Goal: Complete application form: Complete application form

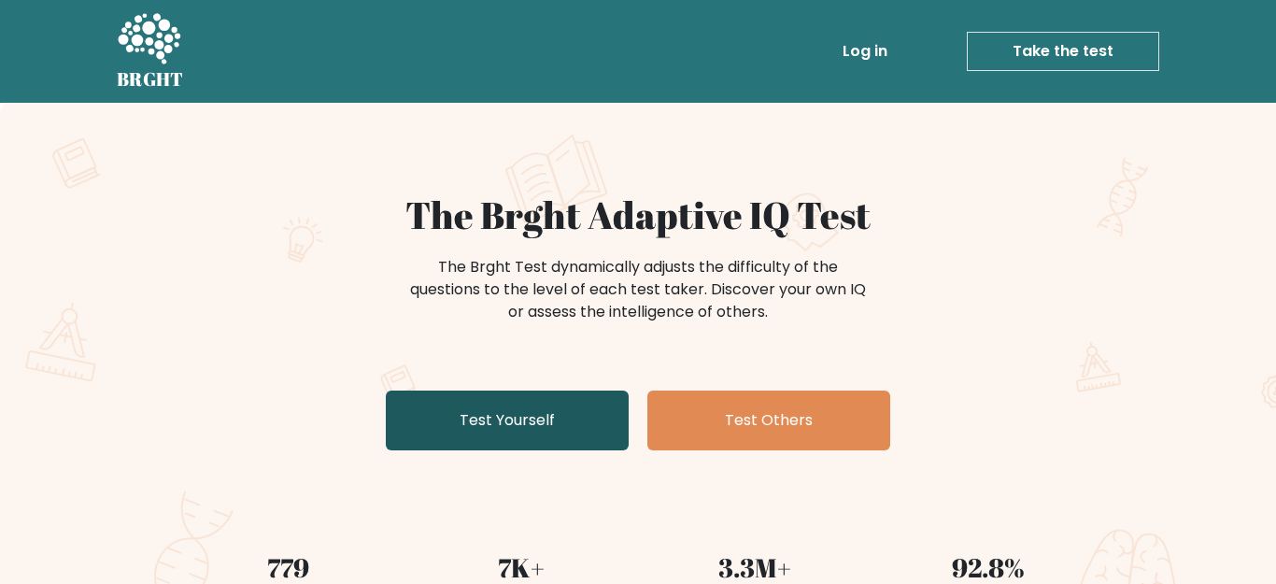
click at [552, 404] on link "Test Yourself" at bounding box center [507, 421] width 243 height 60
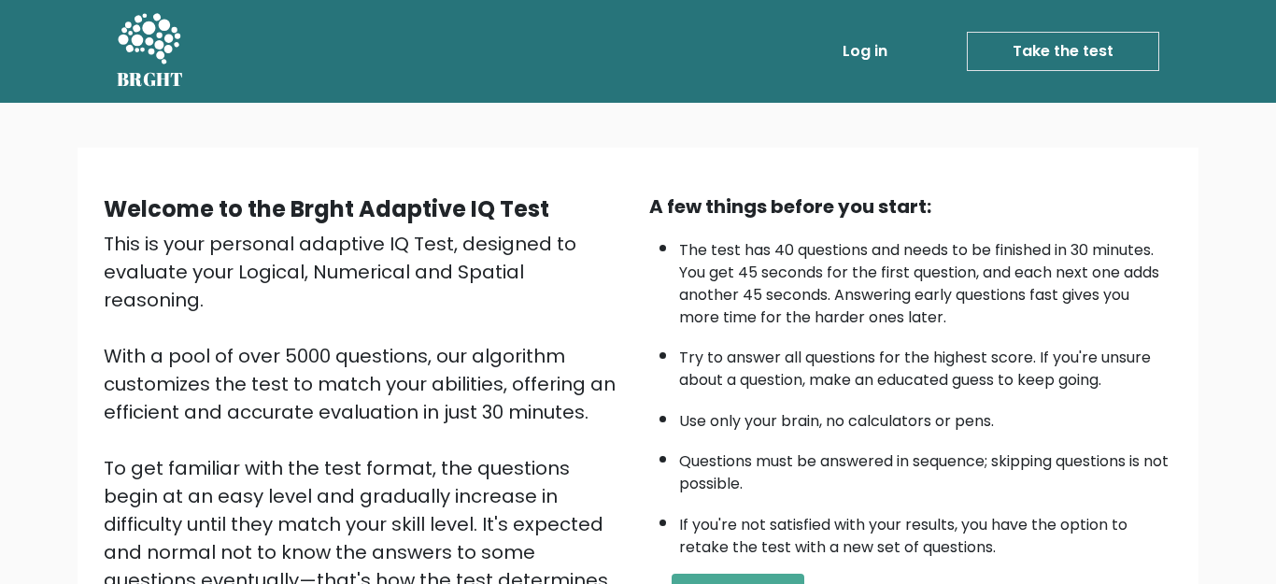
scroll to position [289, 0]
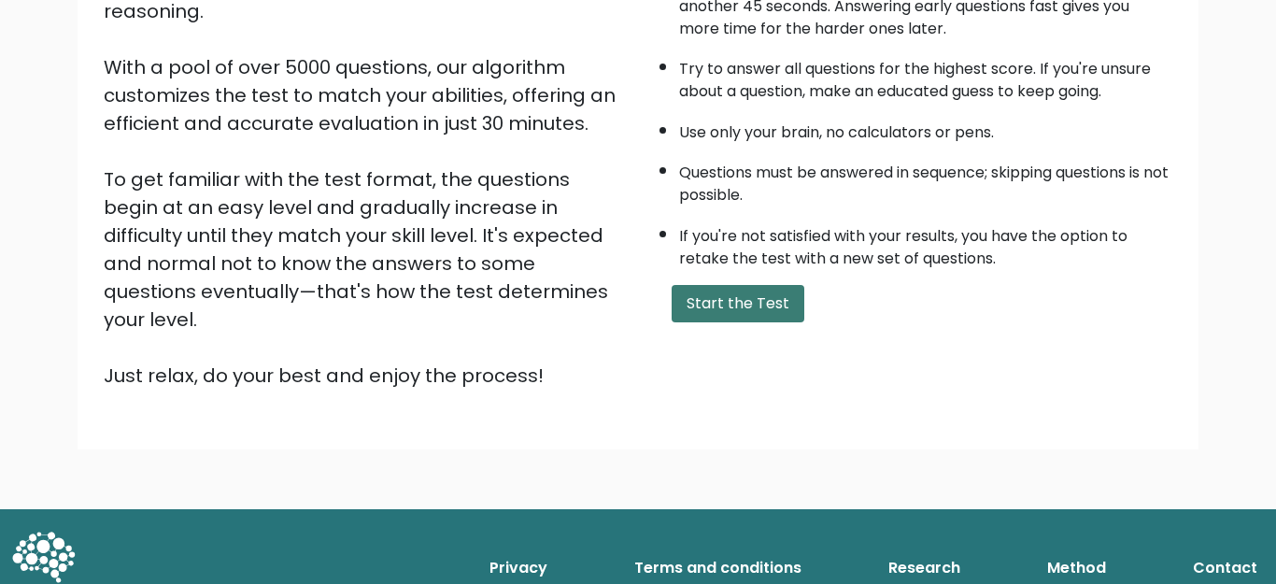
click at [701, 322] on button "Start the Test" at bounding box center [738, 303] width 133 height 37
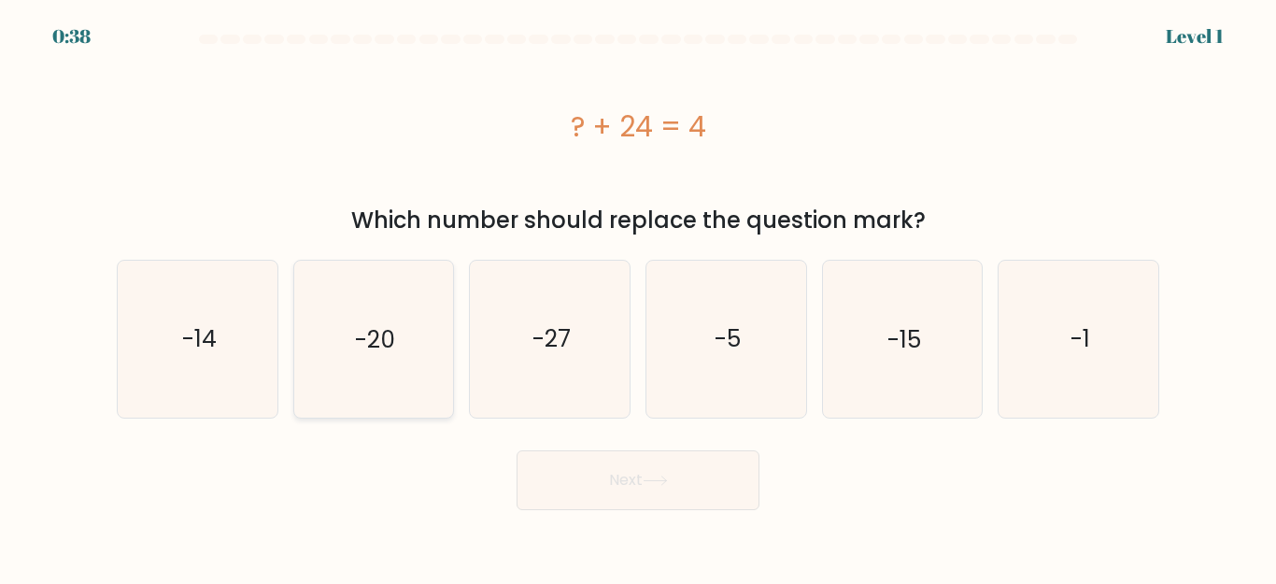
click at [425, 304] on icon "-20" at bounding box center [373, 339] width 156 height 156
click at [620, 480] on button "Next" at bounding box center [638, 480] width 243 height 60
click at [393, 395] on icon "-20" at bounding box center [373, 339] width 156 height 156
click at [638, 297] on input "b. -20" at bounding box center [638, 294] width 1 height 5
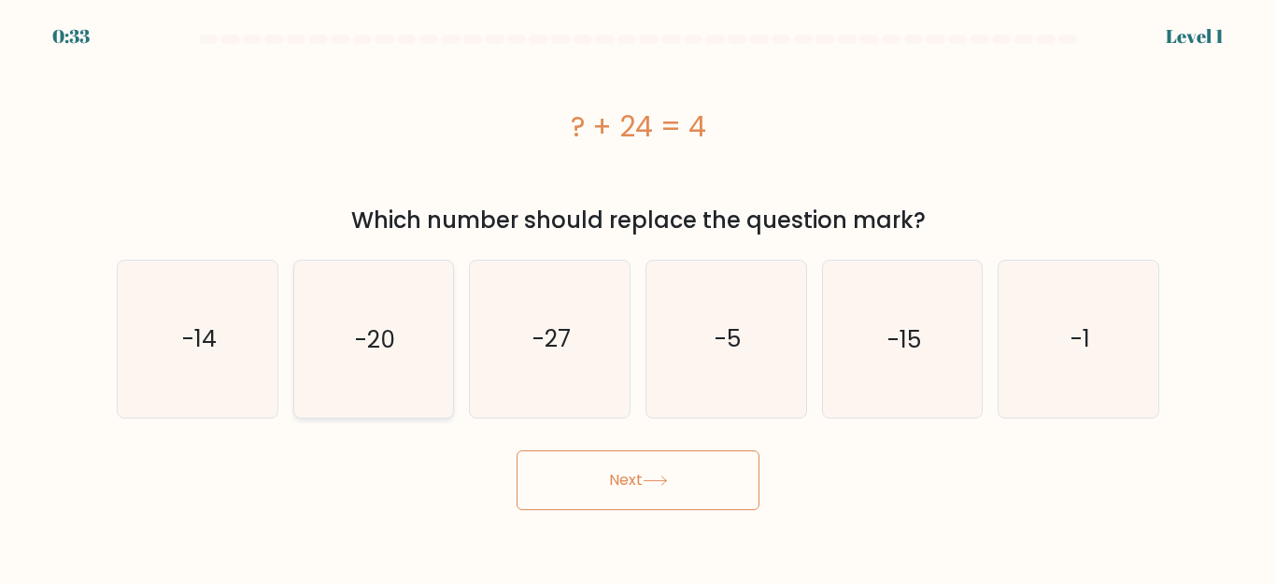
radio input "true"
click at [632, 478] on button "Next" at bounding box center [638, 480] width 243 height 60
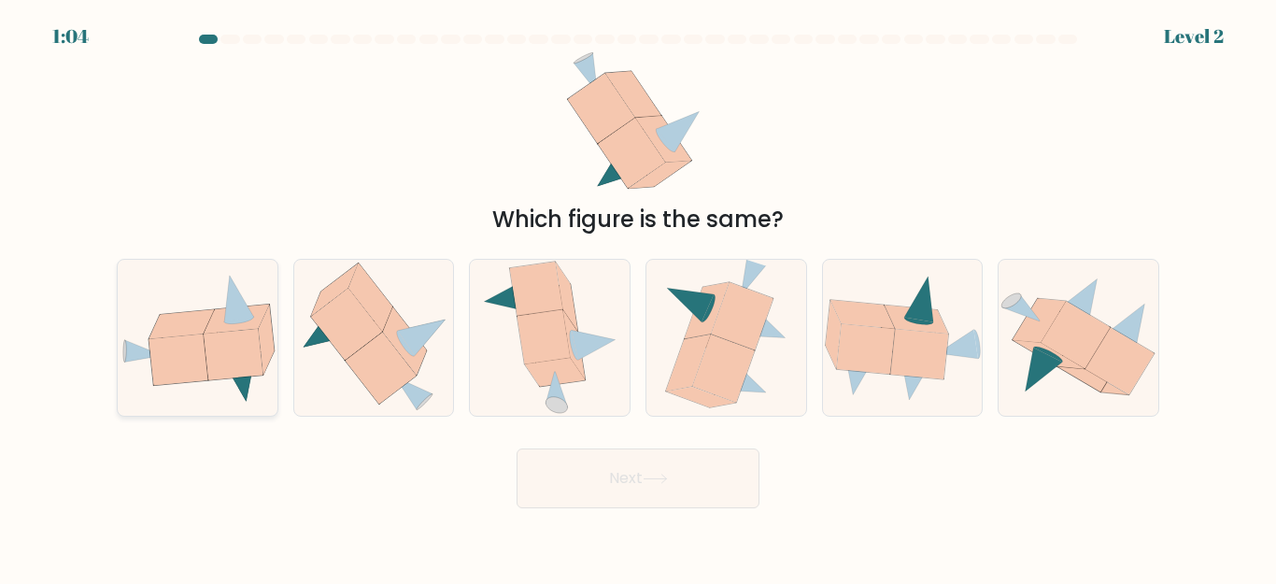
click at [183, 376] on icon at bounding box center [178, 359] width 59 height 51
click at [638, 297] on input "a." at bounding box center [638, 294] width 1 height 5
radio input "true"
click at [711, 480] on button "Next" at bounding box center [638, 478] width 243 height 60
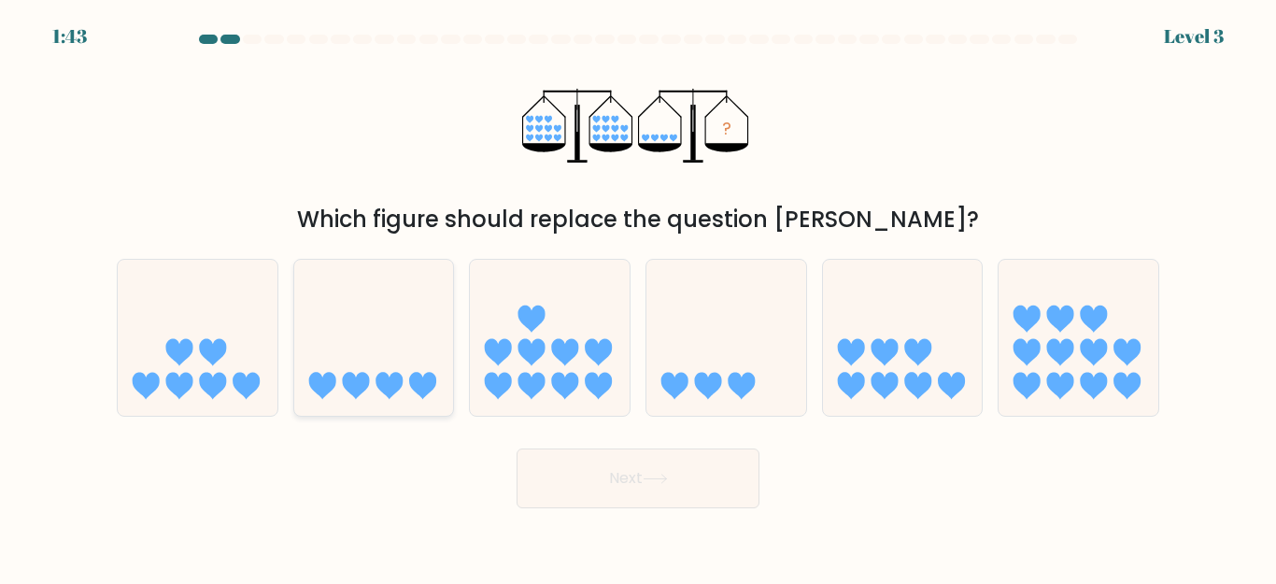
click at [422, 383] on icon at bounding box center [422, 386] width 27 height 27
click at [638, 297] on input "b." at bounding box center [638, 294] width 1 height 5
radio input "true"
click at [622, 485] on button "Next" at bounding box center [638, 478] width 243 height 60
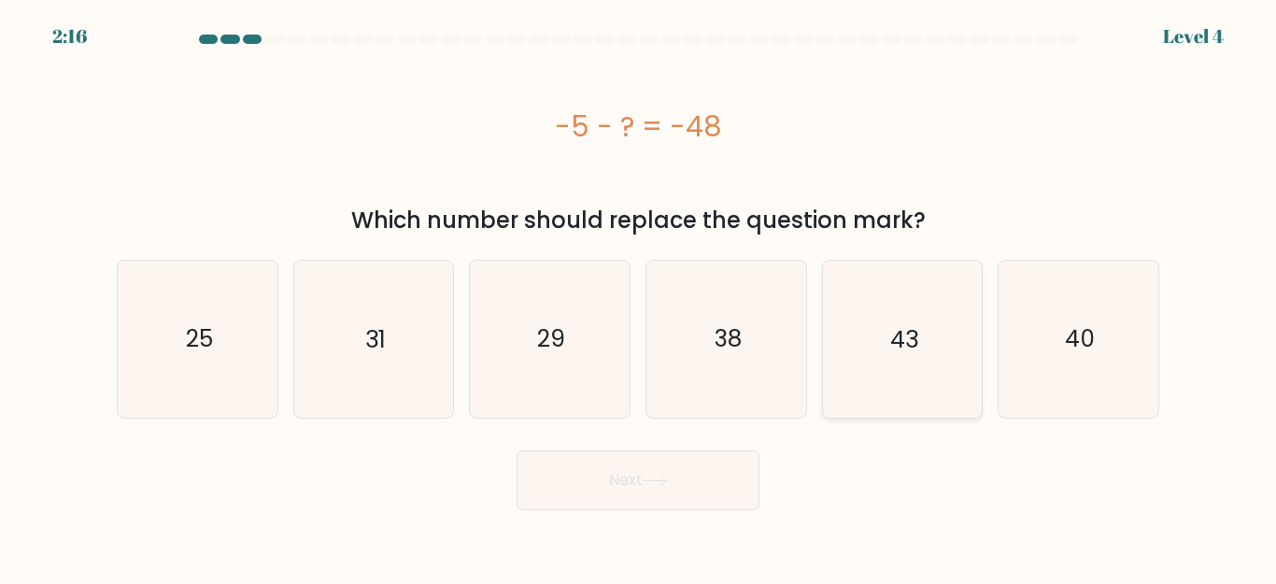
click at [852, 369] on icon "43" at bounding box center [902, 339] width 156 height 156
click at [639, 297] on input "e. 43" at bounding box center [638, 294] width 1 height 5
radio input "true"
click at [597, 492] on button "Next" at bounding box center [638, 480] width 243 height 60
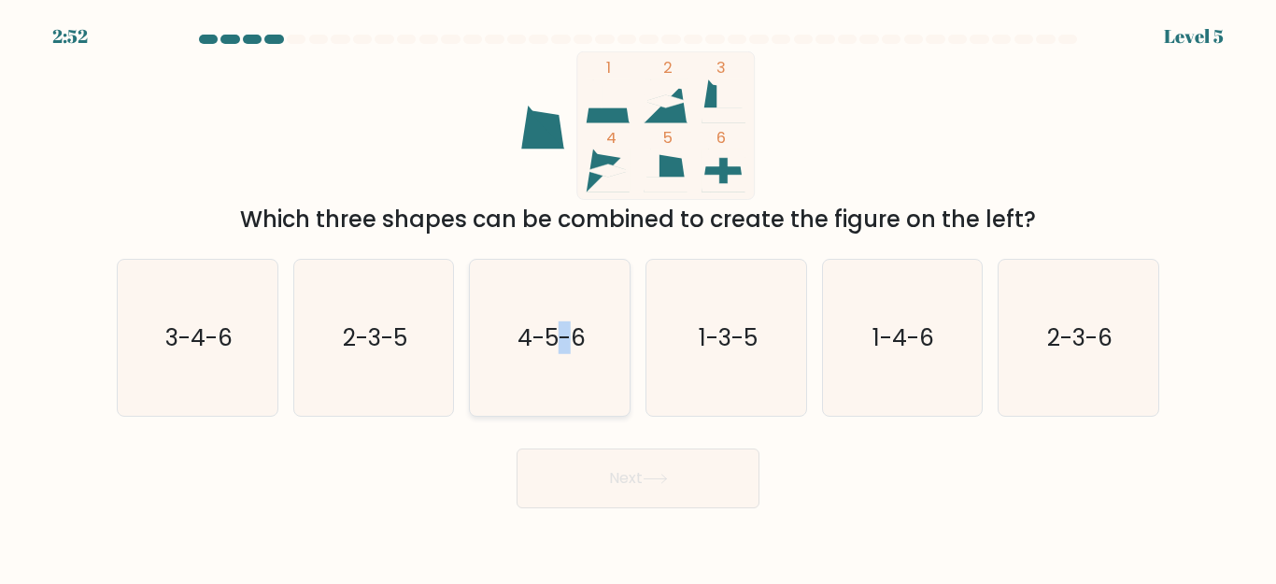
drag, startPoint x: 564, startPoint y: 318, endPoint x: 577, endPoint y: 387, distance: 70.4
click at [564, 321] on text "4-5-6" at bounding box center [552, 337] width 68 height 33
click at [638, 297] on input "c. 4-5-6" at bounding box center [638, 294] width 1 height 5
radio input "true"
click at [635, 477] on button "Next" at bounding box center [638, 478] width 243 height 60
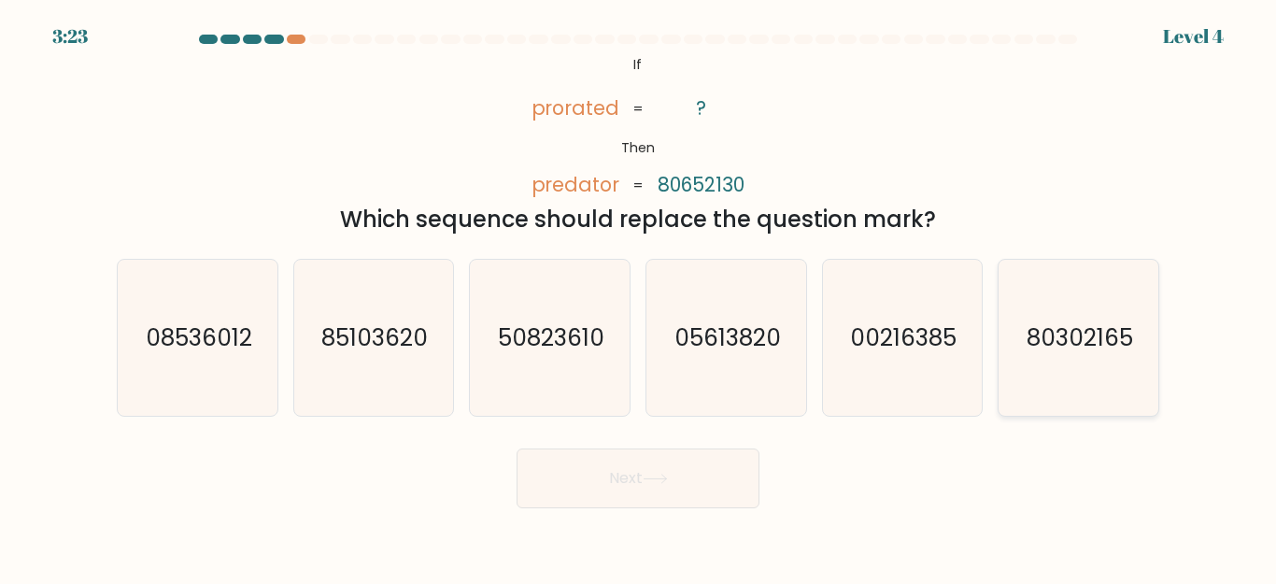
click at [1048, 369] on icon "80302165" at bounding box center [1079, 338] width 156 height 156
click at [575, 500] on button "Next" at bounding box center [638, 478] width 243 height 60
click at [577, 499] on button "Next" at bounding box center [638, 478] width 243 height 60
click at [1228, 330] on form "If ?" at bounding box center [638, 272] width 1276 height 474
click at [1098, 327] on text "80302165" at bounding box center [1080, 337] width 107 height 33
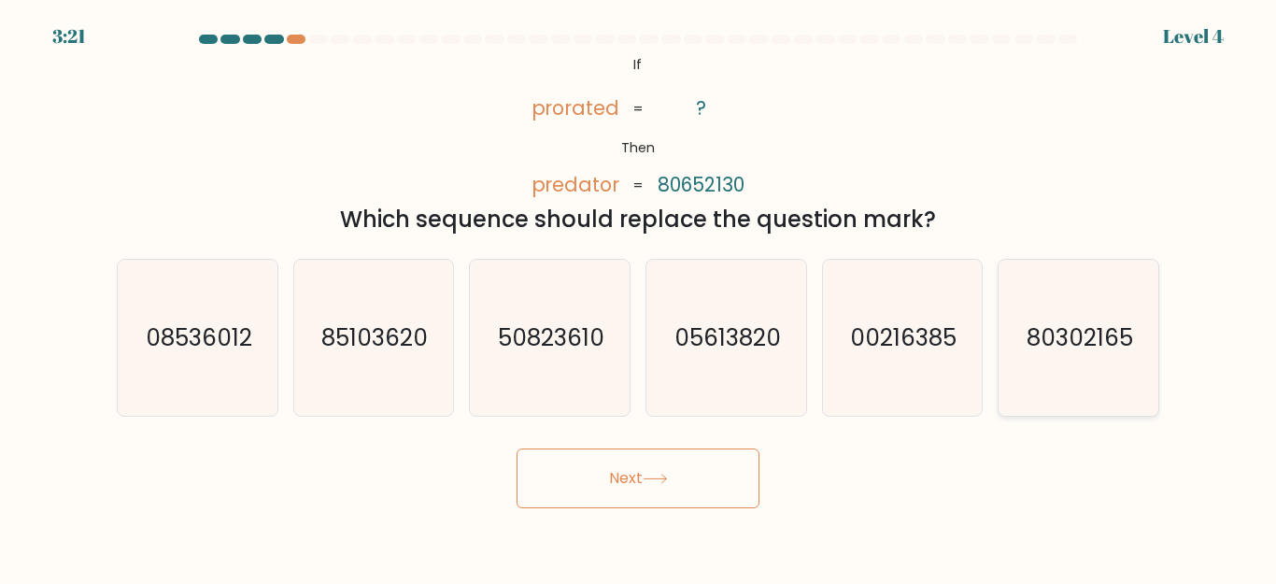
click at [639, 297] on input "f. 80302165" at bounding box center [638, 294] width 1 height 5
radio input "true"
click at [665, 472] on button "Next" at bounding box center [638, 478] width 243 height 60
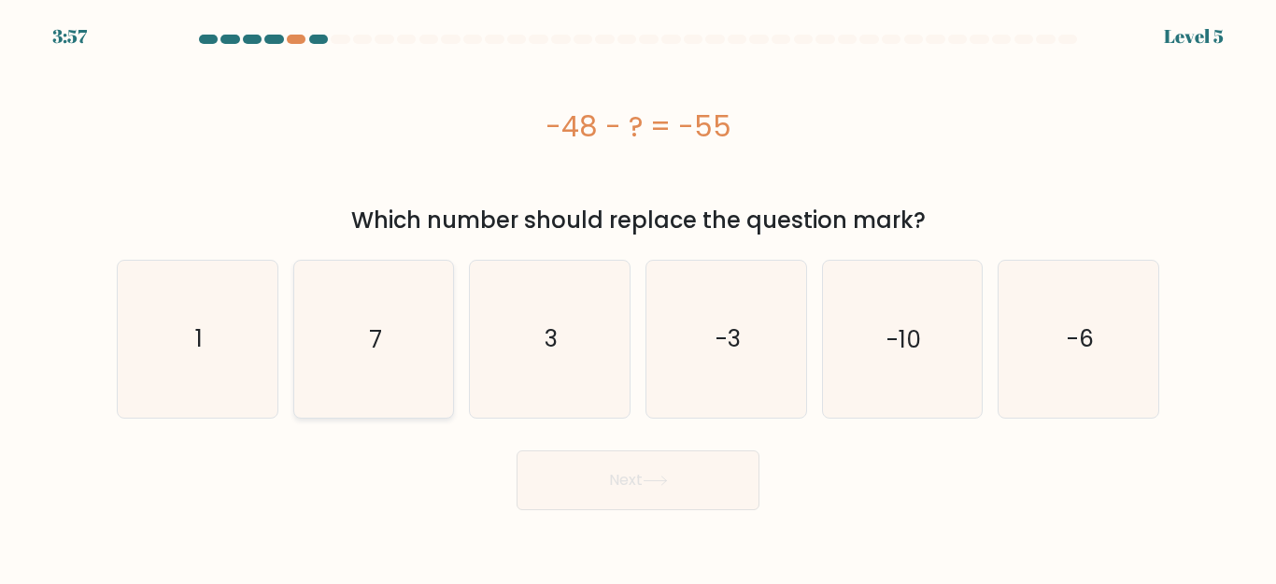
click at [387, 398] on icon "7" at bounding box center [373, 339] width 156 height 156
drag, startPoint x: 637, startPoint y: 497, endPoint x: 632, endPoint y: 485, distance: 13.0
click at [637, 489] on button "Next" at bounding box center [638, 480] width 243 height 60
click at [416, 335] on icon "7" at bounding box center [373, 339] width 156 height 156
click at [393, 361] on icon "7" at bounding box center [373, 339] width 156 height 156
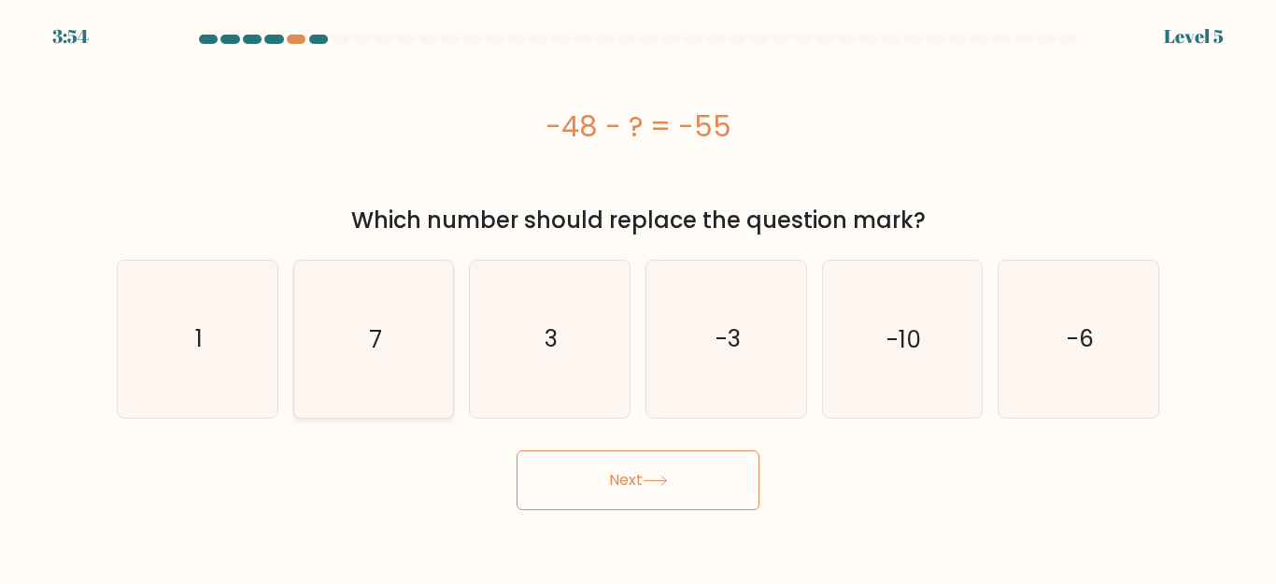
click at [638, 297] on input "b. 7" at bounding box center [638, 294] width 1 height 5
radio input "true"
click at [614, 469] on button "Next" at bounding box center [638, 480] width 243 height 60
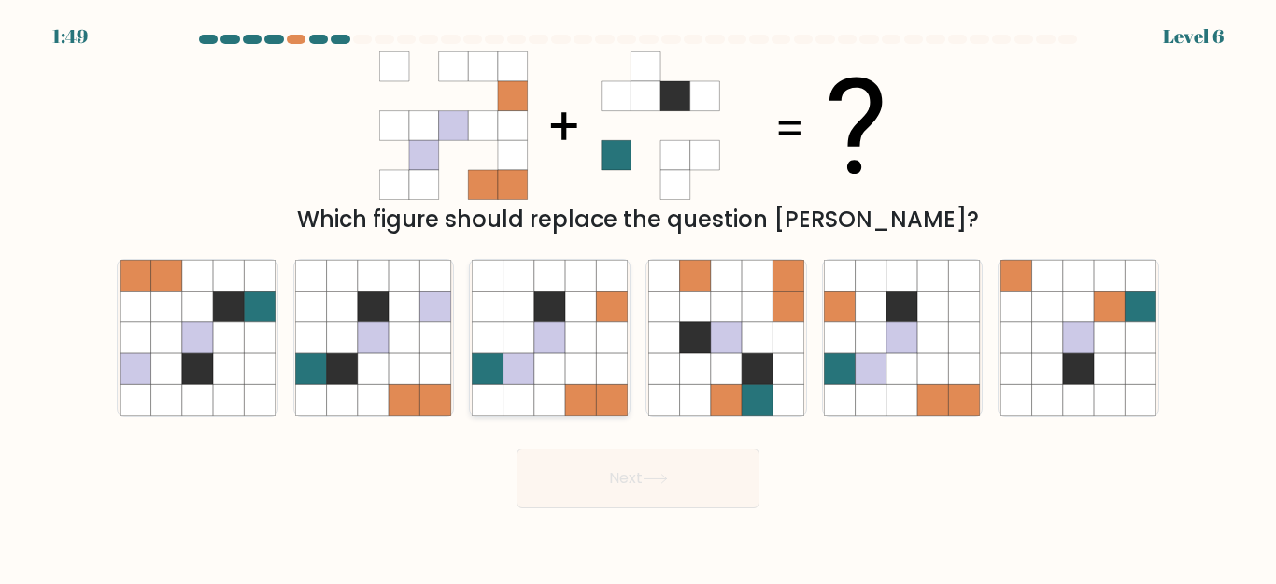
click at [558, 405] on icon at bounding box center [549, 400] width 31 height 31
click at [638, 297] on input "c." at bounding box center [638, 294] width 1 height 5
radio input "true"
click at [694, 346] on icon at bounding box center [694, 337] width 31 height 31
click at [639, 297] on input "d." at bounding box center [638, 294] width 1 height 5
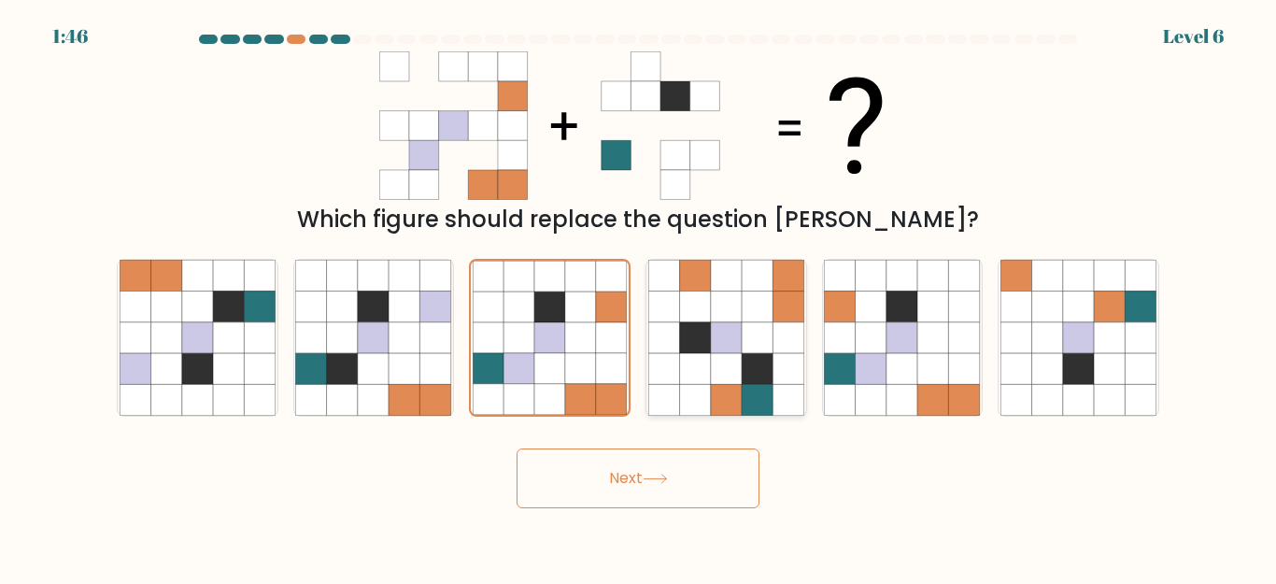
radio input "true"
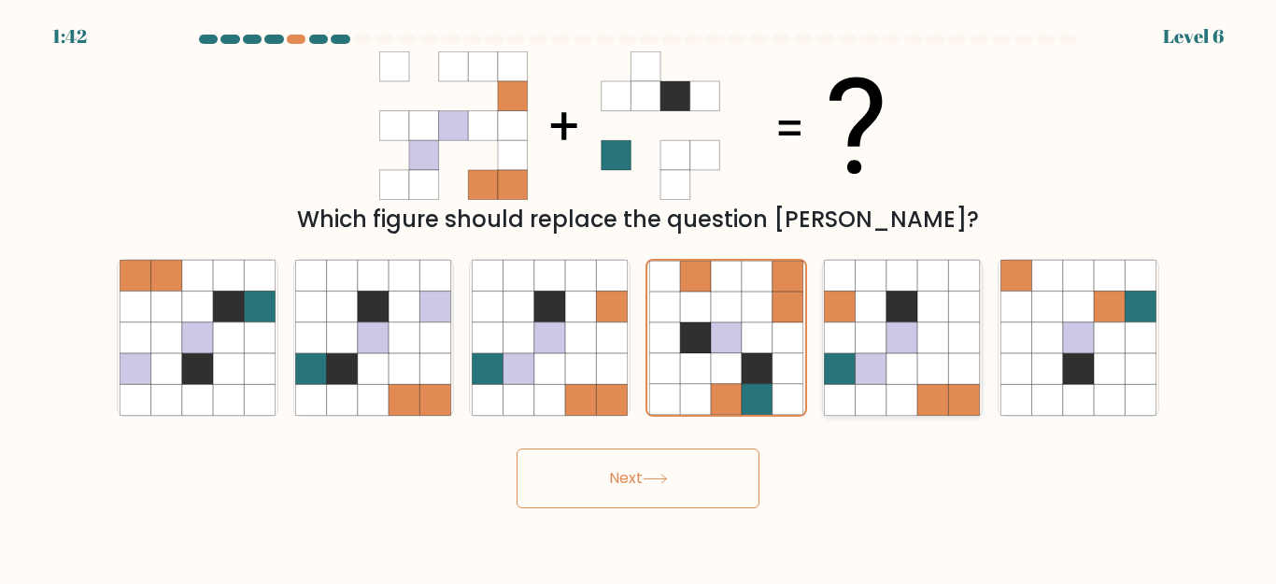
click at [829, 359] on icon at bounding box center [840, 368] width 31 height 31
click at [639, 297] on input "e." at bounding box center [638, 294] width 1 height 5
radio input "true"
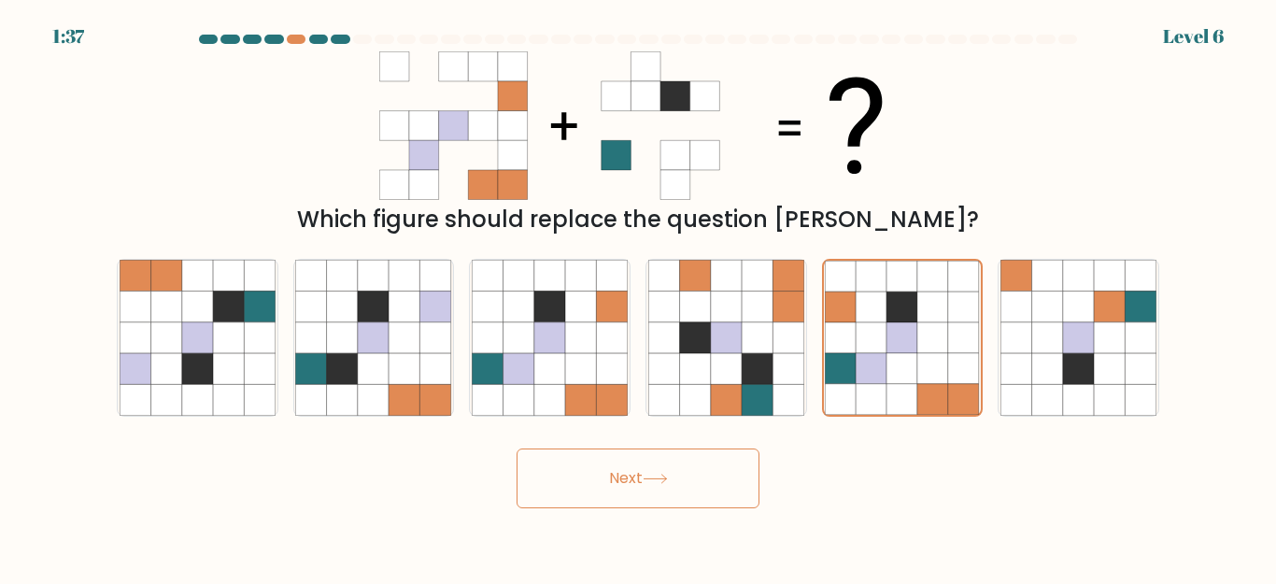
click at [685, 486] on button "Next" at bounding box center [638, 478] width 243 height 60
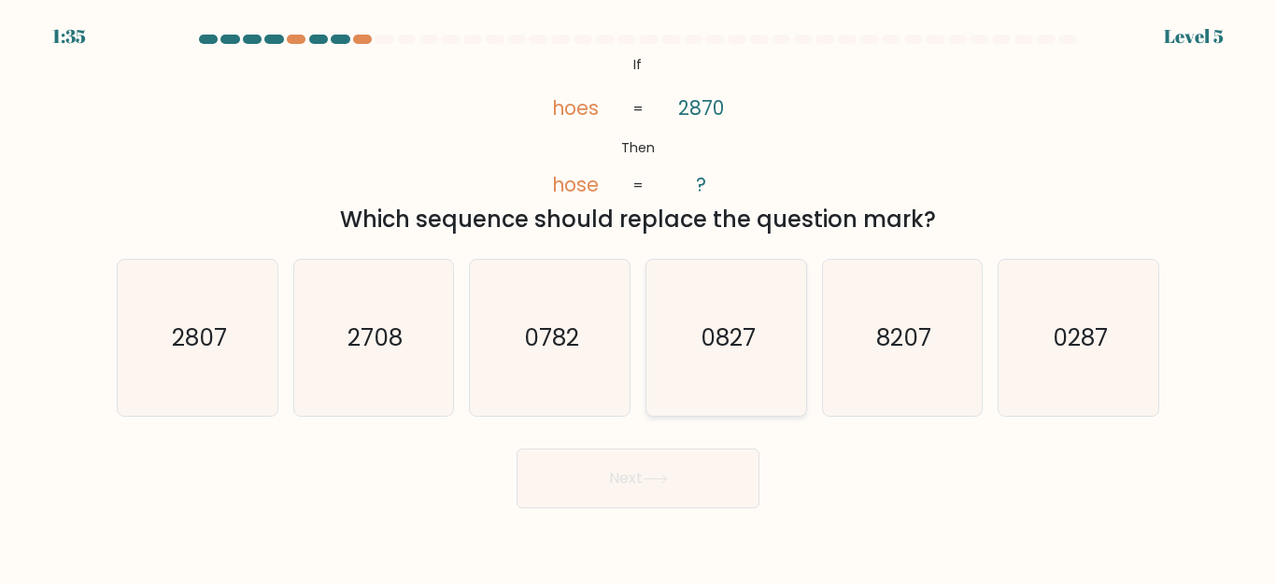
drag, startPoint x: 733, startPoint y: 305, endPoint x: 736, endPoint y: 327, distance: 21.7
click at [732, 305] on icon "0827" at bounding box center [726, 338] width 156 height 156
click at [695, 447] on form "If ?" at bounding box center [638, 272] width 1276 height 474
drag, startPoint x: 682, startPoint y: 465, endPoint x: 665, endPoint y: 500, distance: 38.4
click at [665, 500] on button "Next" at bounding box center [638, 478] width 243 height 60
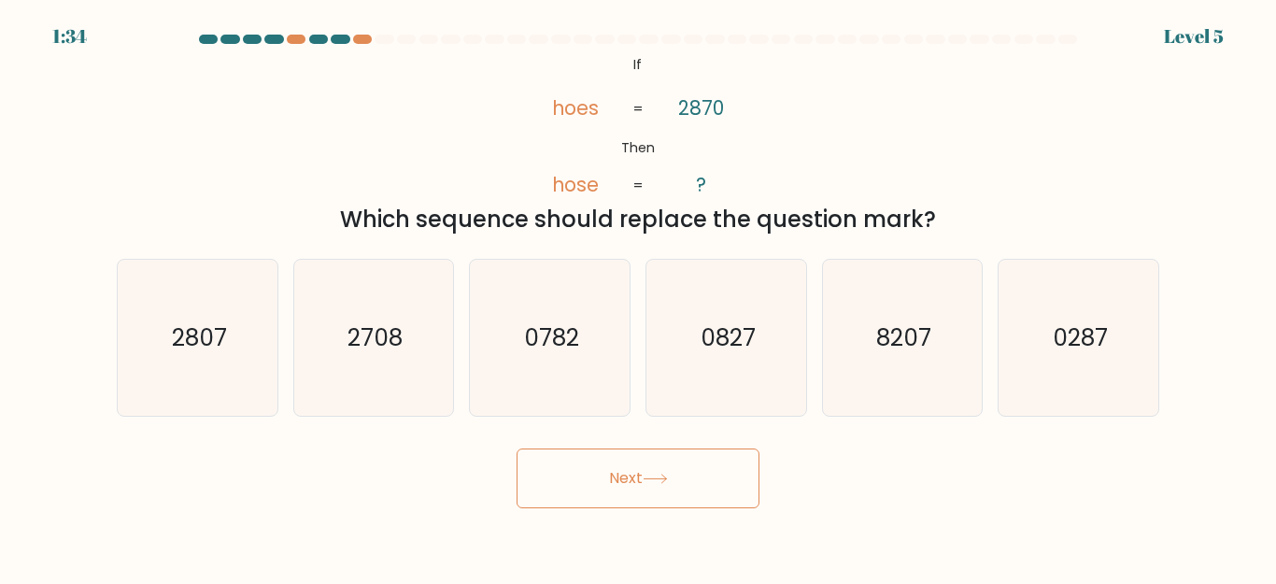
click at [660, 491] on button "Next" at bounding box center [638, 478] width 243 height 60
drag, startPoint x: 745, startPoint y: 361, endPoint x: 731, endPoint y: 397, distance: 39.0
click at [744, 362] on icon "0827" at bounding box center [726, 338] width 156 height 156
click at [736, 356] on icon "0827" at bounding box center [726, 338] width 156 height 156
click at [639, 297] on input "d. 0827" at bounding box center [638, 294] width 1 height 5
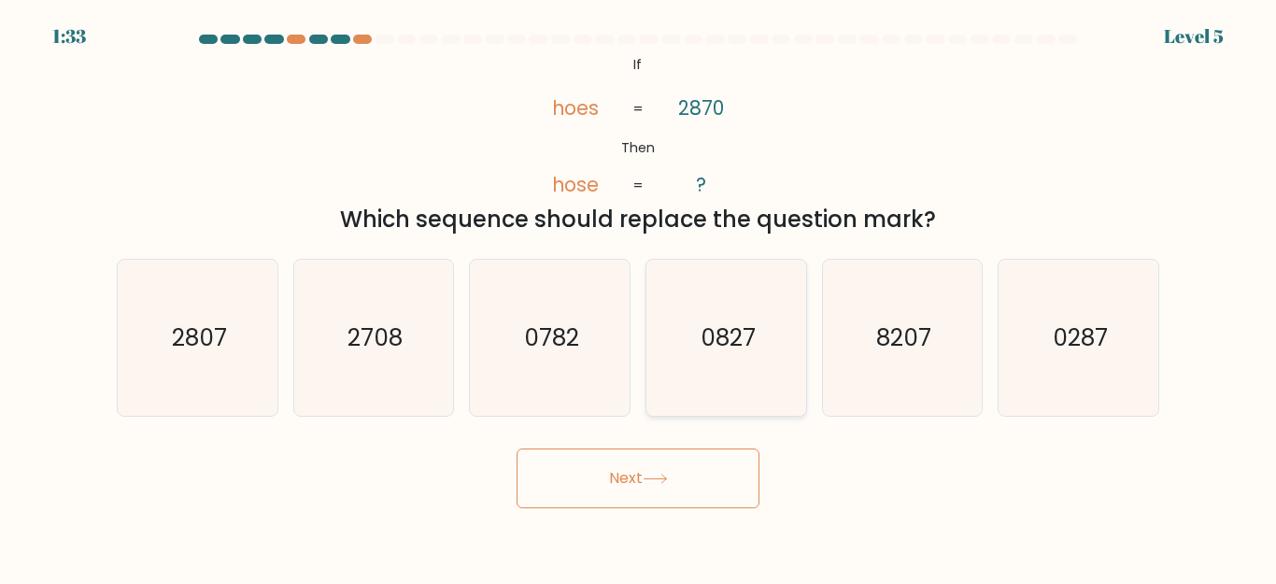
radio input "true"
click at [676, 481] on button "Next" at bounding box center [638, 478] width 243 height 60
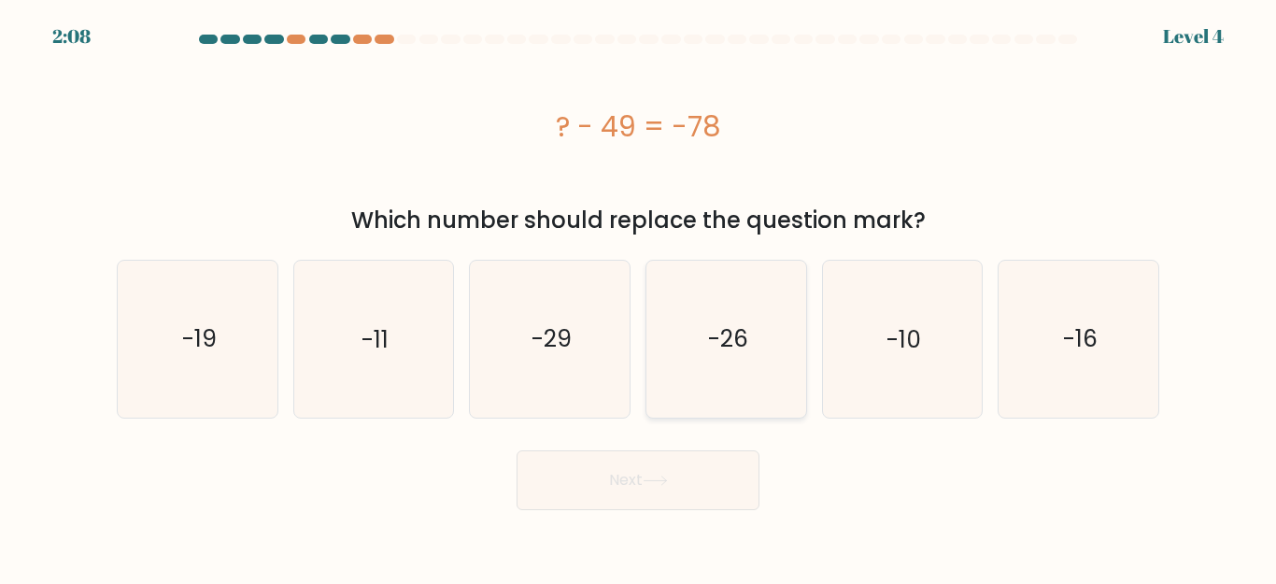
click at [732, 337] on text "-26" at bounding box center [727, 338] width 40 height 33
click at [639, 297] on input "d. -26" at bounding box center [638, 294] width 1 height 5
radio input "true"
click at [666, 494] on button "Next" at bounding box center [638, 480] width 243 height 60
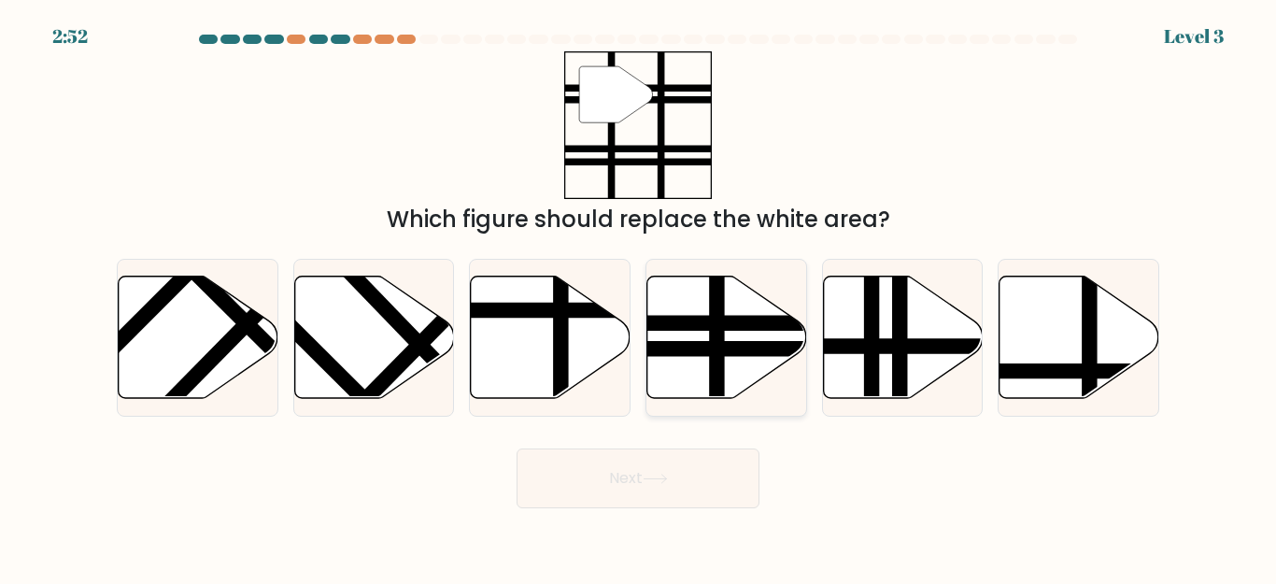
click at [738, 340] on icon at bounding box center [727, 338] width 160 height 122
click at [639, 297] on input "d." at bounding box center [638, 294] width 1 height 5
radio input "true"
click at [678, 459] on button "Next" at bounding box center [638, 478] width 243 height 60
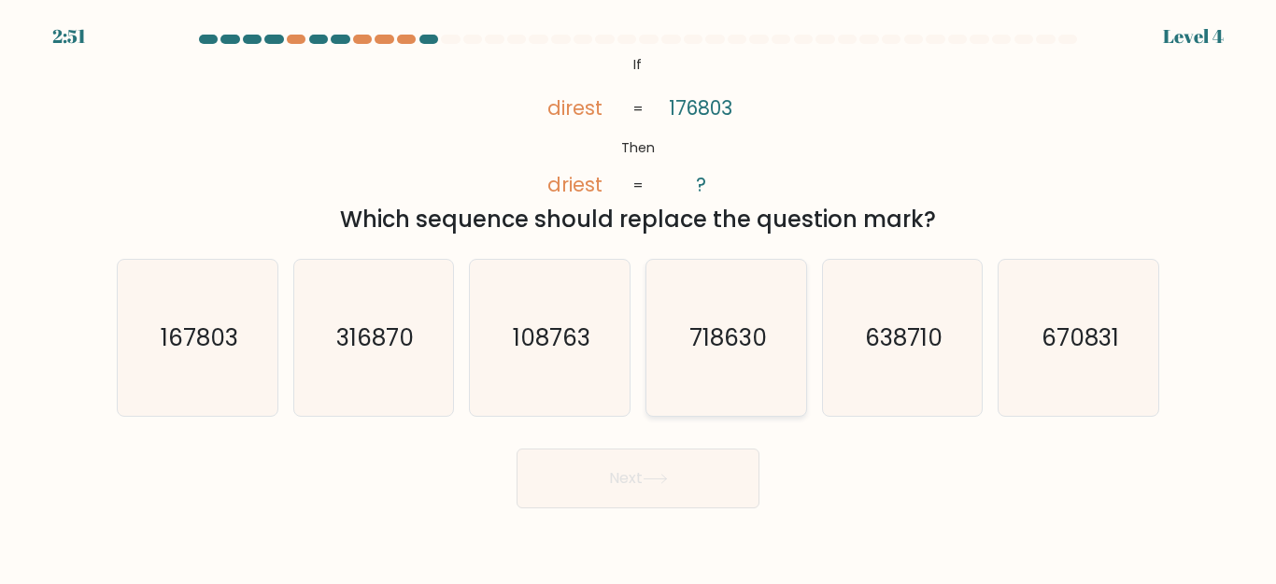
click at [747, 341] on text "718630" at bounding box center [728, 337] width 78 height 33
click at [639, 297] on input "d. 718630" at bounding box center [638, 294] width 1 height 5
radio input "true"
click at [657, 501] on button "Next" at bounding box center [638, 478] width 243 height 60
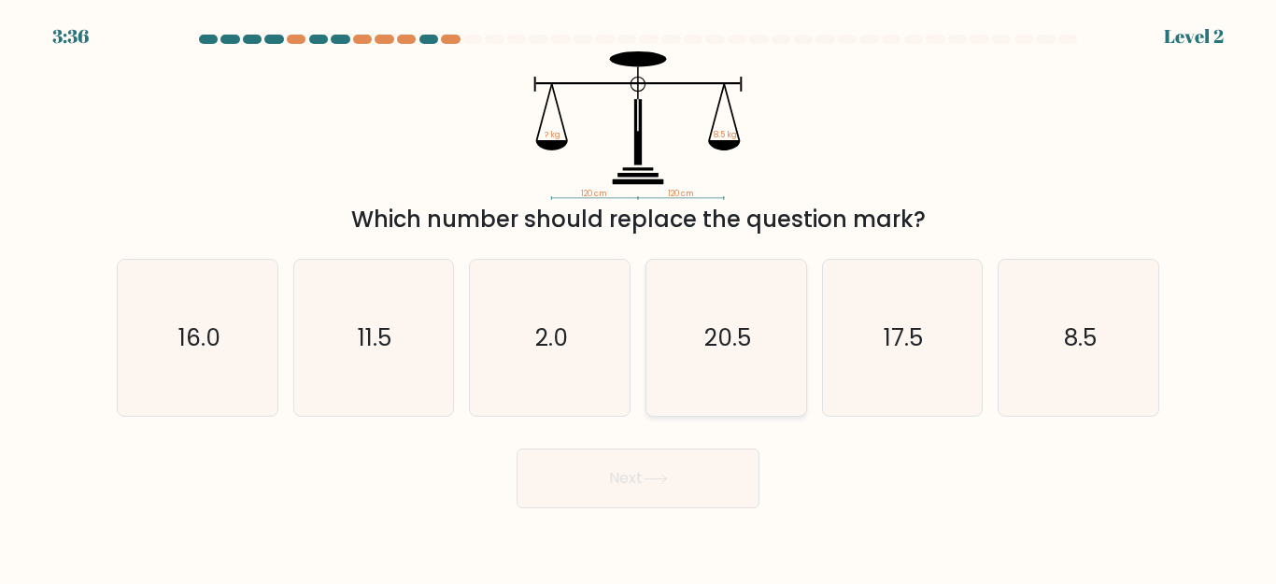
click at [738, 335] on text "20.5" at bounding box center [727, 337] width 47 height 33
click at [639, 297] on input "d. 20.5" at bounding box center [638, 294] width 1 height 5
radio input "true"
click at [668, 476] on icon at bounding box center [655, 479] width 25 height 10
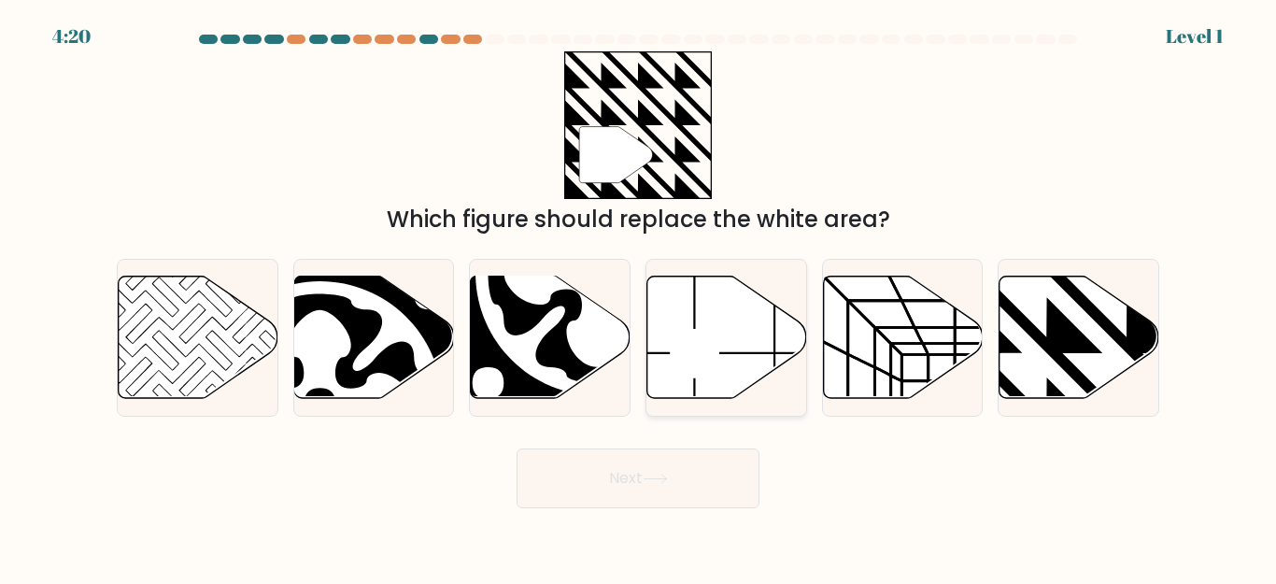
click at [749, 317] on icon at bounding box center [727, 338] width 160 height 122
click at [639, 297] on input "d." at bounding box center [638, 294] width 1 height 5
radio input "true"
click at [682, 474] on button "Next" at bounding box center [638, 478] width 243 height 60
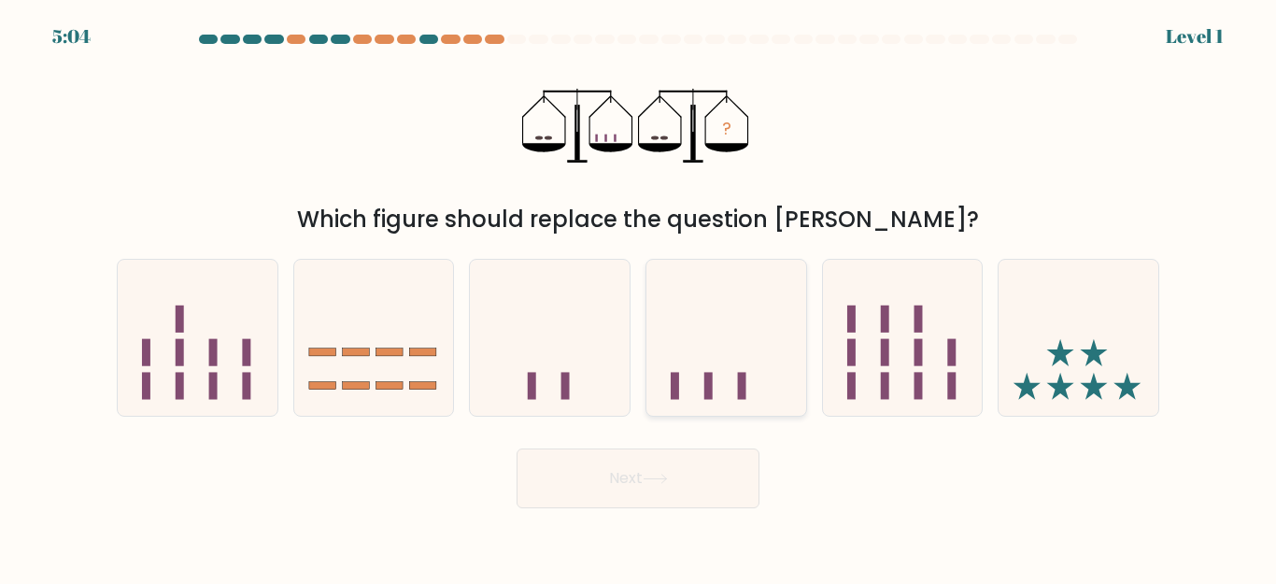
click at [746, 355] on icon at bounding box center [726, 338] width 160 height 132
click at [668, 490] on button "Next" at bounding box center [638, 478] width 243 height 60
click at [734, 383] on icon at bounding box center [726, 338] width 160 height 132
click at [639, 297] on input "d." at bounding box center [638, 294] width 1 height 5
radio input "true"
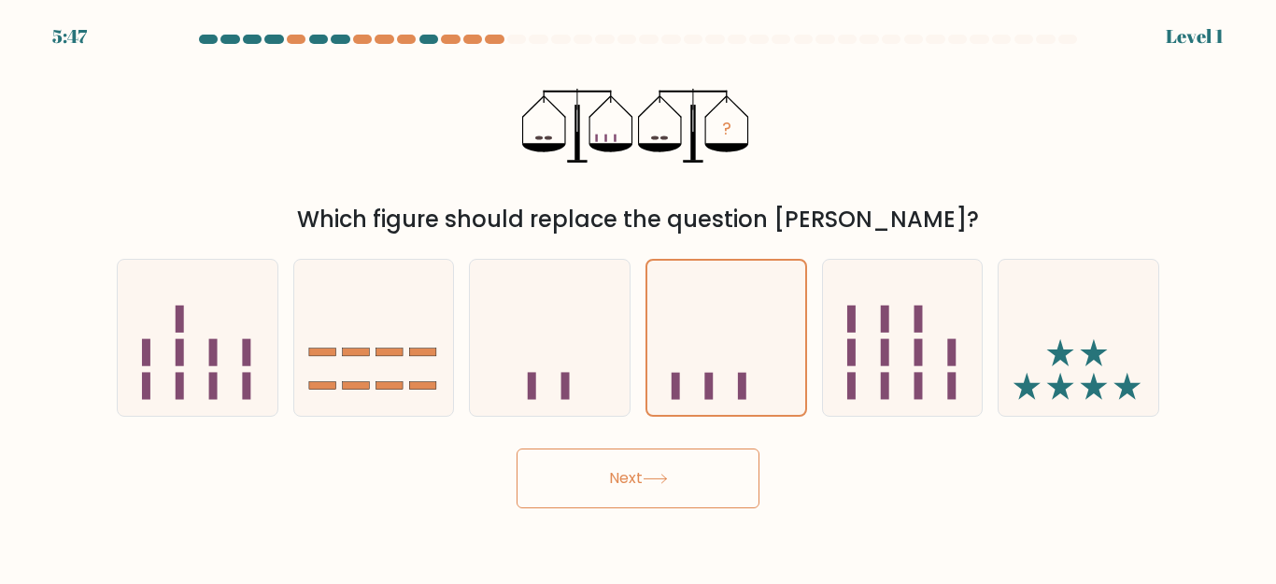
click at [668, 484] on icon at bounding box center [655, 479] width 25 height 10
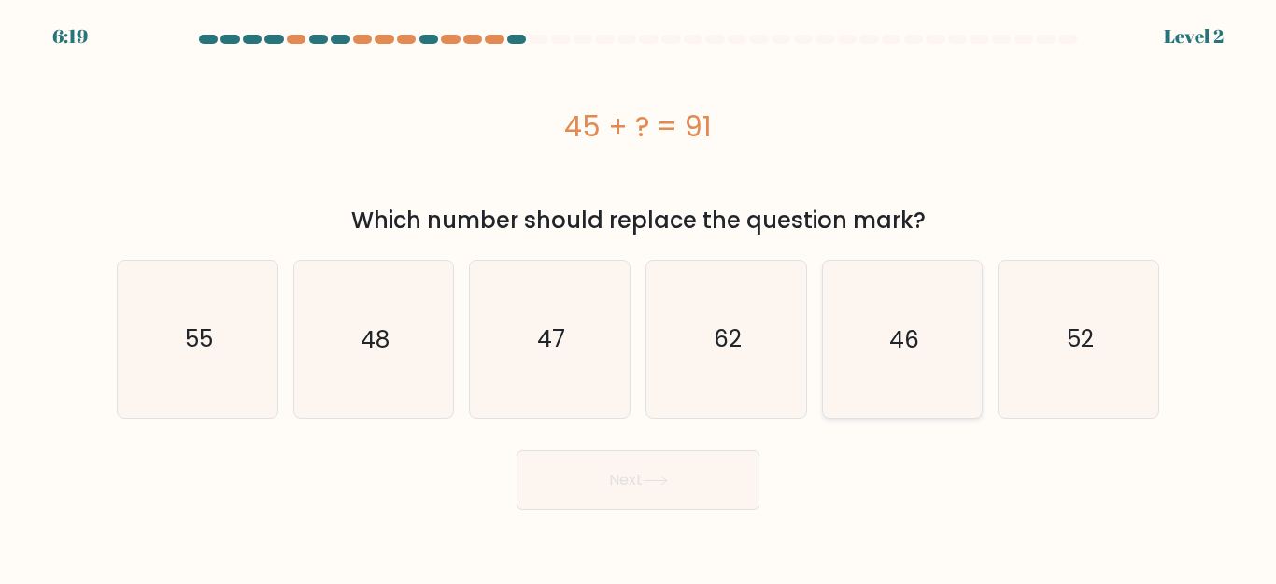
click at [915, 348] on text "46" at bounding box center [904, 338] width 30 height 33
click at [639, 297] on input "e. 46" at bounding box center [638, 294] width 1 height 5
radio input "true"
click at [610, 497] on button "Next" at bounding box center [638, 480] width 243 height 60
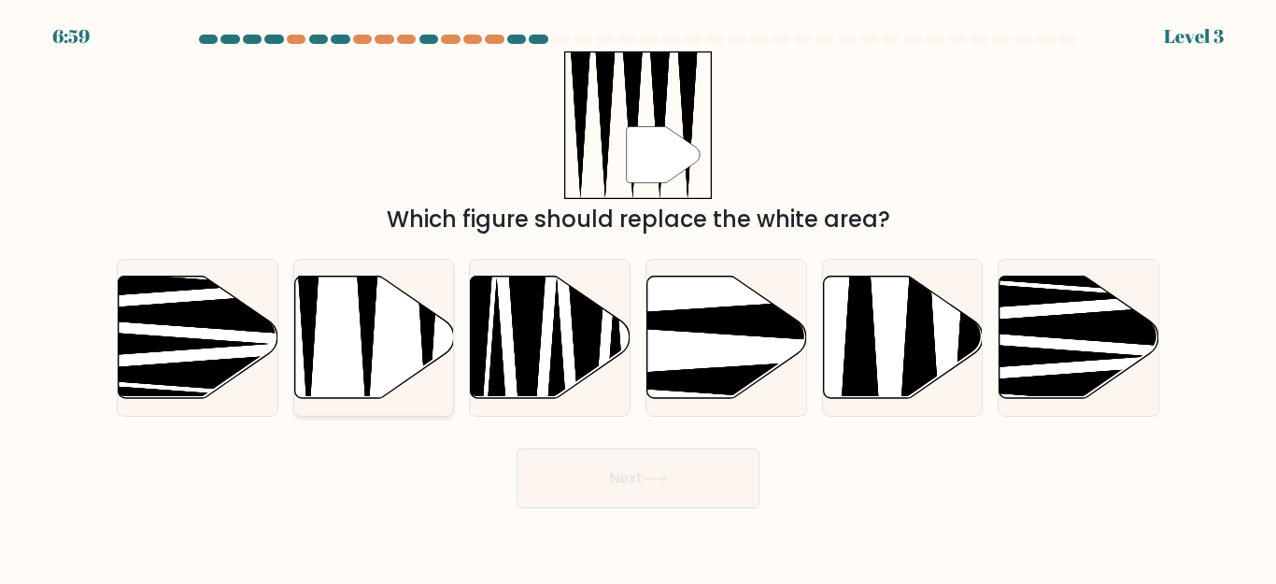
click at [427, 342] on icon at bounding box center [427, 272] width 41 height 317
click at [638, 297] on input "b." at bounding box center [638, 294] width 1 height 5
radio input "true"
drag, startPoint x: 703, startPoint y: 446, endPoint x: 722, endPoint y: 488, distance: 46.0
click at [718, 474] on div "Next" at bounding box center [638, 473] width 1065 height 69
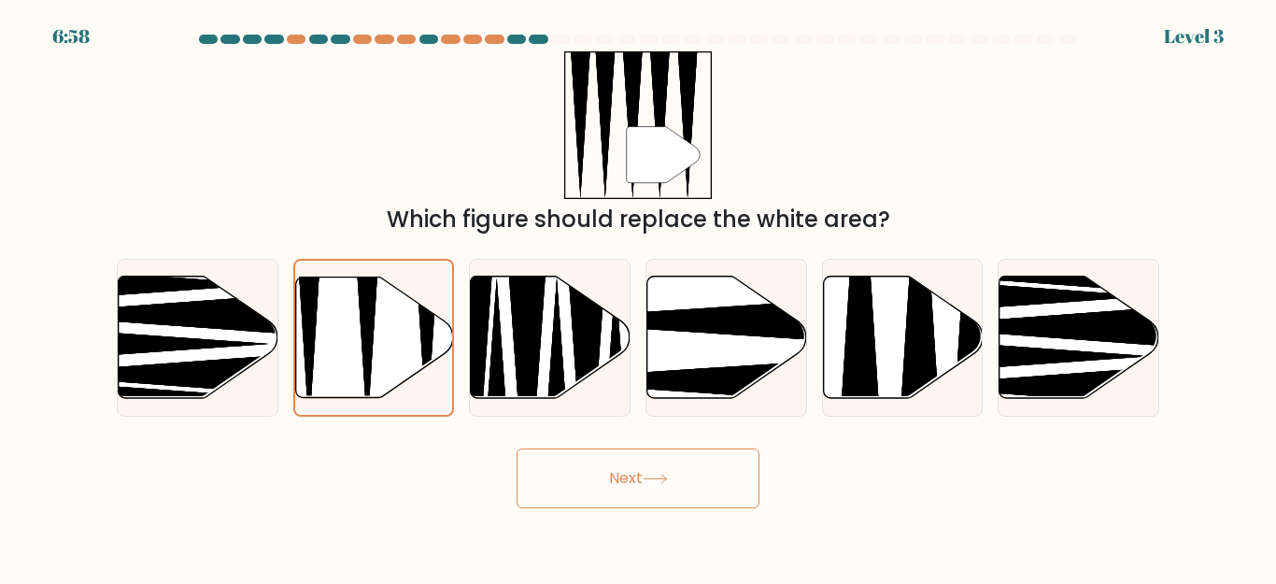
click at [722, 490] on button "Next" at bounding box center [638, 478] width 243 height 60
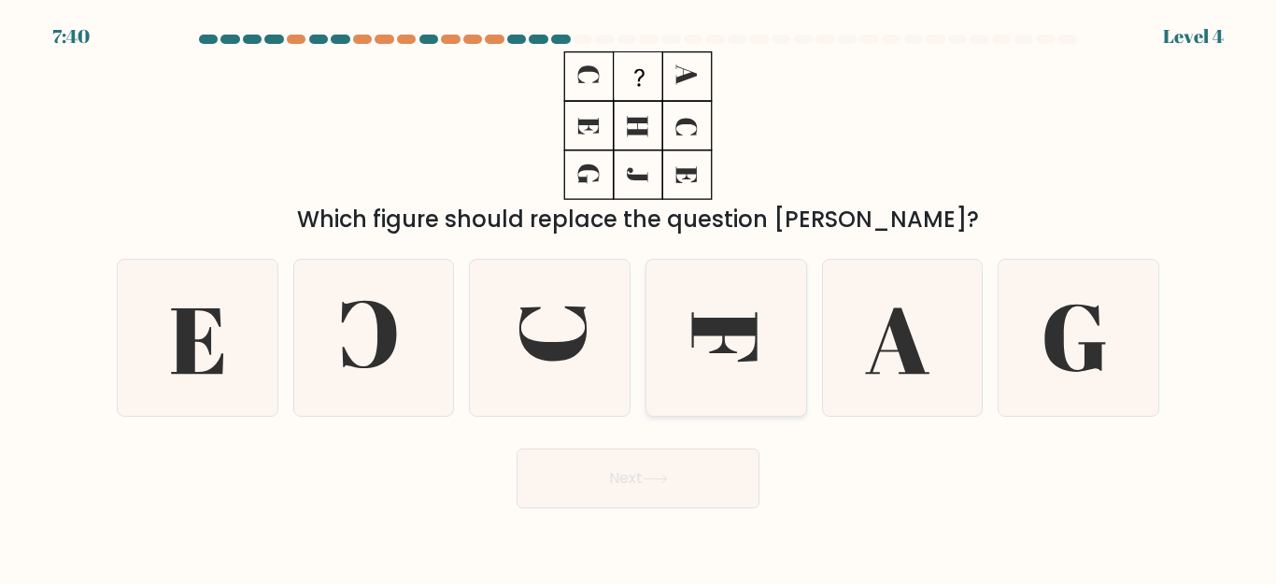
click at [718, 389] on icon at bounding box center [726, 338] width 156 height 156
click at [666, 480] on icon at bounding box center [655, 479] width 22 height 8
click at [733, 392] on icon at bounding box center [726, 338] width 156 height 156
click at [639, 297] on input "d." at bounding box center [638, 294] width 1 height 5
radio input "true"
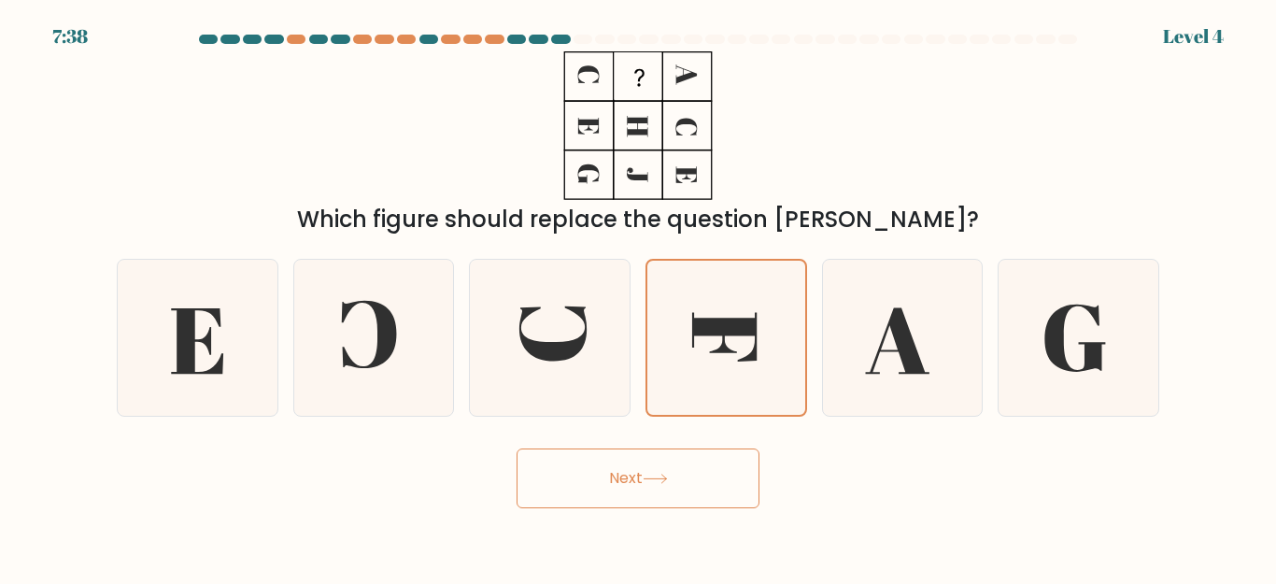
click at [696, 494] on button "Next" at bounding box center [638, 478] width 243 height 60
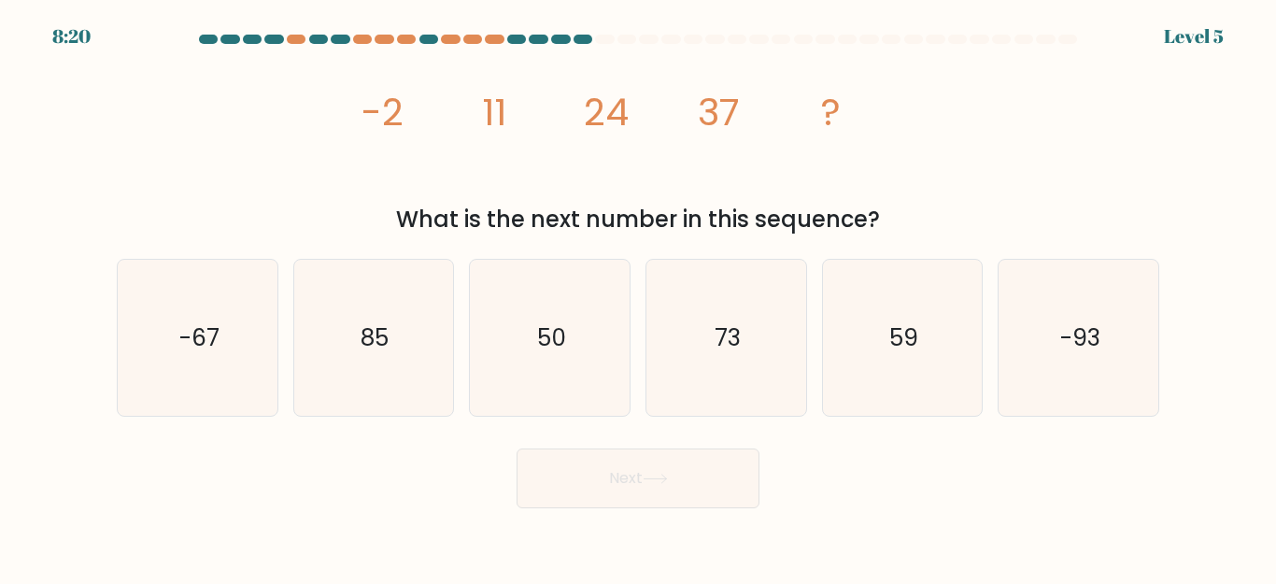
drag, startPoint x: 748, startPoint y: 391, endPoint x: 707, endPoint y: 465, distance: 85.3
click at [748, 391] on icon "73" at bounding box center [726, 338] width 156 height 156
click at [639, 297] on input "d. 73" at bounding box center [638, 294] width 1 height 5
radio input "true"
click at [682, 501] on button "Next" at bounding box center [638, 478] width 243 height 60
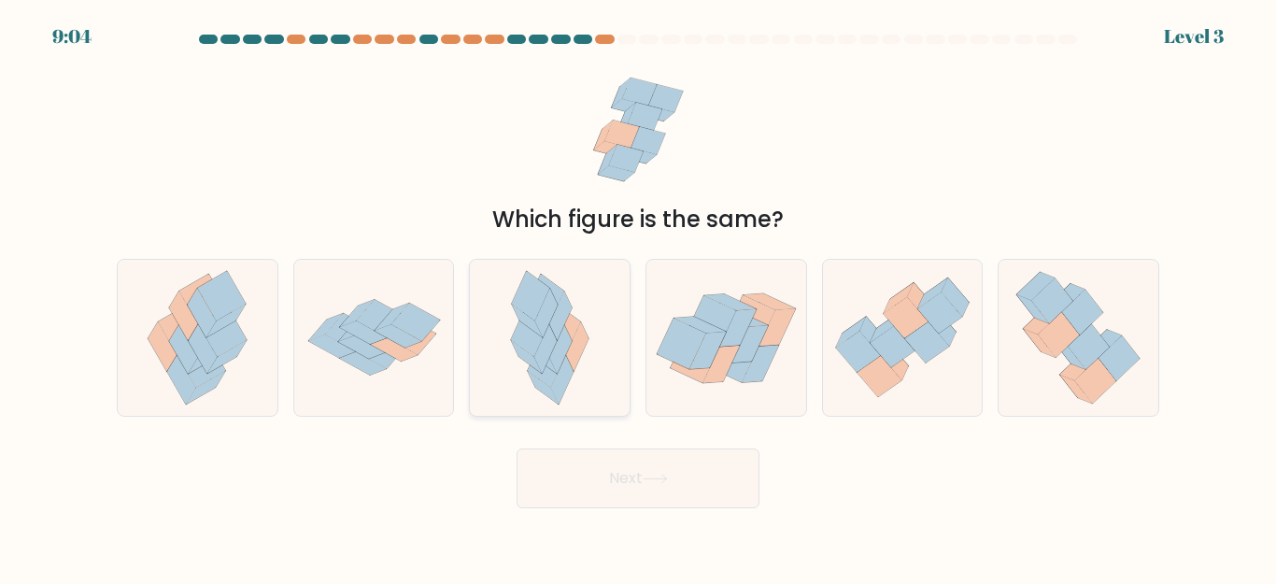
click at [587, 305] on icon at bounding box center [550, 338] width 102 height 156
click at [638, 297] on input "c." at bounding box center [638, 294] width 1 height 5
radio input "true"
click at [378, 387] on icon at bounding box center [374, 337] width 160 height 111
click at [638, 297] on input "b." at bounding box center [638, 294] width 1 height 5
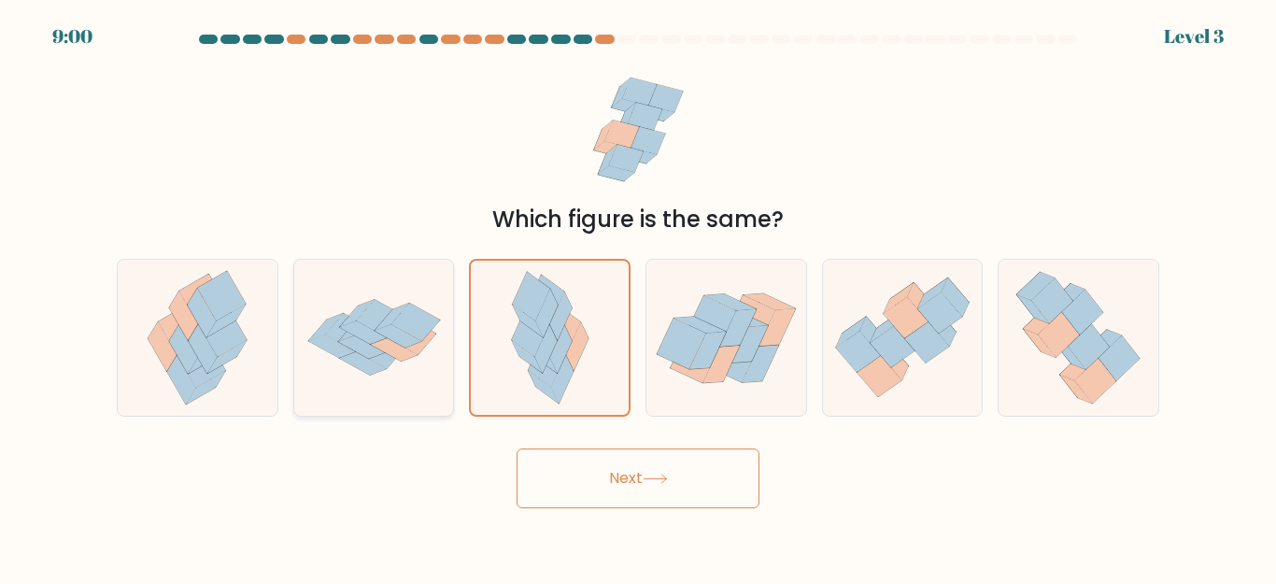
radio input "true"
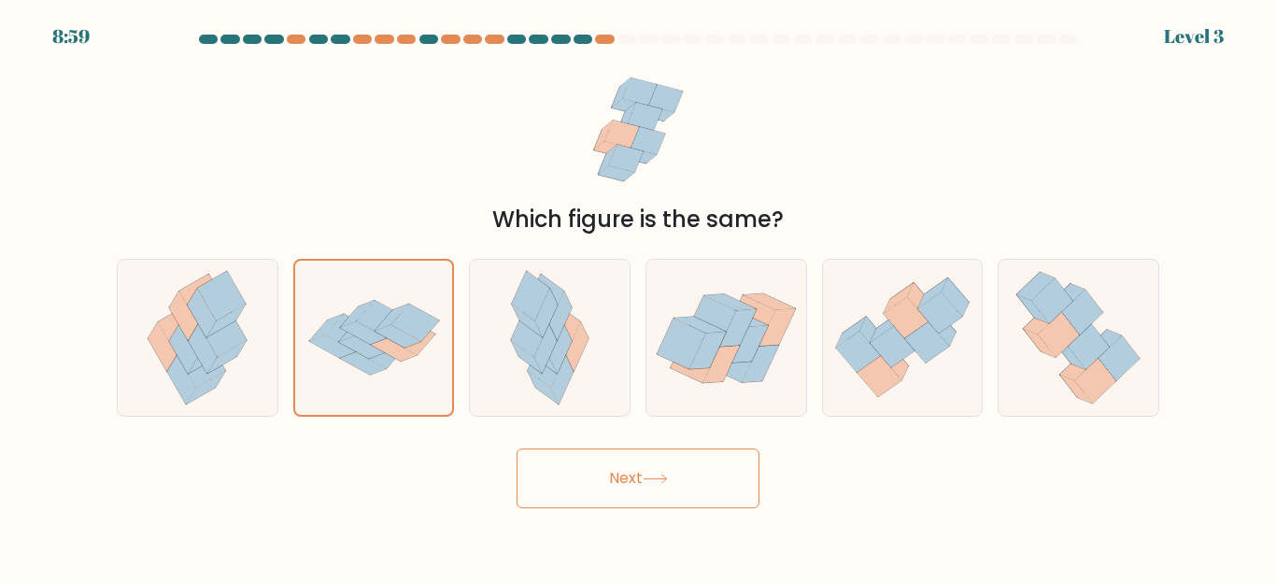
click at [614, 476] on button "Next" at bounding box center [638, 478] width 243 height 60
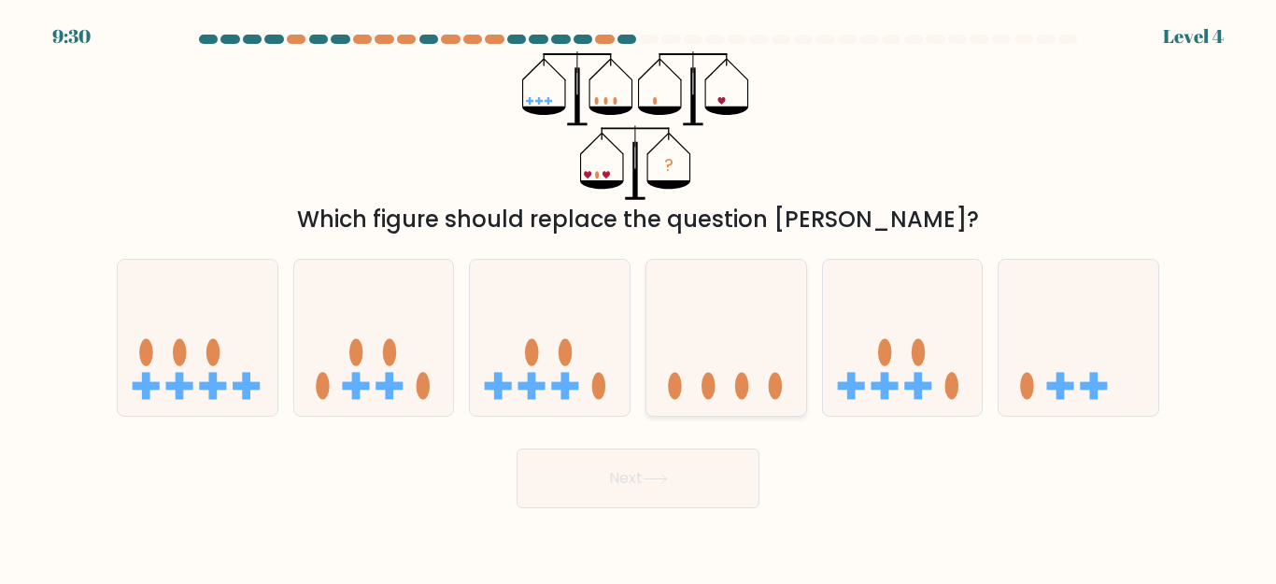
click at [780, 381] on ellipse at bounding box center [776, 386] width 14 height 27
click at [639, 297] on input "d." at bounding box center [638, 294] width 1 height 5
radio input "true"
click at [662, 482] on icon at bounding box center [655, 479] width 25 height 10
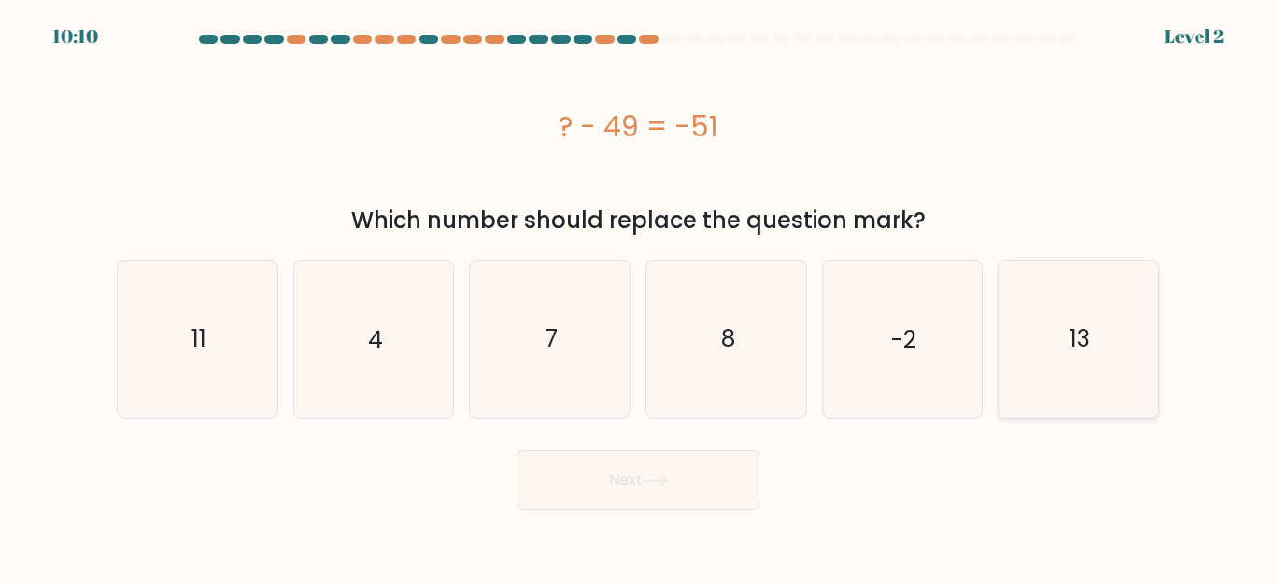
click at [1039, 344] on icon "13" at bounding box center [1079, 339] width 156 height 156
click at [639, 297] on input "f. 13" at bounding box center [638, 294] width 1 height 5
radio input "true"
click at [717, 461] on button "Next" at bounding box center [638, 480] width 243 height 60
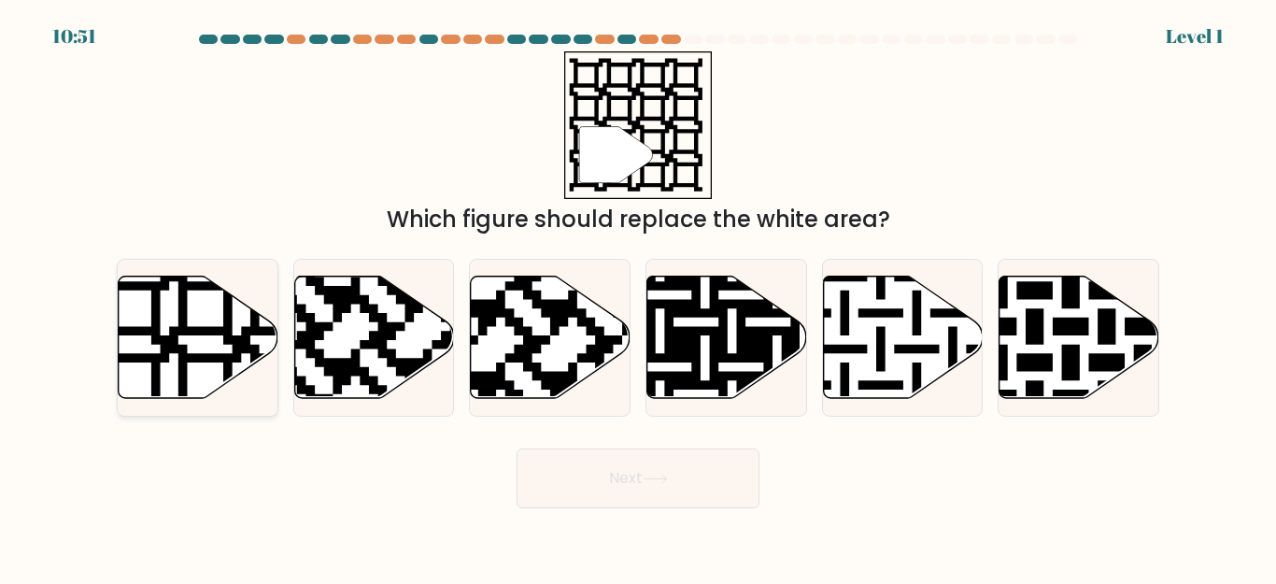
click at [218, 345] on icon at bounding box center [199, 338] width 160 height 122
click at [263, 392] on icon at bounding box center [198, 338] width 160 height 124
click at [638, 297] on input "a." at bounding box center [638, 294] width 1 height 5
radio input "true"
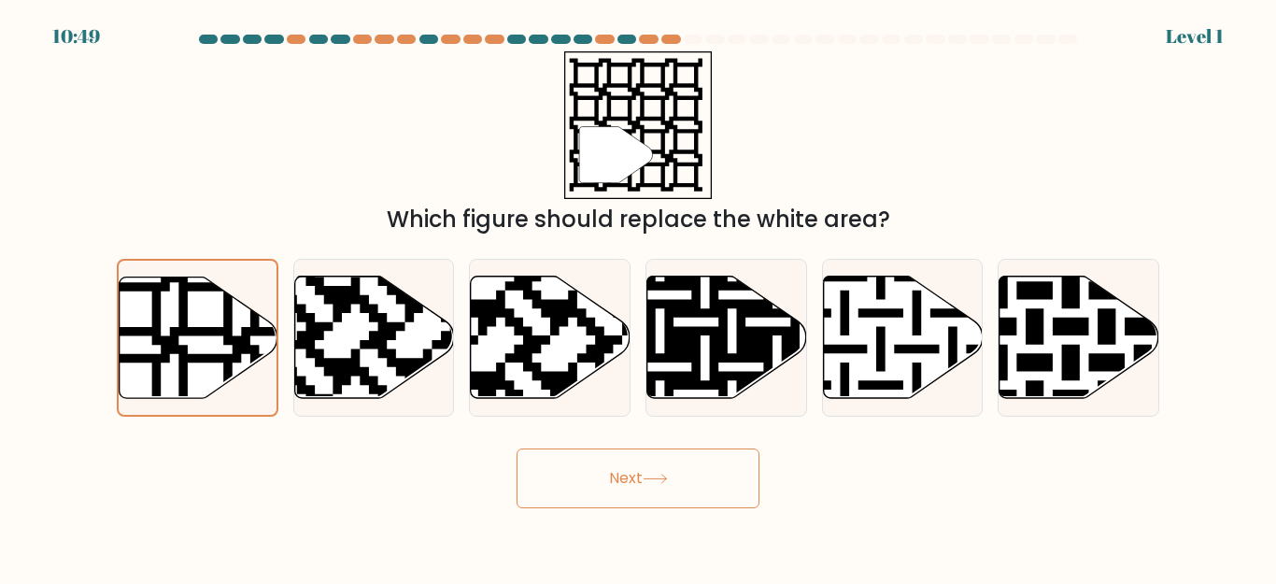
click at [676, 487] on button "Next" at bounding box center [638, 478] width 243 height 60
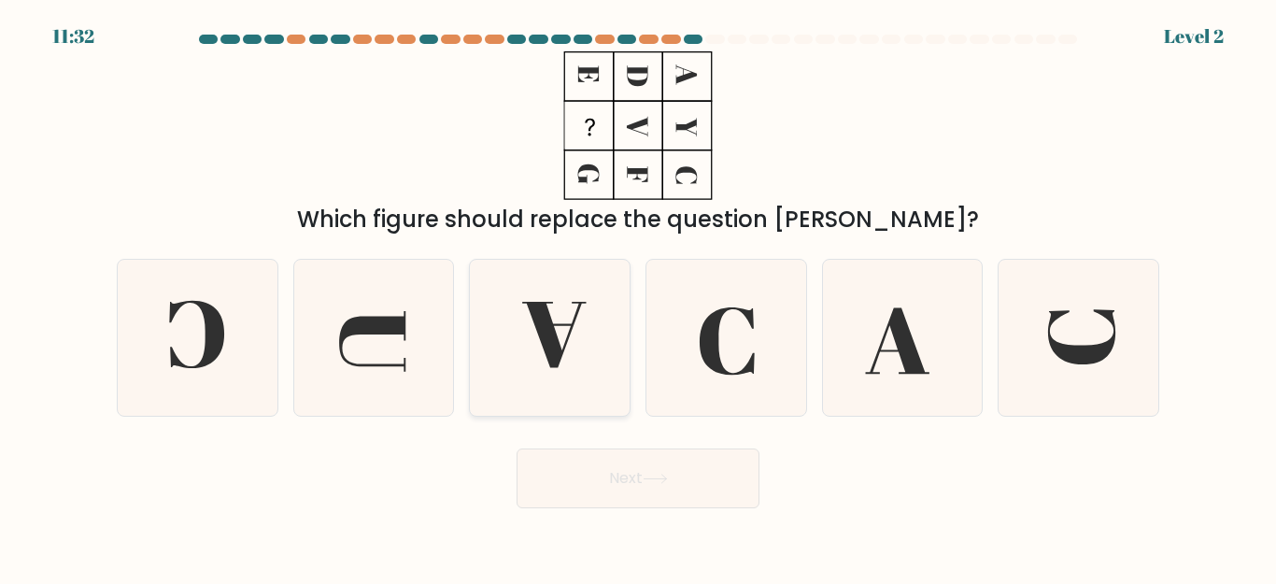
click at [565, 348] on icon at bounding box center [554, 335] width 64 height 66
click at [638, 297] on input "c." at bounding box center [638, 294] width 1 height 5
radio input "true"
click at [648, 477] on button "Next" at bounding box center [638, 478] width 243 height 60
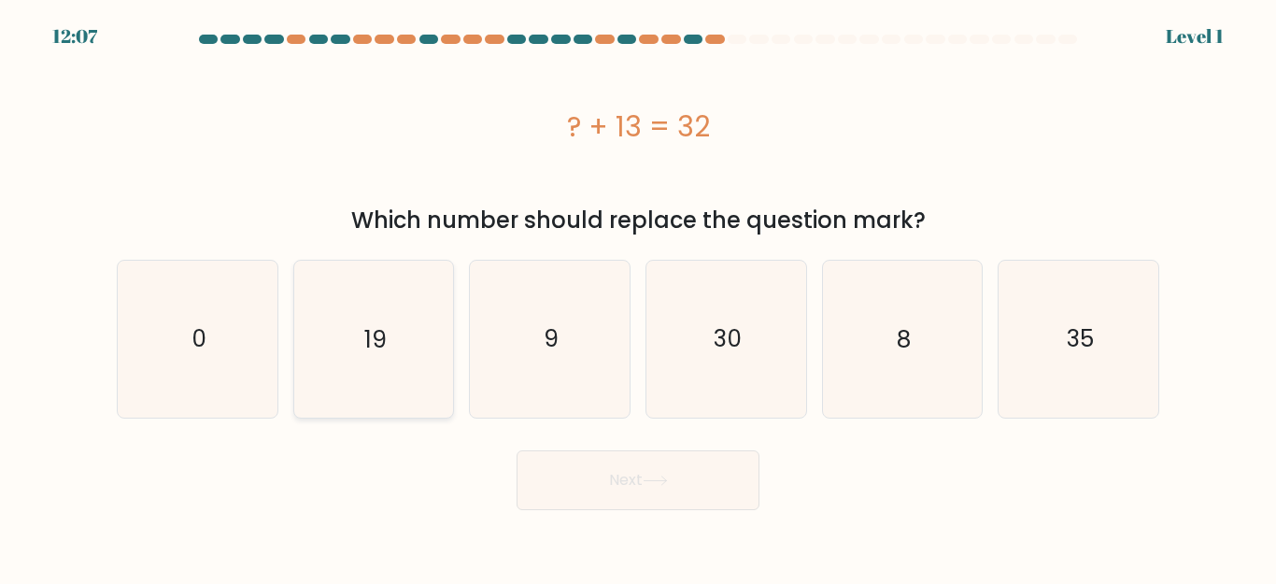
click at [405, 368] on icon "19" at bounding box center [373, 339] width 156 height 156
click at [638, 297] on input "b. 19" at bounding box center [638, 294] width 1 height 5
radio input "true"
click at [635, 474] on button "Next" at bounding box center [638, 480] width 243 height 60
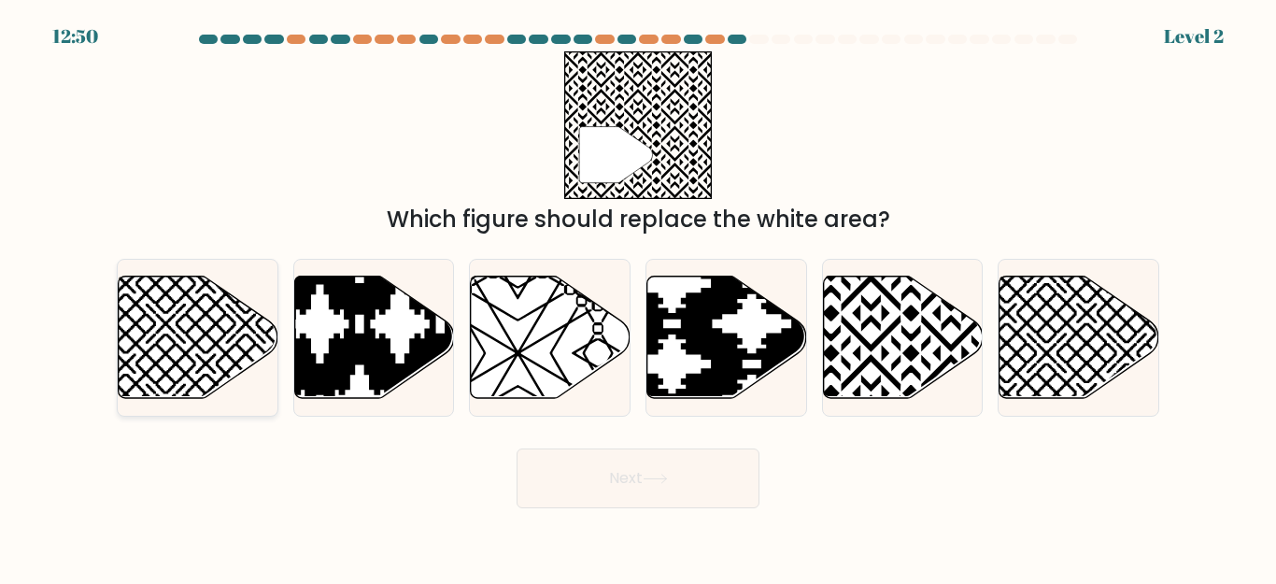
click at [247, 371] on icon at bounding box center [198, 338] width 160 height 124
click at [638, 297] on input "a." at bounding box center [638, 294] width 1 height 5
radio input "true"
click at [663, 458] on button "Next" at bounding box center [638, 478] width 243 height 60
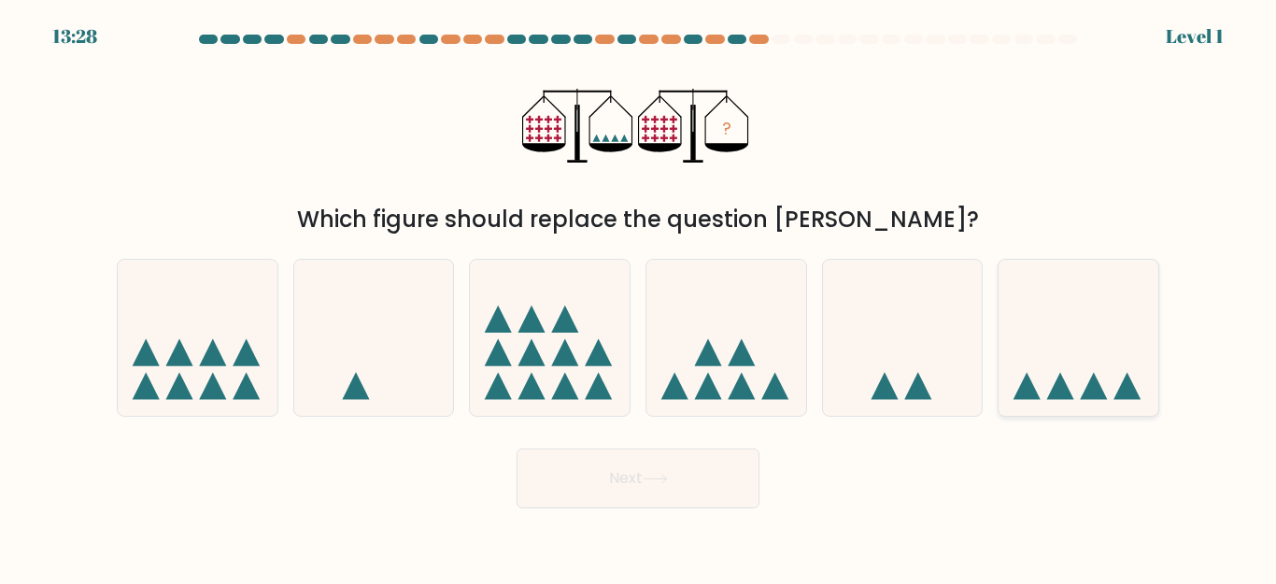
click at [1036, 351] on icon at bounding box center [1079, 338] width 160 height 132
click at [639, 297] on input "f." at bounding box center [638, 294] width 1 height 5
radio input "true"
click at [692, 490] on button "Next" at bounding box center [638, 478] width 243 height 60
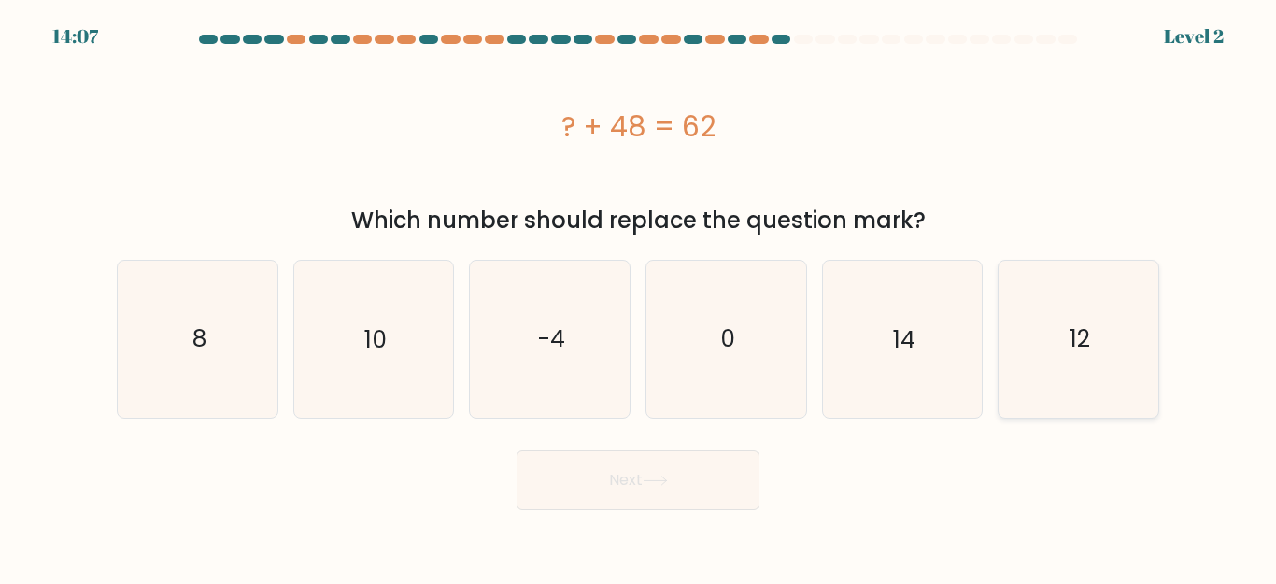
click at [1089, 343] on text "12" at bounding box center [1080, 338] width 21 height 33
click at [639, 297] on input "f. 12" at bounding box center [638, 294] width 1 height 5
radio input "true"
click at [705, 481] on button "Next" at bounding box center [638, 480] width 243 height 60
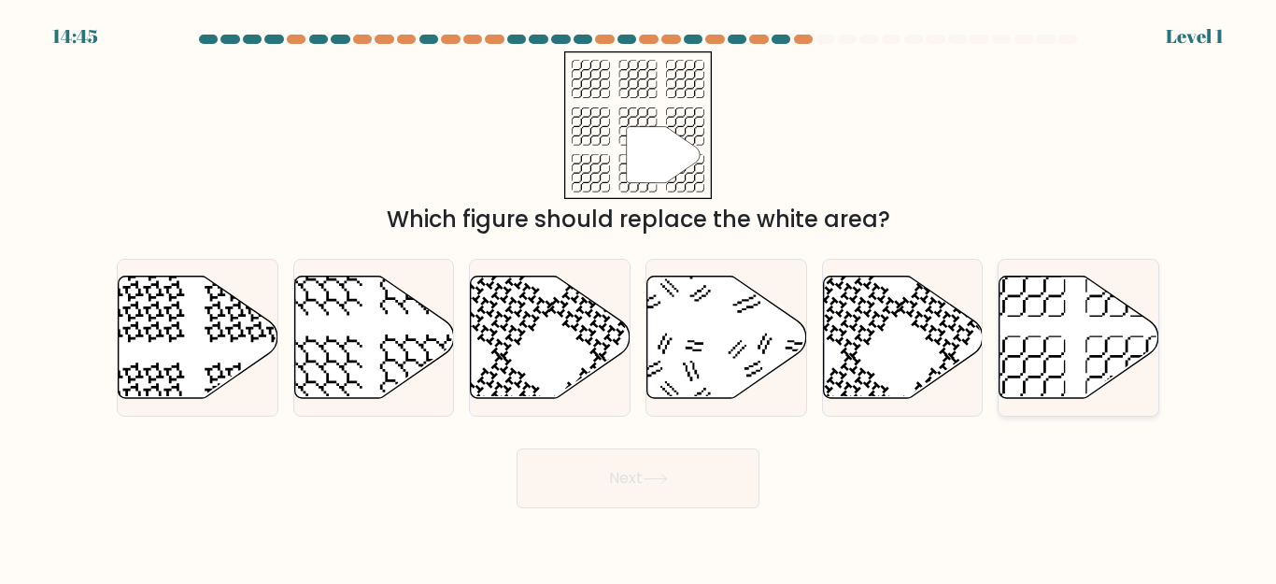
click at [1017, 292] on icon at bounding box center [1080, 338] width 160 height 122
click at [639, 292] on input "f." at bounding box center [638, 294] width 1 height 5
radio input "true"
click at [592, 497] on button "Next" at bounding box center [638, 478] width 243 height 60
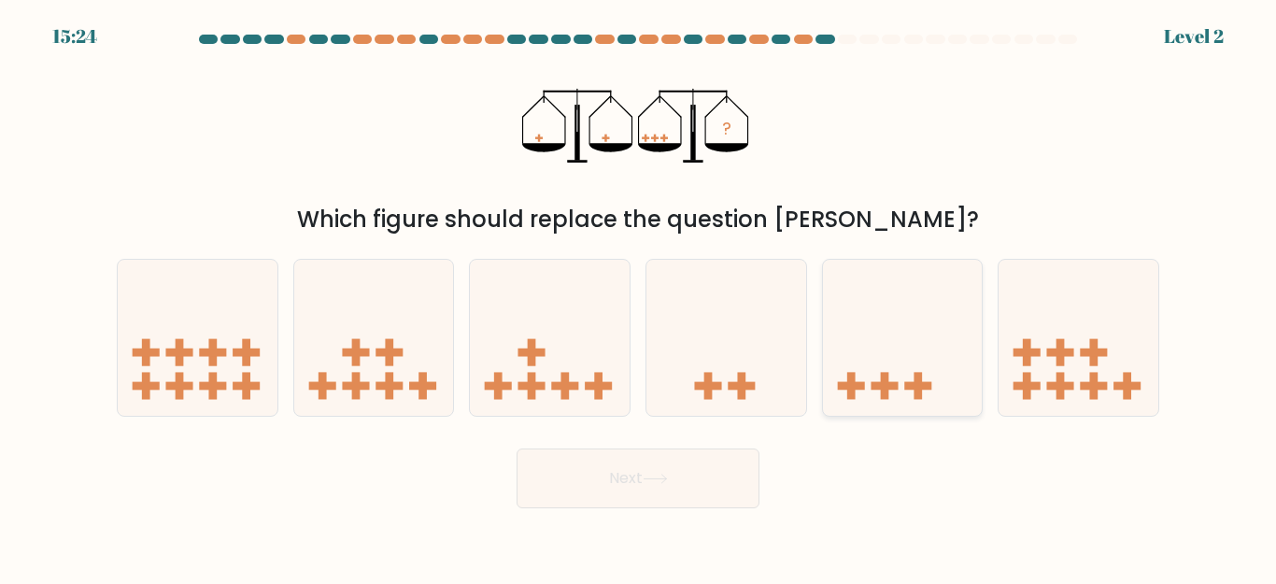
click at [922, 365] on icon at bounding box center [903, 338] width 160 height 132
click at [639, 297] on input "e." at bounding box center [638, 294] width 1 height 5
radio input "true"
click at [707, 466] on button "Next" at bounding box center [638, 478] width 243 height 60
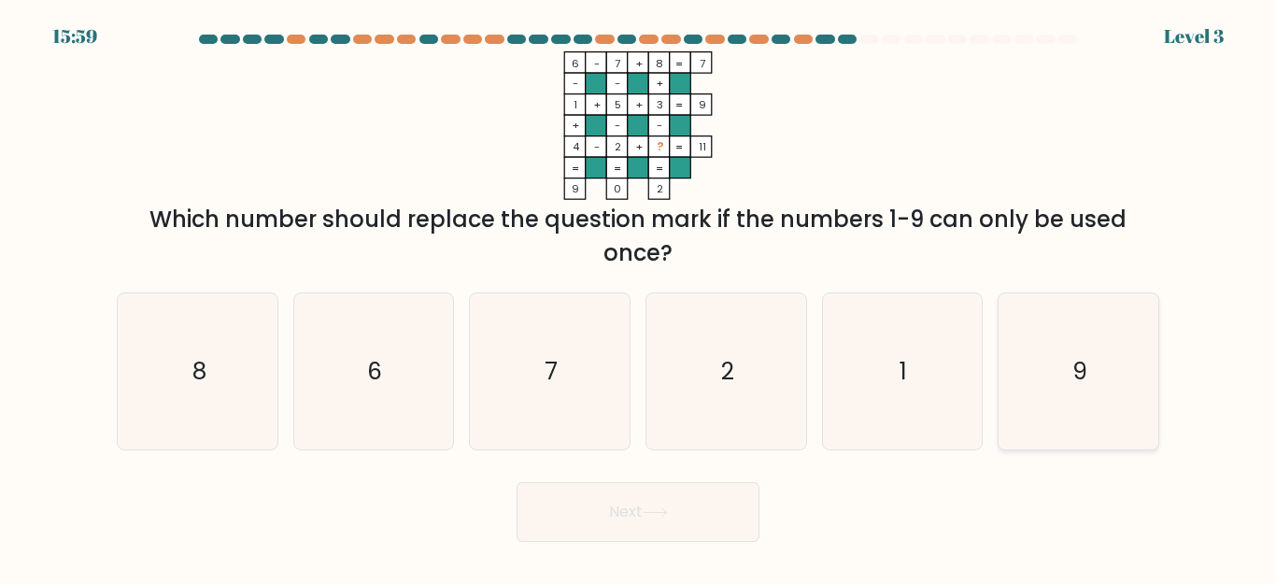
click at [1098, 373] on icon "9" at bounding box center [1079, 371] width 156 height 156
click at [639, 297] on input "f. 9" at bounding box center [638, 294] width 1 height 5
radio input "true"
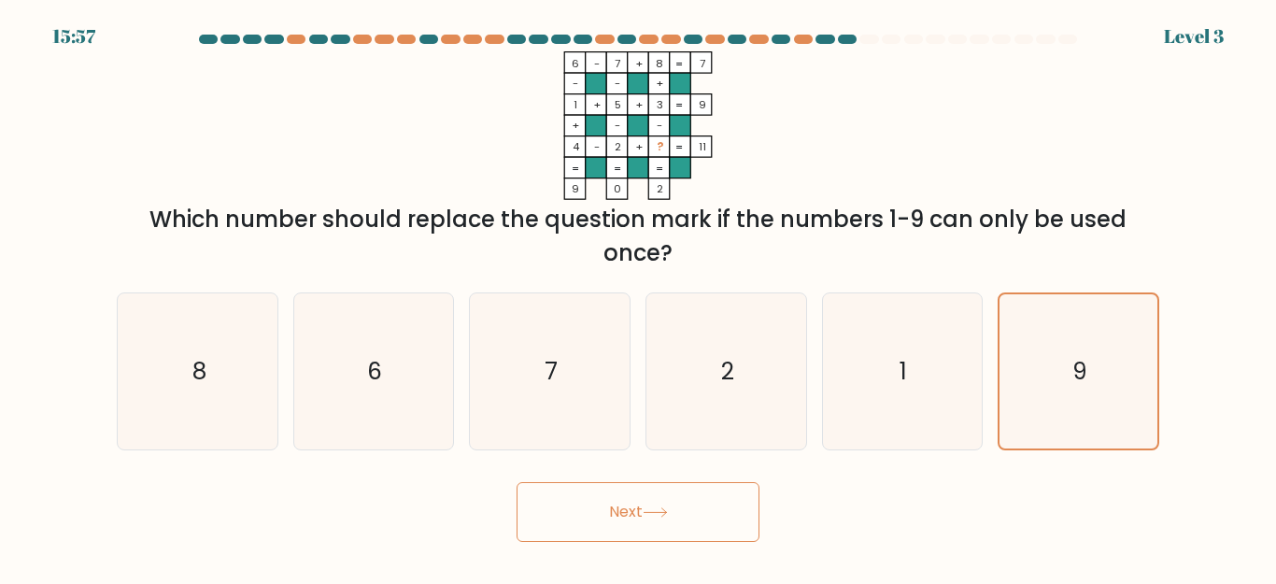
click at [592, 518] on button "Next" at bounding box center [638, 512] width 243 height 60
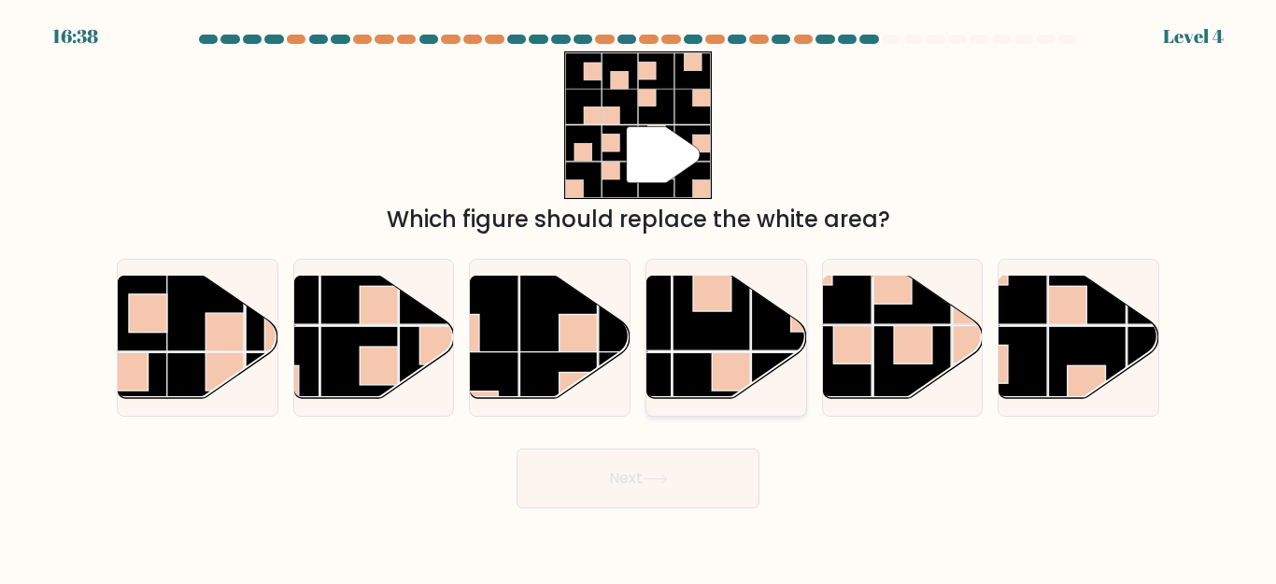
click at [721, 349] on rect at bounding box center [712, 312] width 78 height 78
click at [639, 297] on input "d." at bounding box center [638, 294] width 1 height 5
radio input "true"
click at [655, 492] on button "Next" at bounding box center [638, 478] width 243 height 60
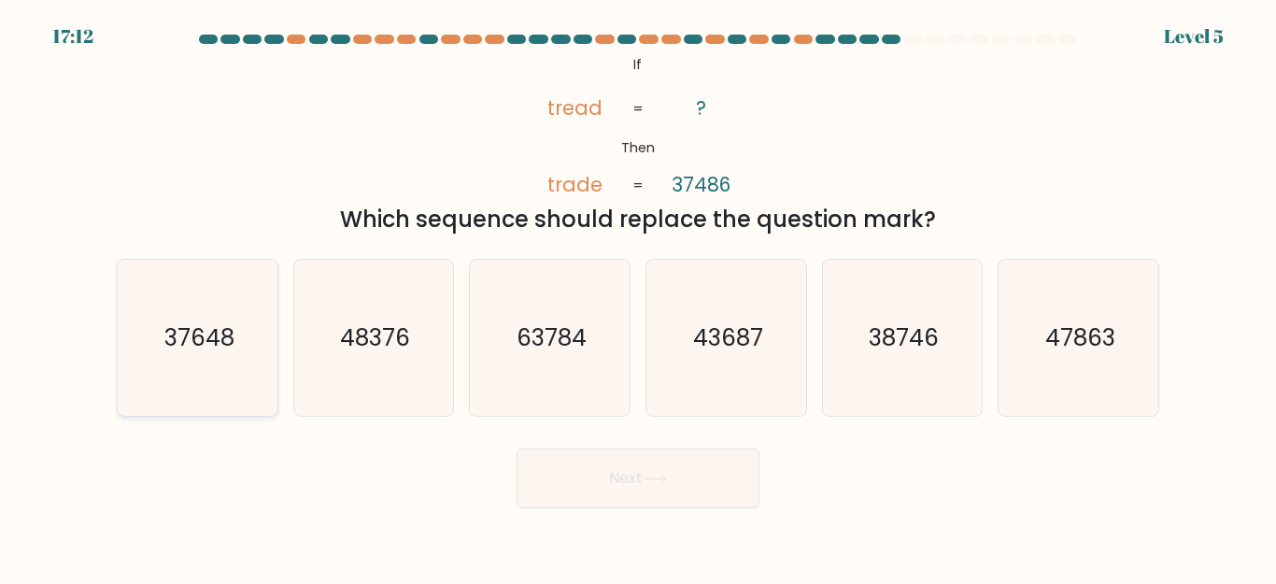
click at [154, 303] on icon "37648" at bounding box center [198, 338] width 156 height 156
click at [638, 297] on input "a. 37648" at bounding box center [638, 294] width 1 height 5
radio input "true"
click at [736, 363] on icon "43687" at bounding box center [726, 338] width 156 height 156
click at [639, 297] on input "d. 43687" at bounding box center [638, 294] width 1 height 5
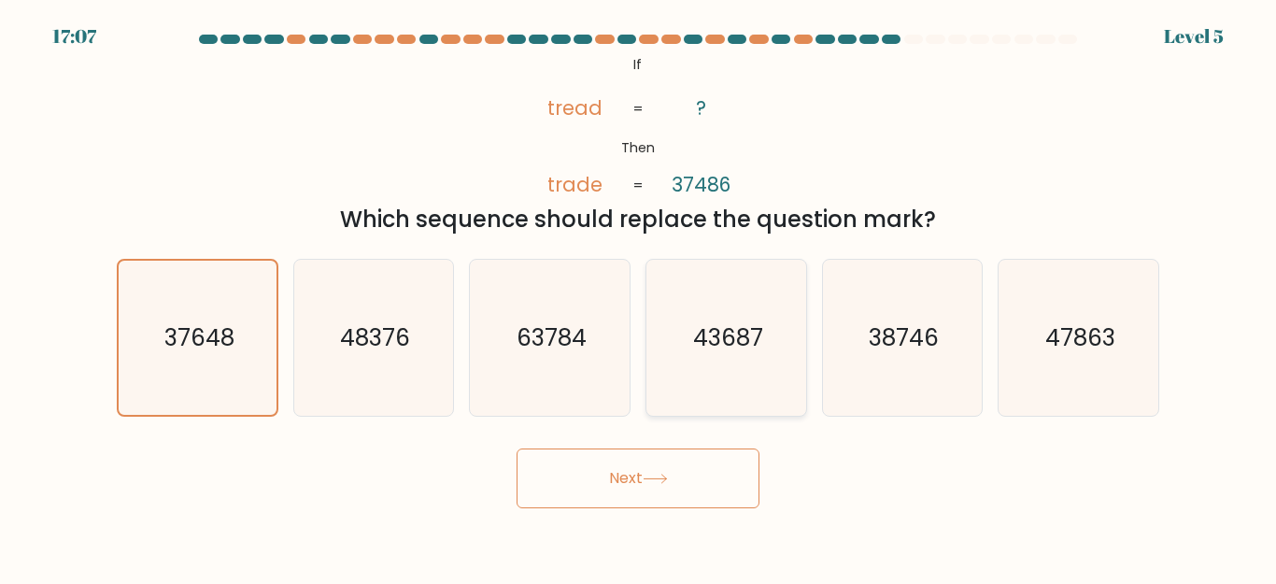
radio input "true"
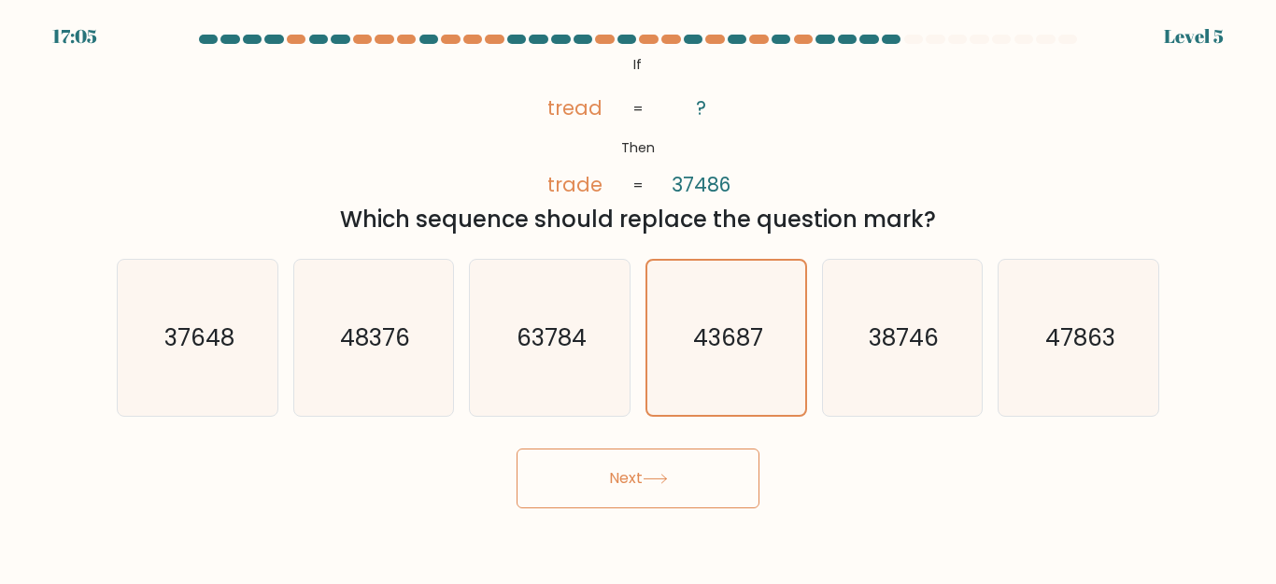
click at [653, 488] on button "Next" at bounding box center [638, 478] width 243 height 60
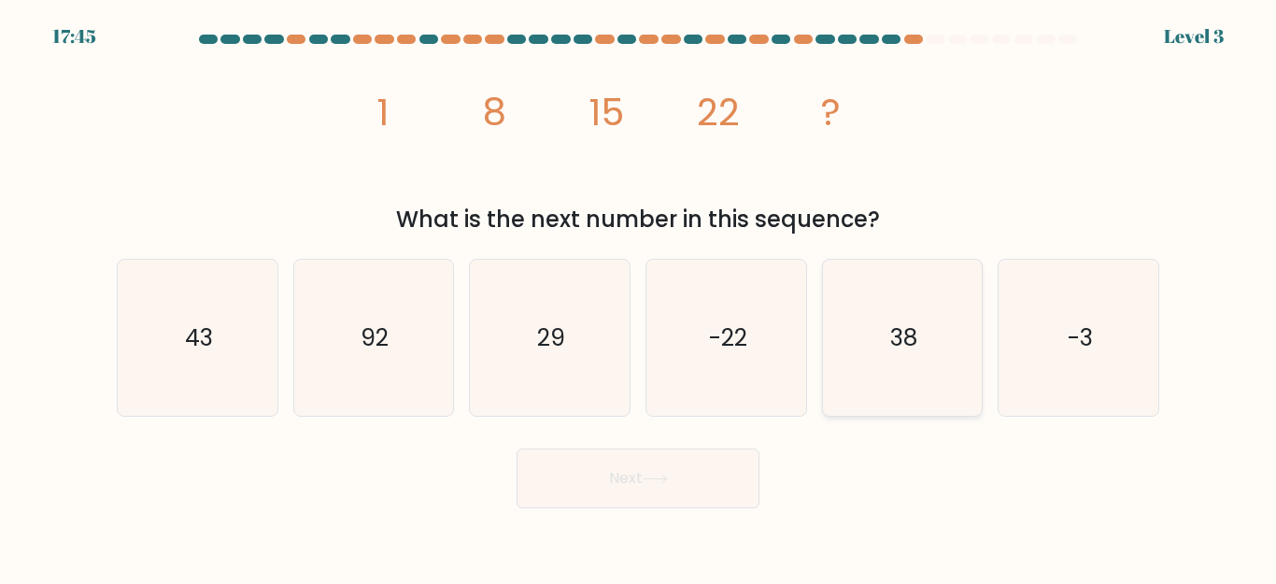
click at [934, 362] on icon "38" at bounding box center [902, 338] width 156 height 156
click at [639, 297] on input "e. 38" at bounding box center [638, 294] width 1 height 5
radio input "true"
click at [585, 366] on icon "29" at bounding box center [550, 338] width 156 height 156
click at [638, 297] on input "c. 29" at bounding box center [638, 294] width 1 height 5
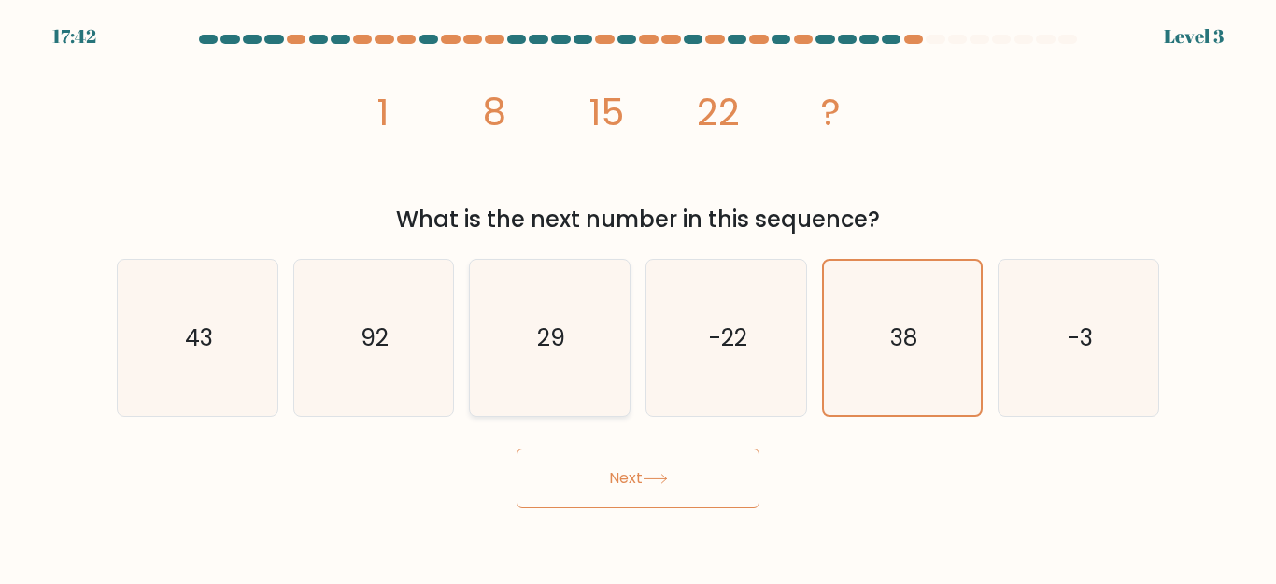
radio input "true"
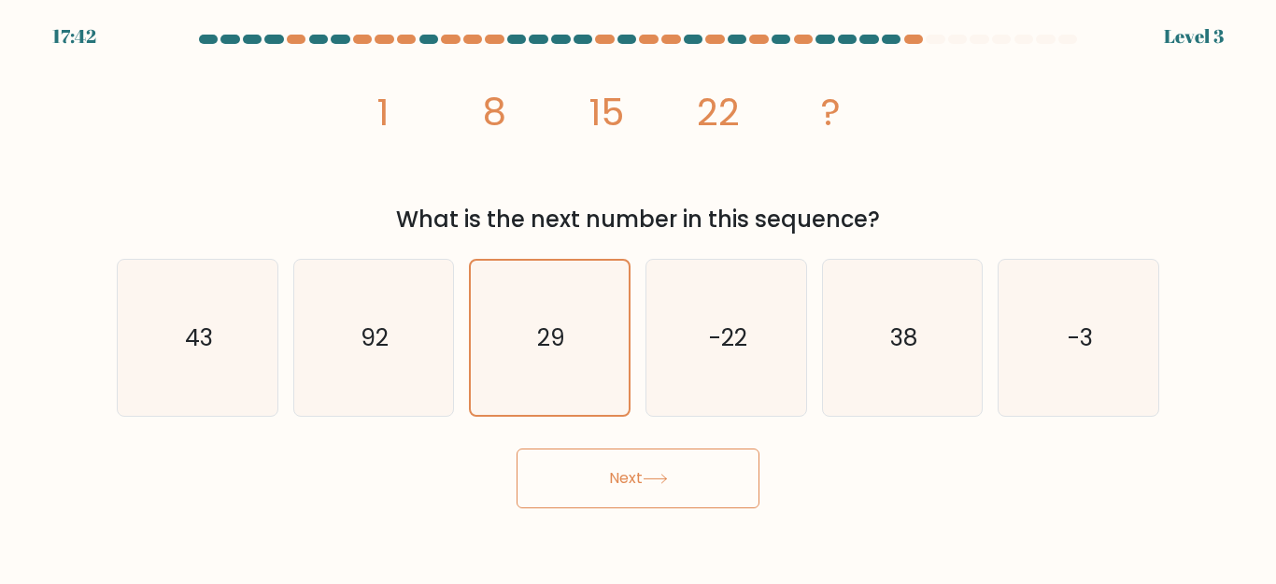
click at [669, 501] on button "Next" at bounding box center [638, 478] width 243 height 60
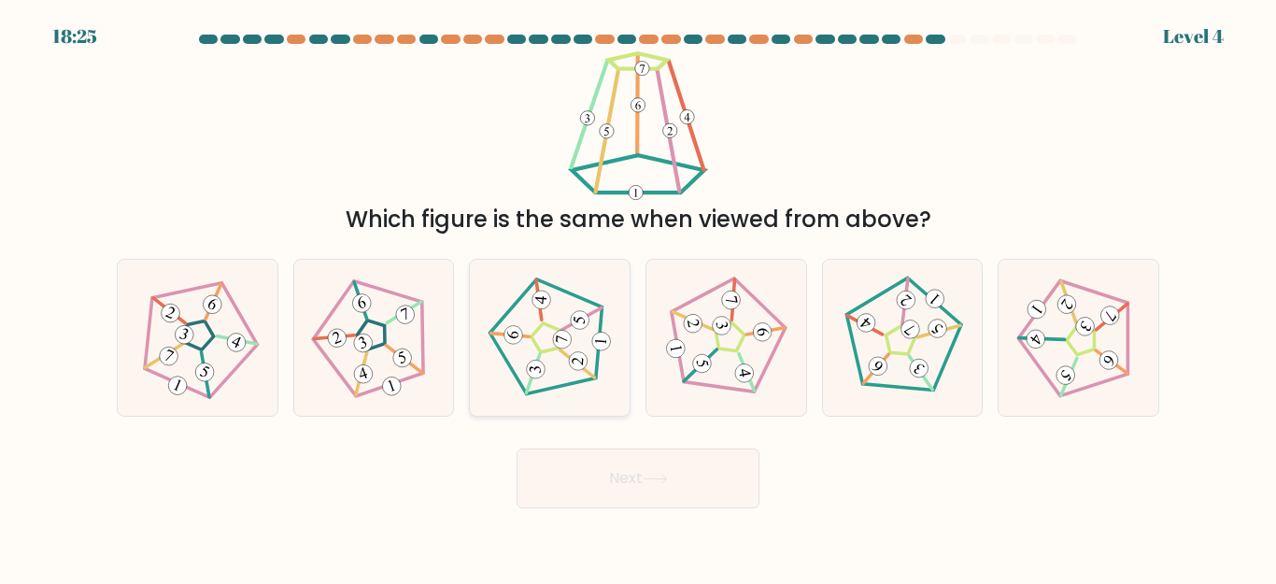
drag, startPoint x: 561, startPoint y: 374, endPoint x: 572, endPoint y: 401, distance: 29.0
click at [561, 378] on icon at bounding box center [550, 338] width 125 height 125
drag, startPoint x: 704, startPoint y: 353, endPoint x: 660, endPoint y: 360, distance: 45.3
click at [675, 358] on icon at bounding box center [725, 338] width 125 height 125
click at [741, 376] on icon at bounding box center [745, 372] width 12 height 9
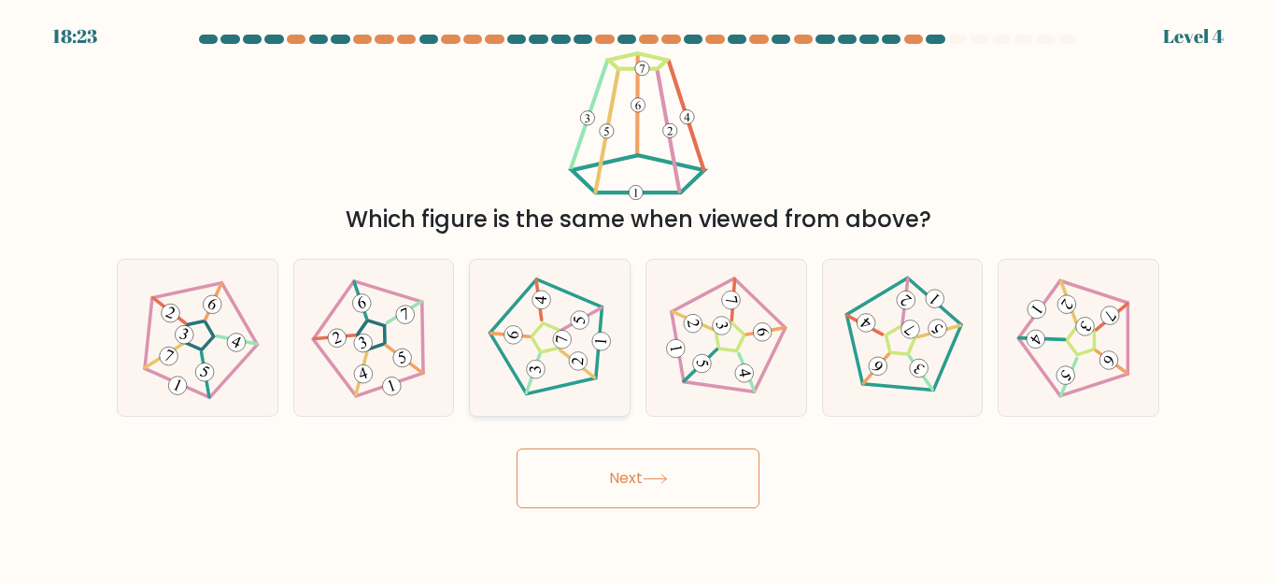
click at [608, 364] on icon at bounding box center [550, 338] width 125 height 125
click at [638, 297] on input "c." at bounding box center [638, 294] width 1 height 5
radio input "true"
click at [928, 337] on icon at bounding box center [902, 338] width 125 height 125
click at [639, 297] on input "e." at bounding box center [638, 294] width 1 height 5
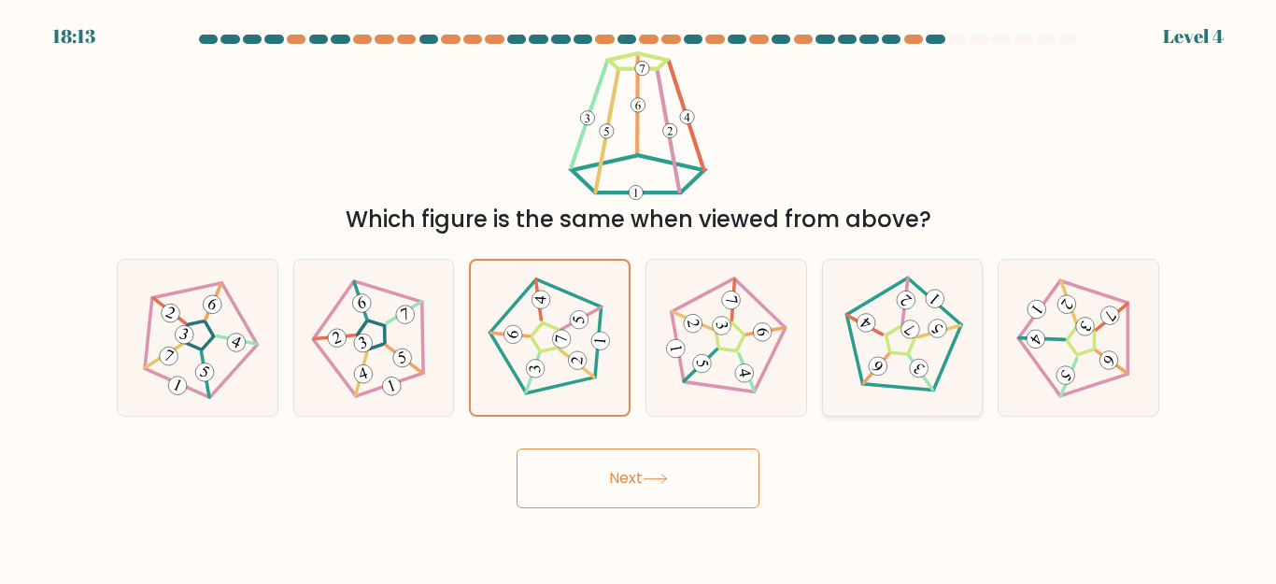
radio input "true"
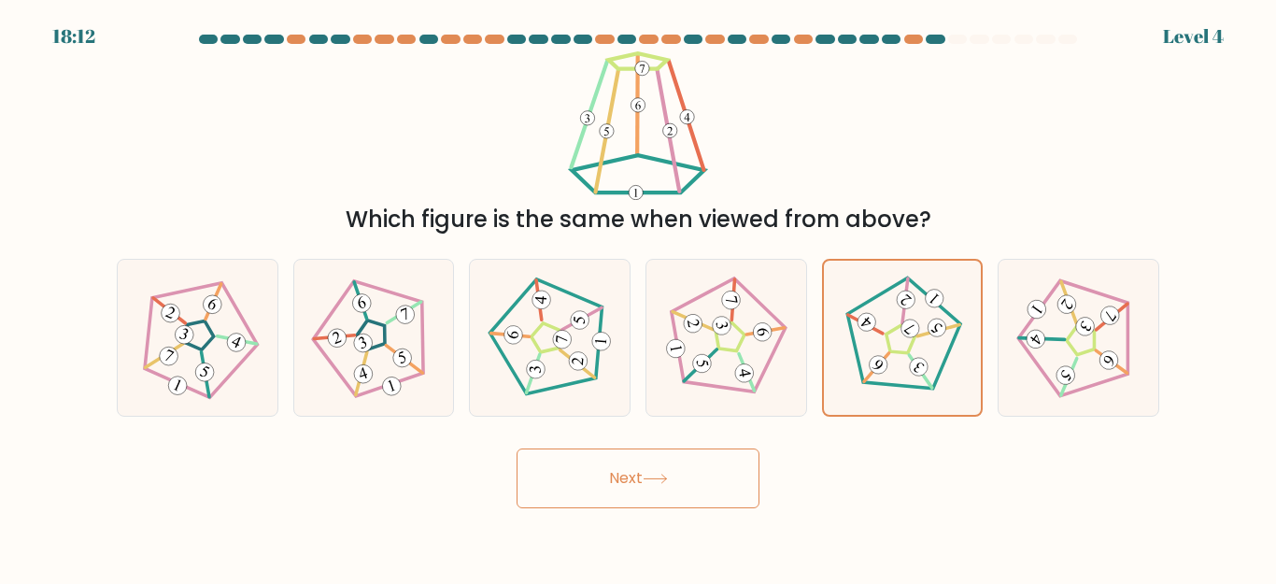
click at [715, 485] on button "Next" at bounding box center [638, 478] width 243 height 60
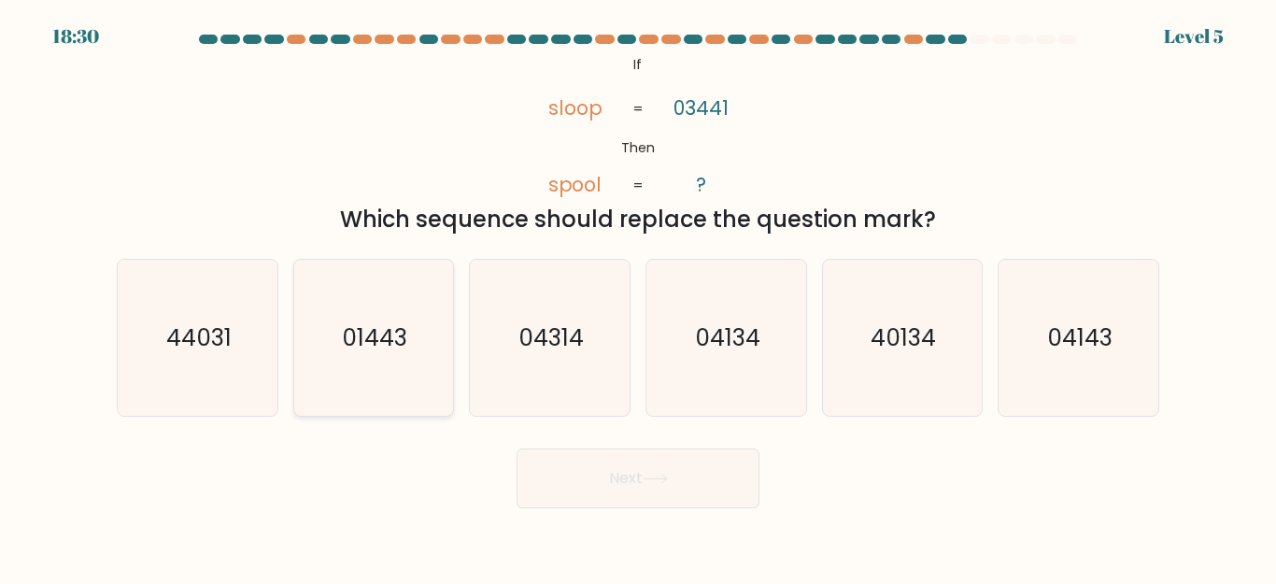
click at [376, 369] on icon "01443" at bounding box center [373, 338] width 156 height 156
click at [638, 297] on input "b. 01443" at bounding box center [638, 294] width 1 height 5
radio input "true"
click at [620, 488] on button "Next" at bounding box center [638, 478] width 243 height 60
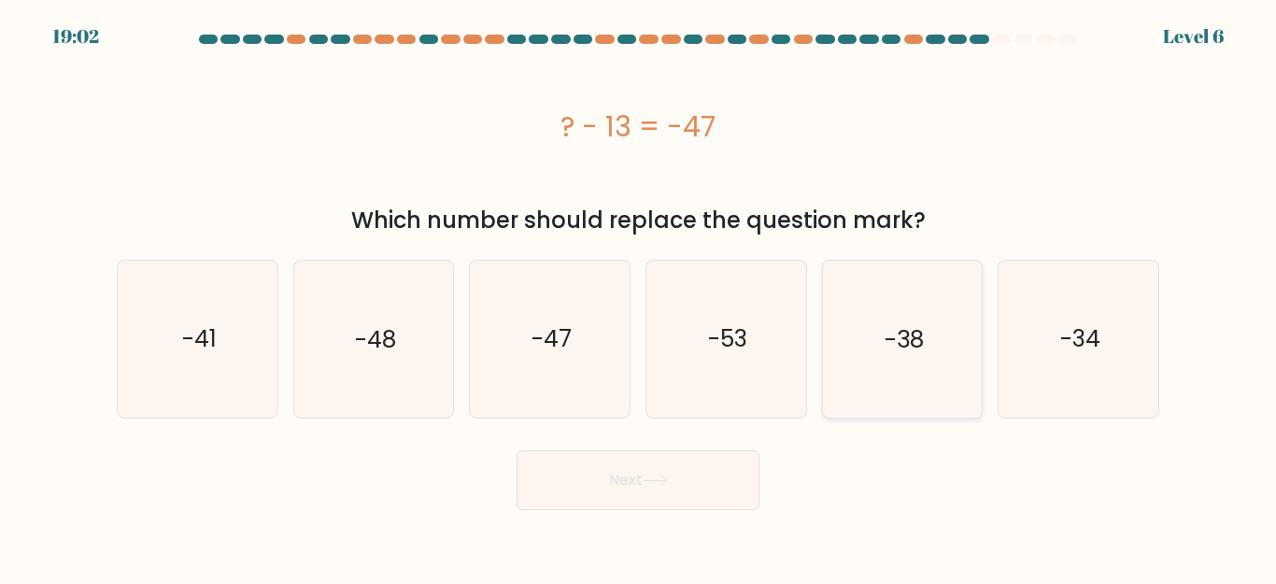
click at [872, 350] on icon "-38" at bounding box center [902, 339] width 156 height 156
click at [639, 297] on input "e. -38" at bounding box center [638, 294] width 1 height 5
radio input "true"
drag, startPoint x: 1016, startPoint y: 366, endPoint x: 1010, endPoint y: 374, distance: 9.9
click at [1014, 370] on icon "-34" at bounding box center [1079, 339] width 156 height 156
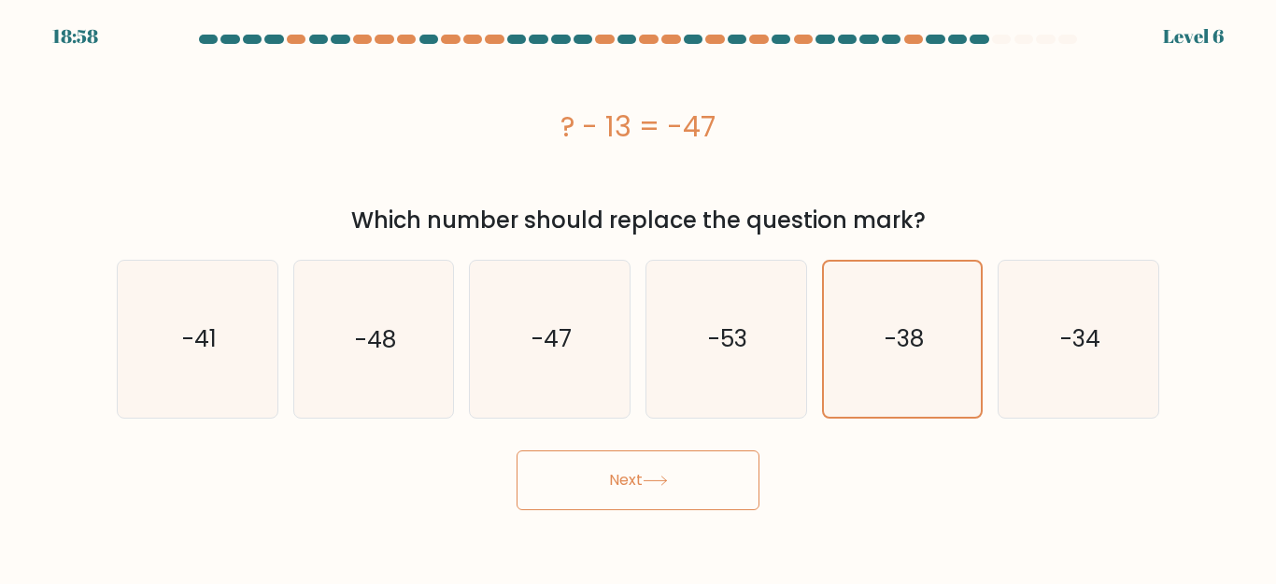
click at [631, 511] on body "18:58 Level 6" at bounding box center [638, 292] width 1276 height 584
click at [638, 491] on button "Next" at bounding box center [638, 480] width 243 height 60
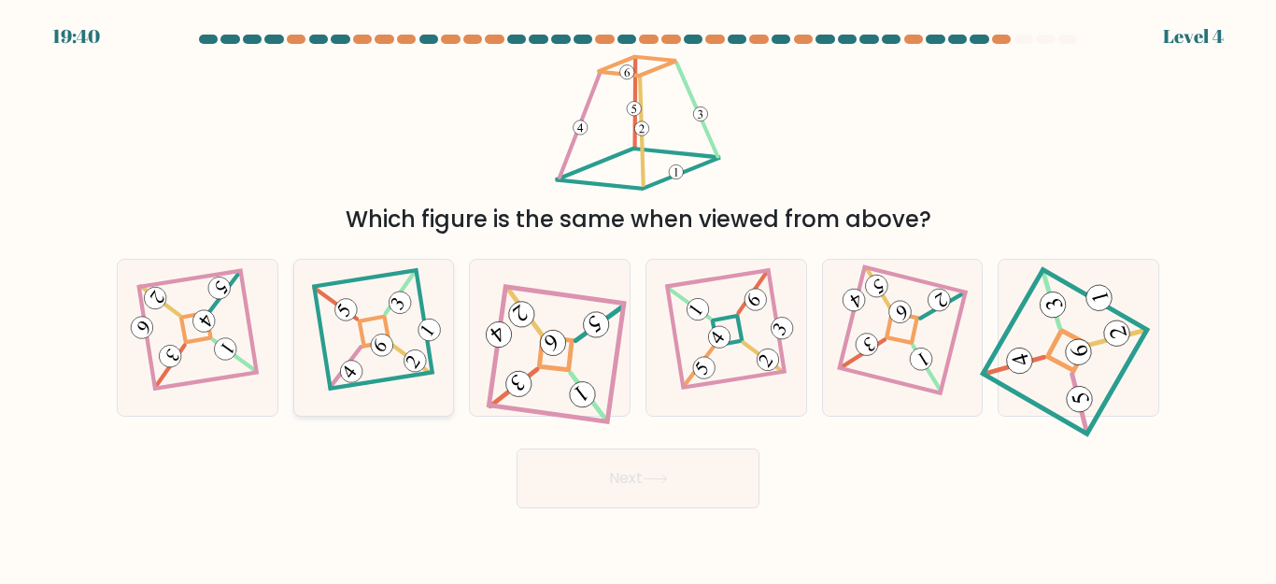
click at [431, 344] on div at bounding box center [374, 338] width 162 height 158
click at [638, 297] on input "b." at bounding box center [638, 294] width 1 height 5
radio input "true"
click at [729, 501] on button "Next" at bounding box center [638, 478] width 243 height 60
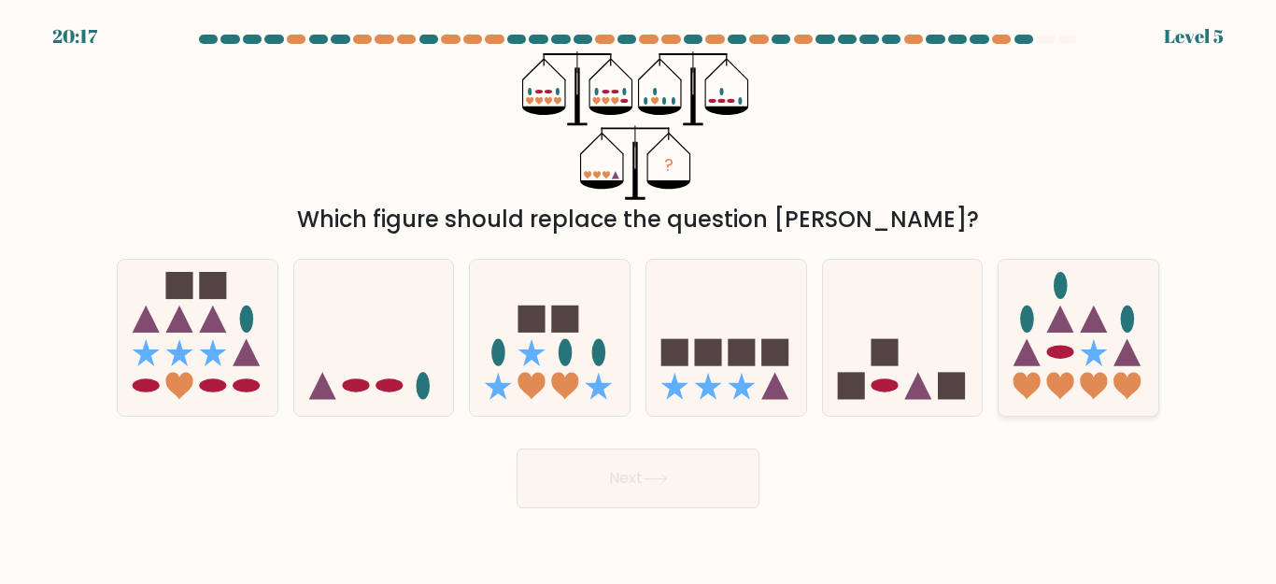
click at [1066, 374] on icon at bounding box center [1060, 386] width 27 height 27
click at [639, 297] on input "f." at bounding box center [638, 294] width 1 height 5
radio input "true"
drag, startPoint x: 888, startPoint y: 379, endPoint x: 853, endPoint y: 399, distance: 40.6
click at [889, 378] on icon at bounding box center [903, 338] width 160 height 132
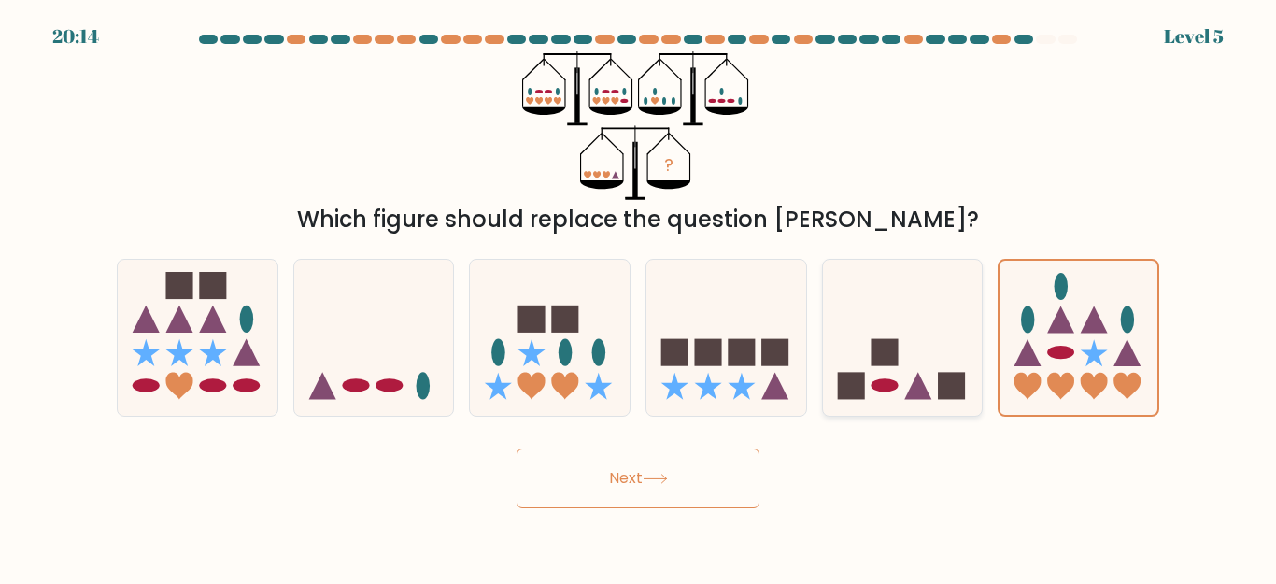
click at [901, 378] on icon at bounding box center [903, 338] width 160 height 132
click at [639, 297] on input "e." at bounding box center [638, 294] width 1 height 5
radio input "true"
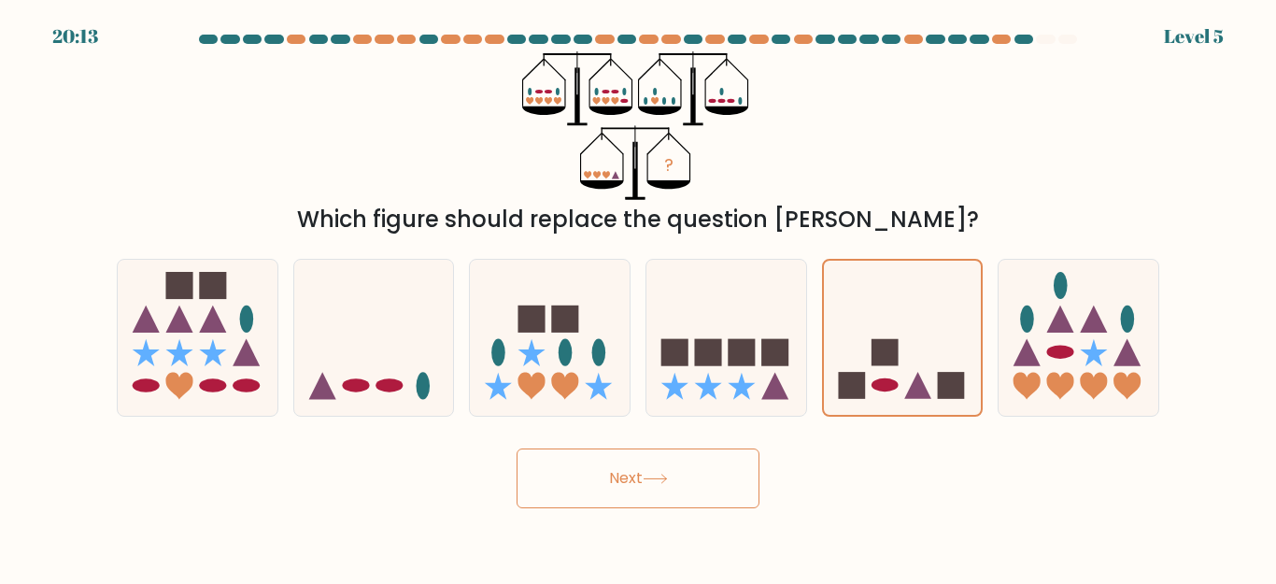
click at [703, 477] on button "Next" at bounding box center [638, 478] width 243 height 60
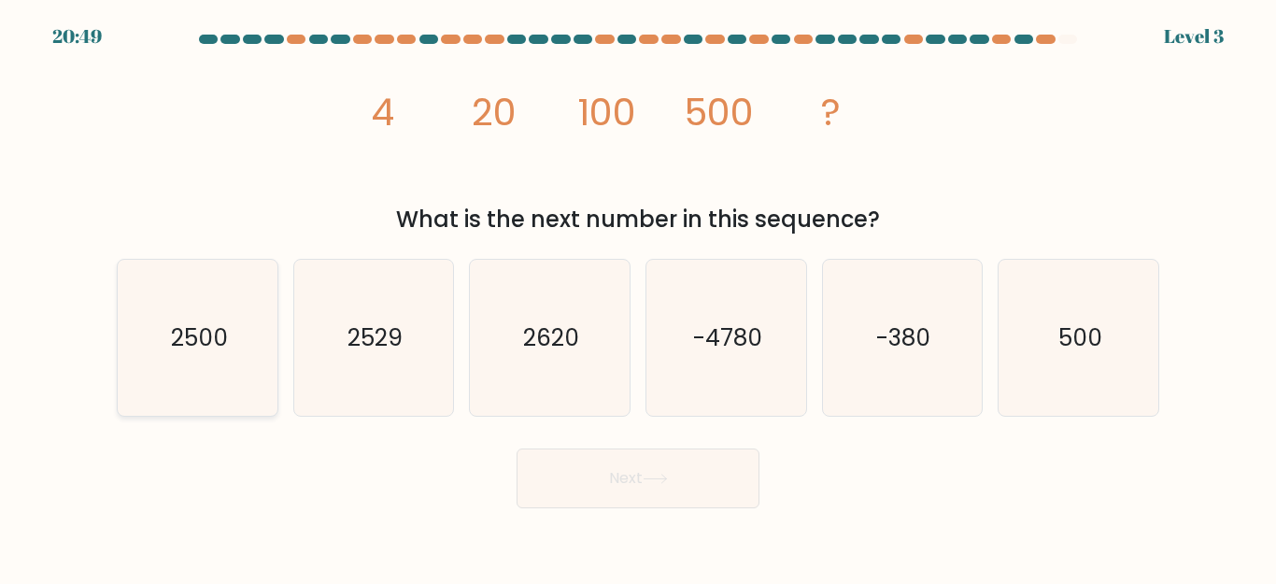
click at [226, 368] on icon "2500" at bounding box center [198, 338] width 156 height 156
click at [638, 297] on input "a. 2500" at bounding box center [638, 294] width 1 height 5
radio input "true"
click at [640, 459] on button "Next" at bounding box center [638, 478] width 243 height 60
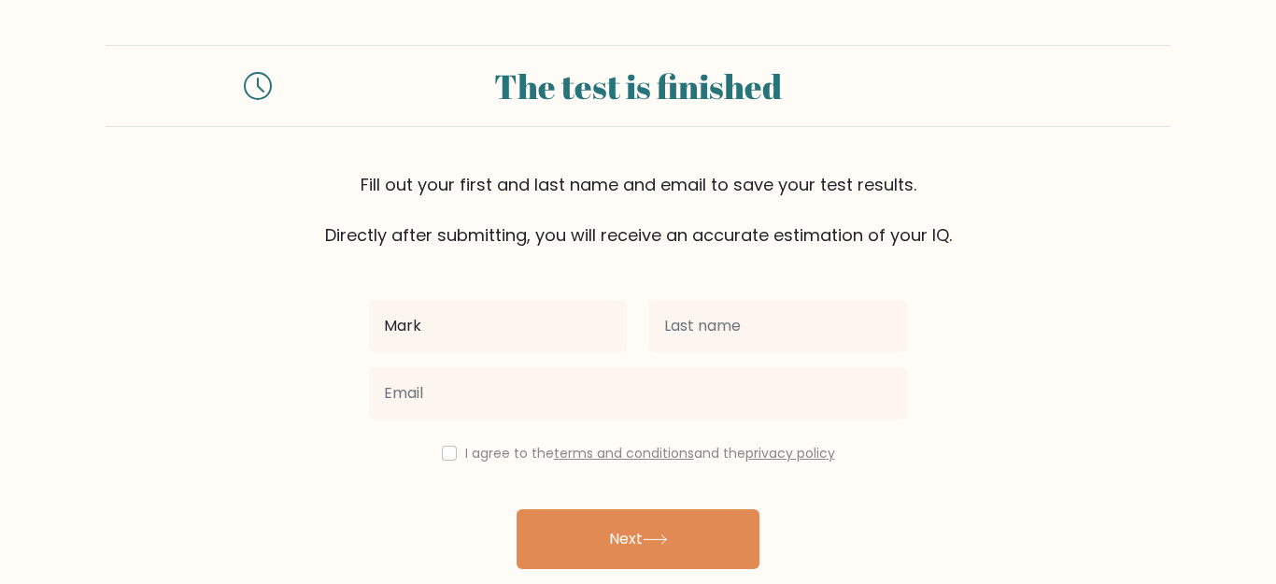
type input "Mark"
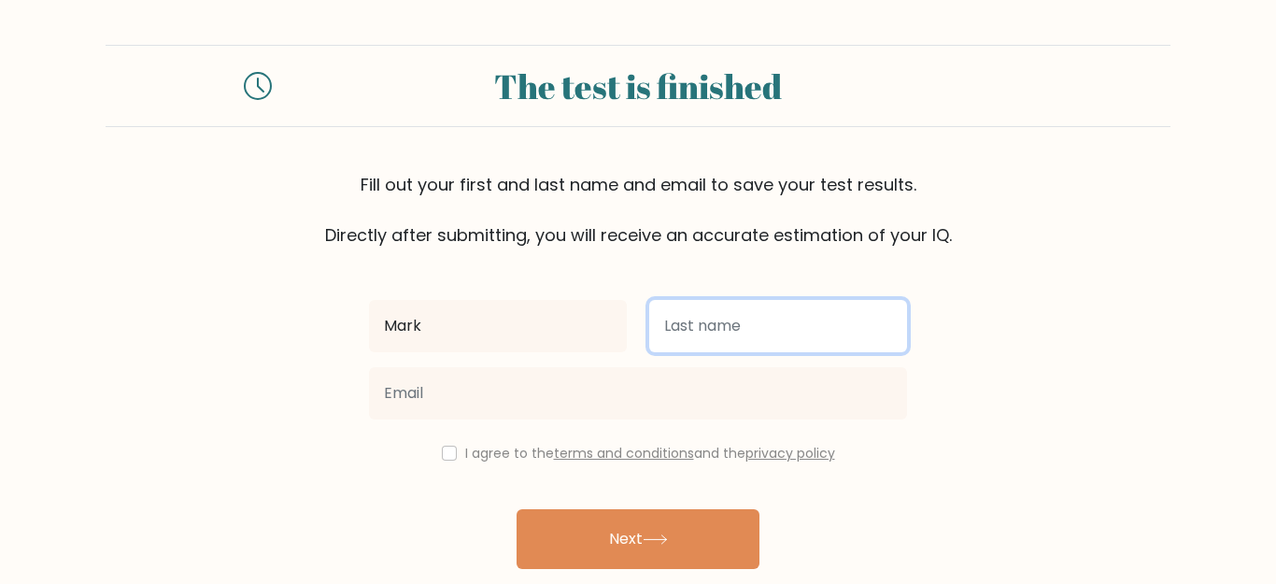
click at [795, 310] on input "text" at bounding box center [778, 326] width 258 height 52
type input "Telesev"
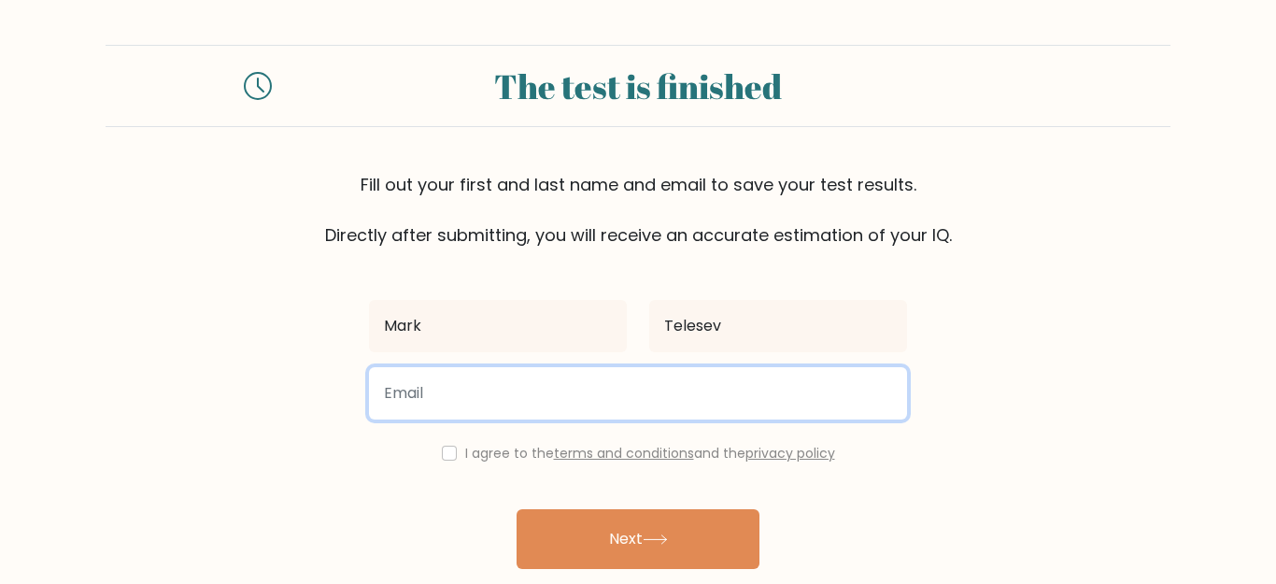
click at [419, 414] on input "email" at bounding box center [638, 393] width 538 height 52
type input "[EMAIL_ADDRESS][DOMAIN_NAME]"
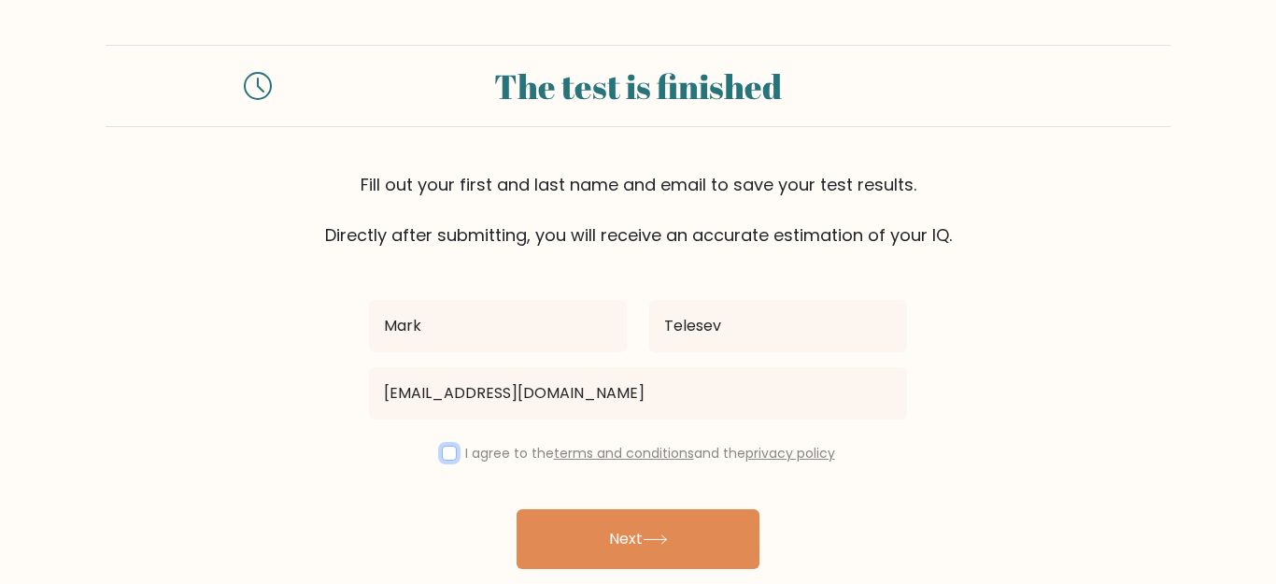
click at [444, 456] on input "checkbox" at bounding box center [449, 453] width 15 height 15
checkbox input "true"
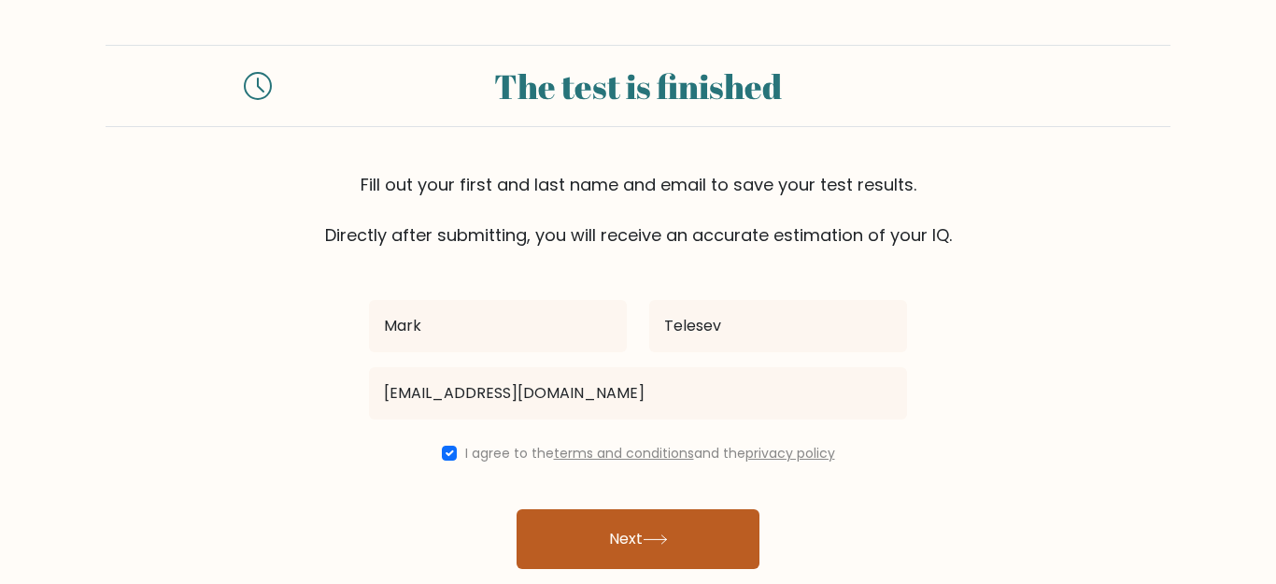
click at [617, 519] on button "Next" at bounding box center [638, 539] width 243 height 60
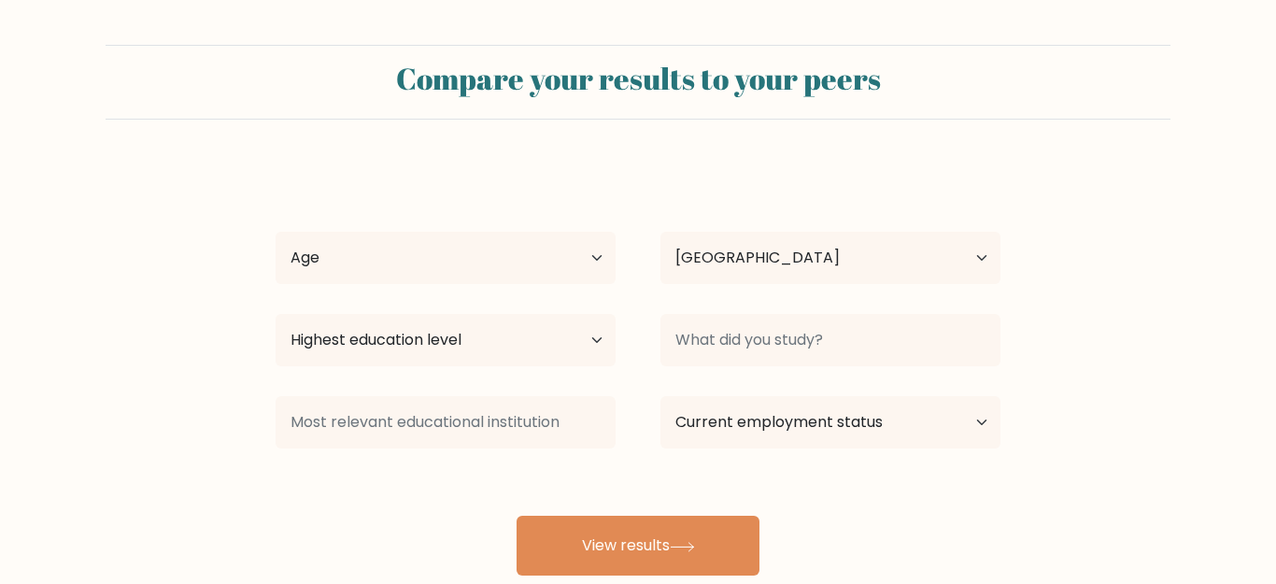
select select "LT"
select select "65_plus"
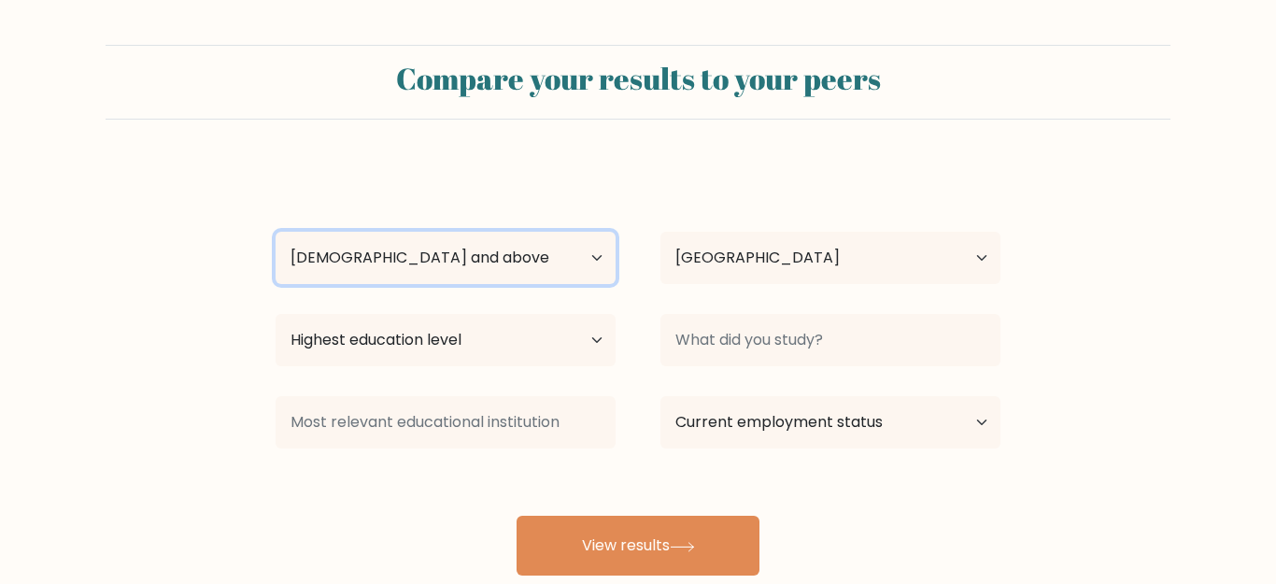
click option "65 years old and above" at bounding box center [0, 0] width 0 height 0
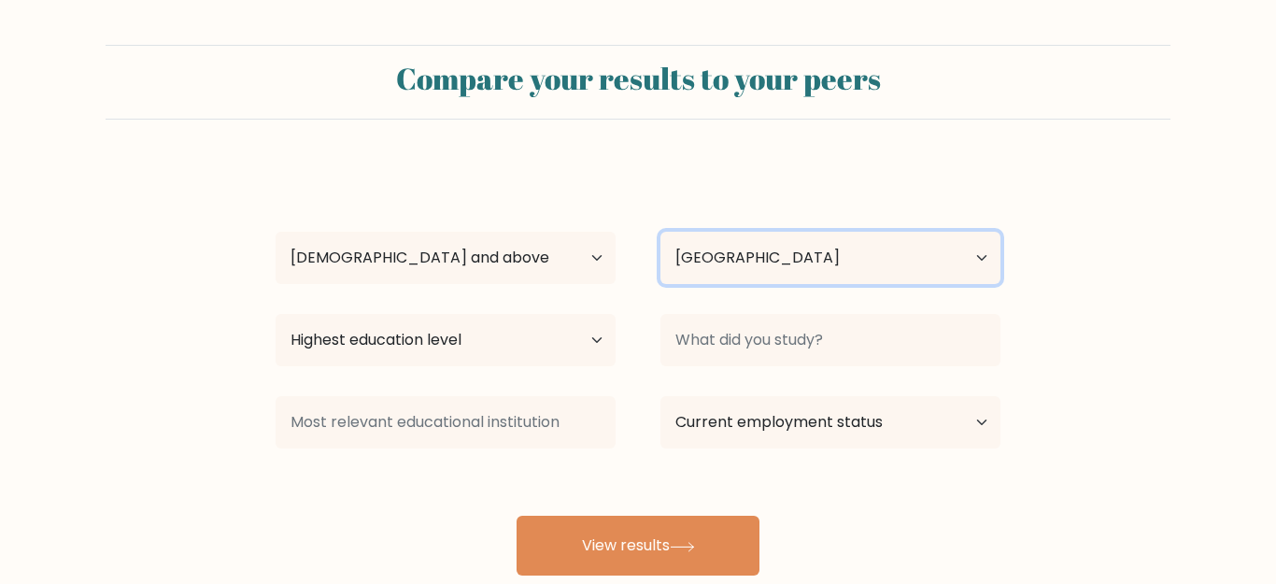
drag, startPoint x: 752, startPoint y: 233, endPoint x: 700, endPoint y: 203, distance: 60.3
click at [717, 200] on div "Mark Telesev Age Under 18 years old 18-24 years old 25-34 years old 35-44 years…" at bounding box center [637, 369] width 747 height 411
click at [455, 369] on div "Highest education level No schooling Primary Lower Secondary Upper Secondary Oc…" at bounding box center [445, 339] width 385 height 67
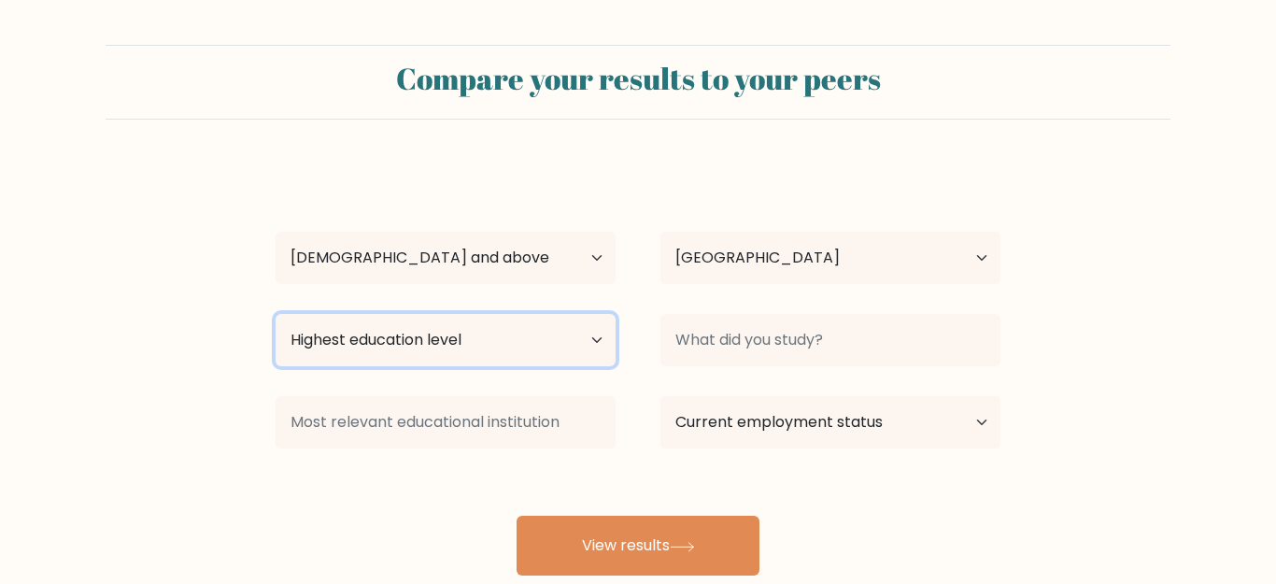
click at [276, 314] on select "Highest education level No schooling Primary Lower Secondary Upper Secondary Oc…" at bounding box center [446, 340] width 340 height 52
select select "lower_secondary"
click option "Lower Secondary" at bounding box center [0, 0] width 0 height 0
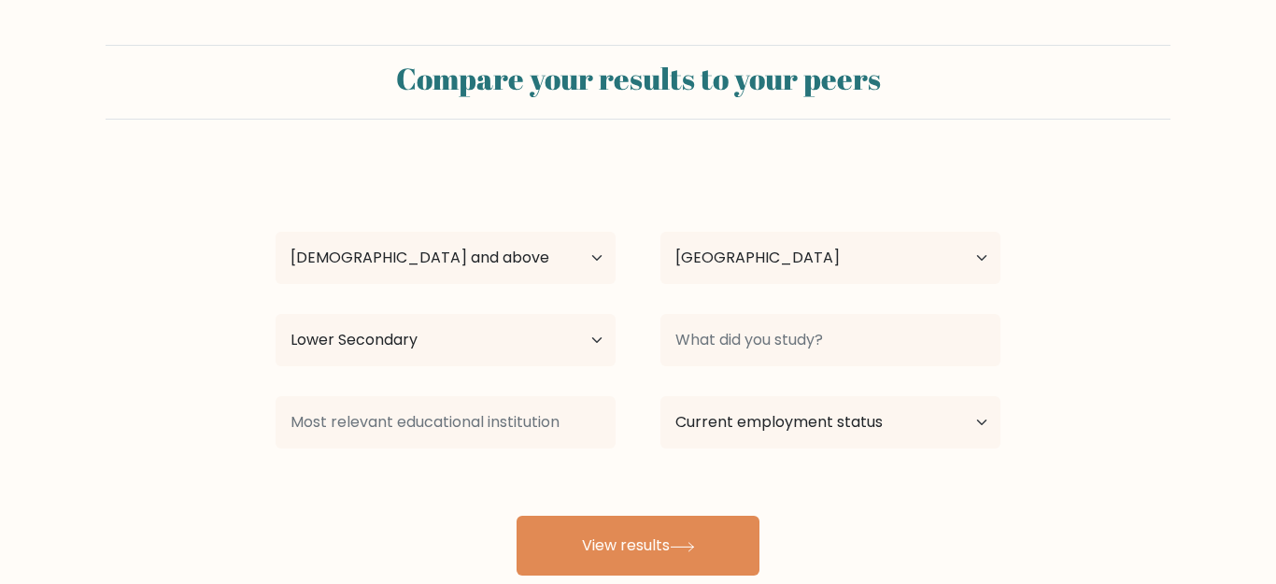
click at [521, 291] on div "Mark Telesev Age Under 18 years old 18-24 years old 25-34 years old 35-44 years…" at bounding box center [637, 369] width 747 height 411
click at [276, 232] on select "Age Under 18 years old 18-24 years old 25-34 years old 35-44 years old 45-54 ye…" at bounding box center [446, 258] width 340 height 52
select select "min_18"
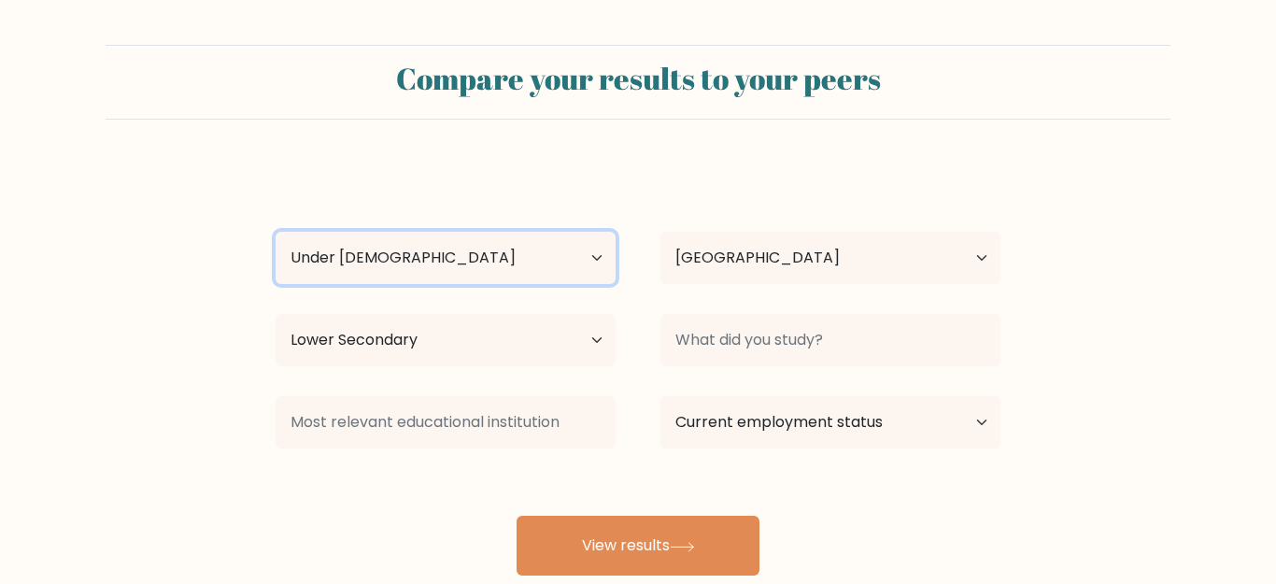
click option "Under 18 years old" at bounding box center [0, 0] width 0 height 0
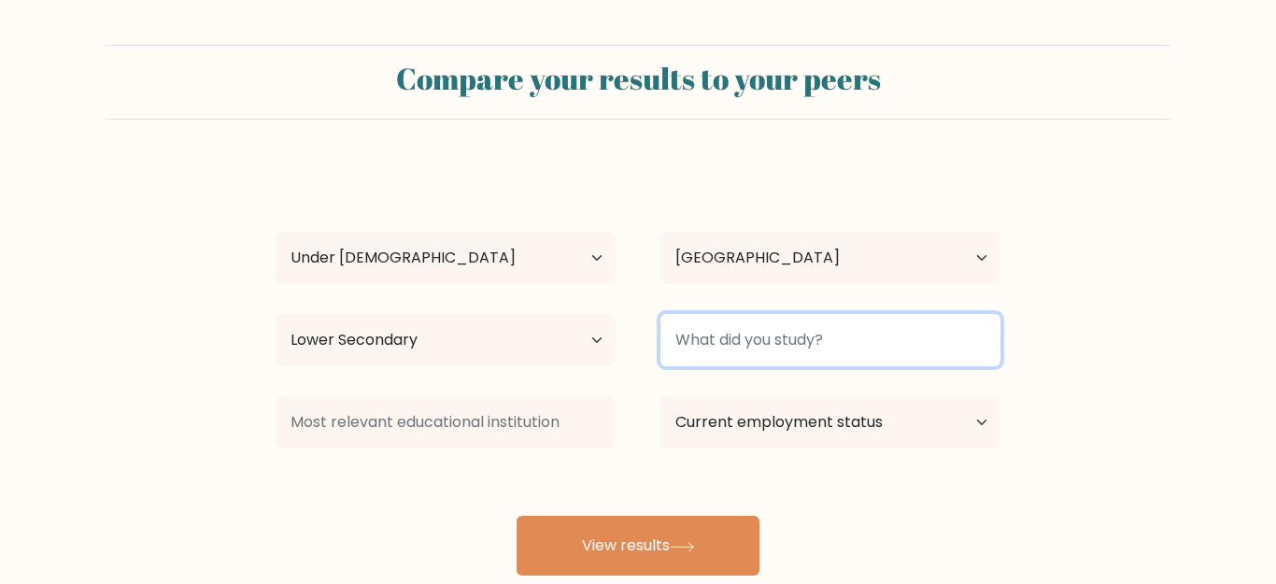
click at [796, 324] on input at bounding box center [831, 340] width 340 height 52
click at [802, 346] on input at bounding box center [831, 340] width 340 height 52
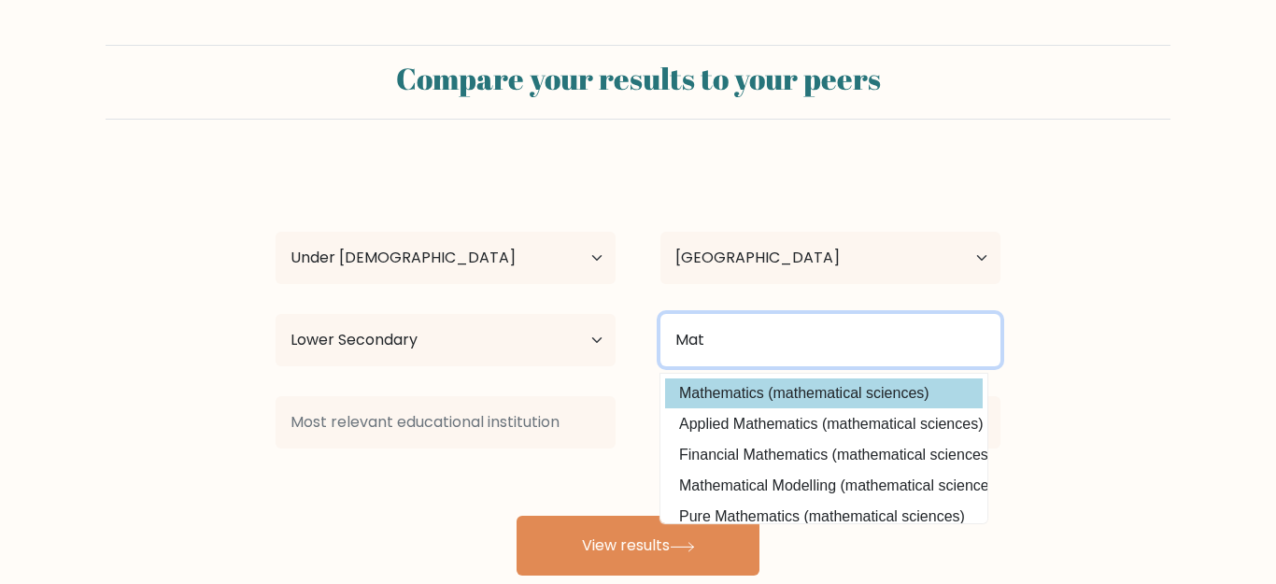
type input "Mat"
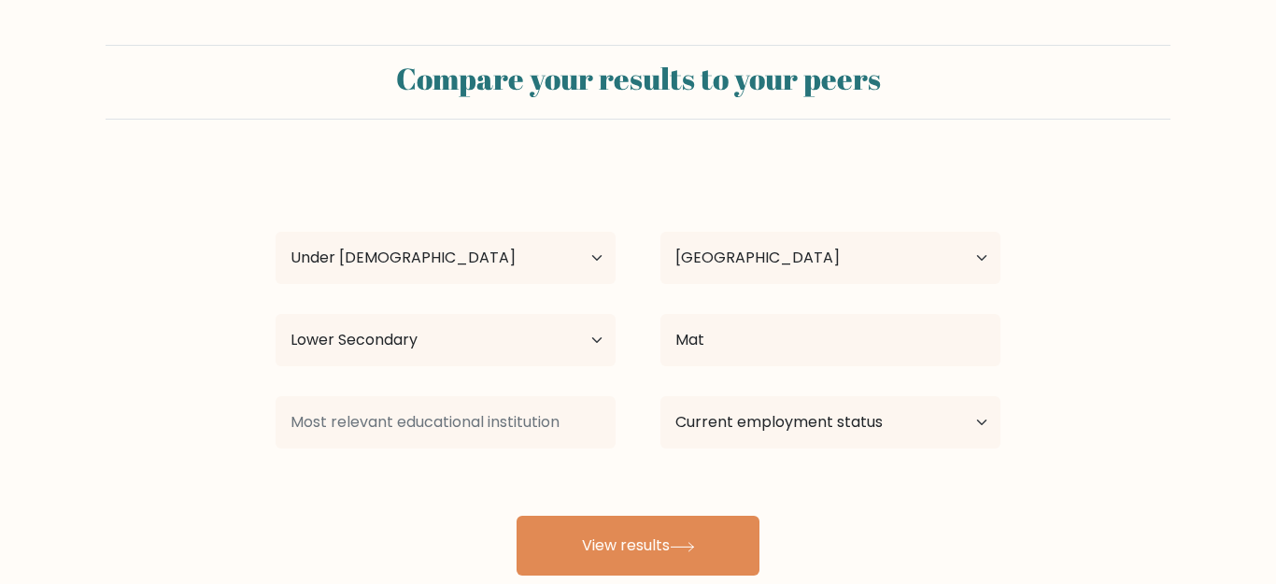
click at [862, 393] on div "Mark Telesev Age Under 18 years old 18-24 years old 25-34 years old 35-44 years…" at bounding box center [637, 369] width 747 height 411
click at [661, 396] on select "Current employment status Employed Student Retired Other / prefer not to answer" at bounding box center [831, 422] width 340 height 52
select select "student"
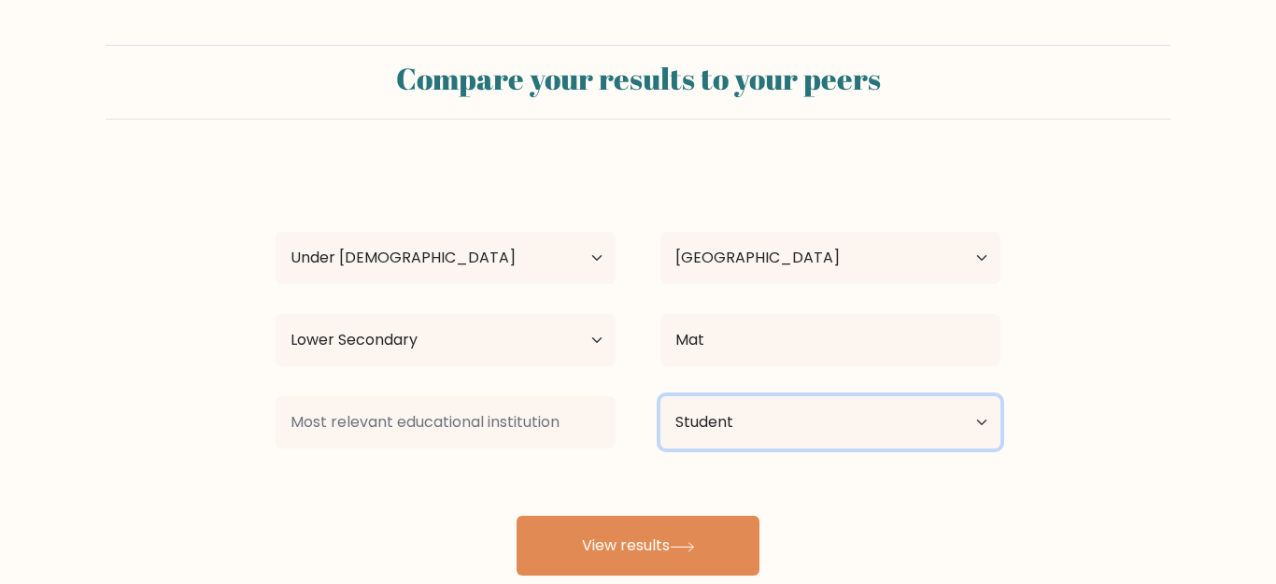
click option "Student" at bounding box center [0, 0] width 0 height 0
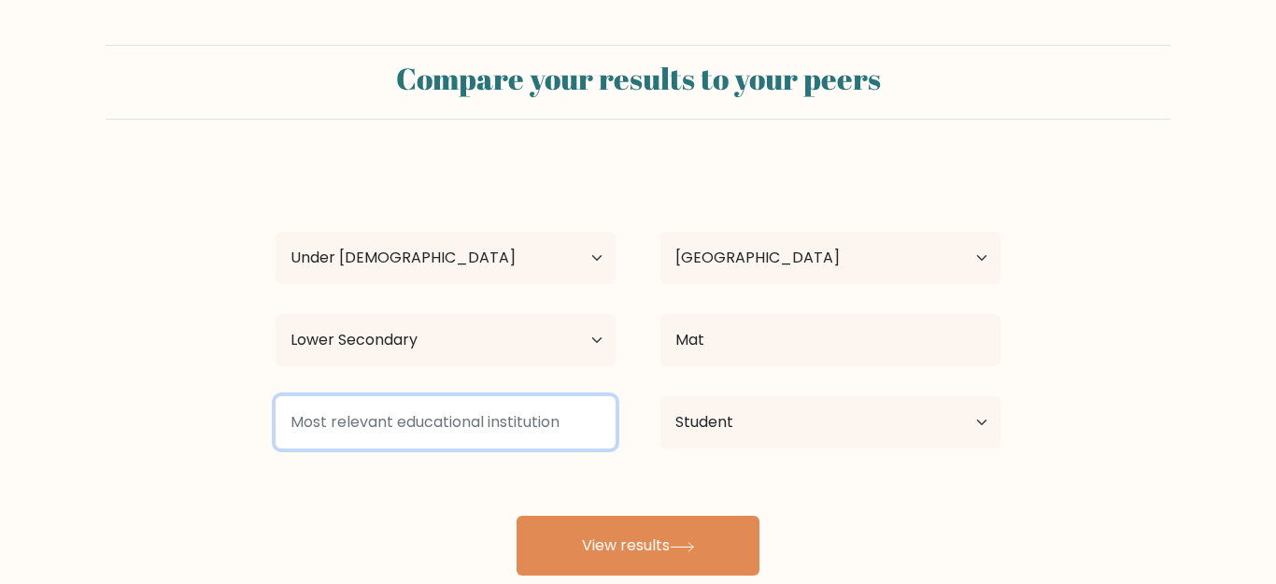
click at [495, 433] on input at bounding box center [446, 422] width 340 height 52
type input "i"
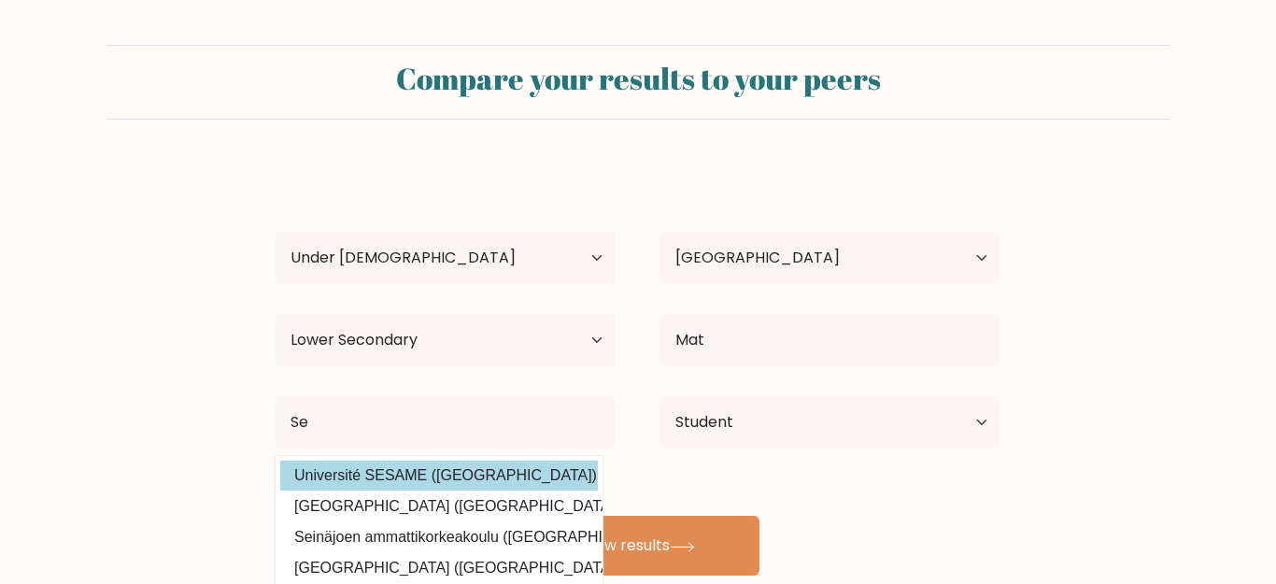
click at [374, 480] on div "Mark Telesev Age Under 18 years old 18-24 years old 25-34 years old 35-44 years…" at bounding box center [637, 369] width 747 height 411
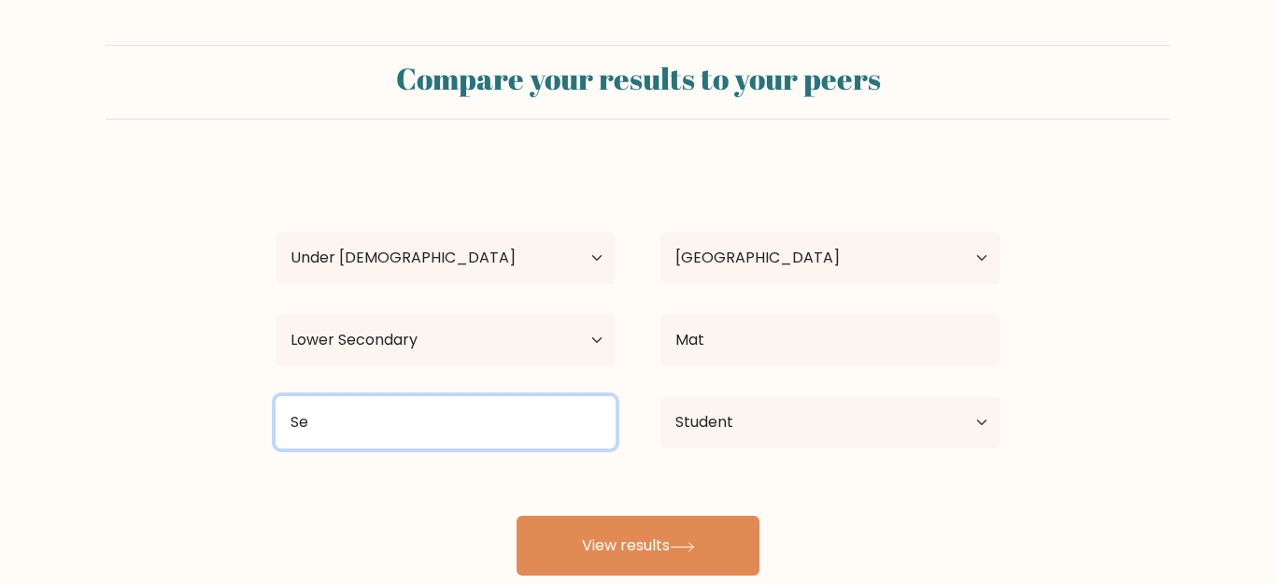
click at [469, 421] on input "Se" at bounding box center [446, 422] width 340 height 52
type input "S"
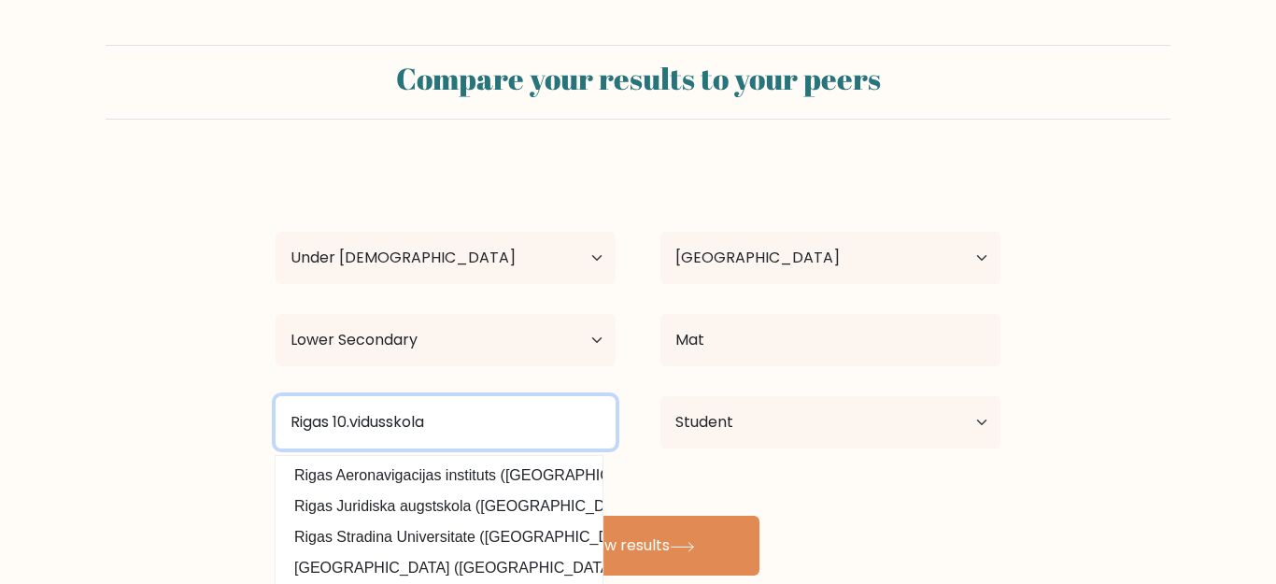
type input "Rigas 10.vidusskola"
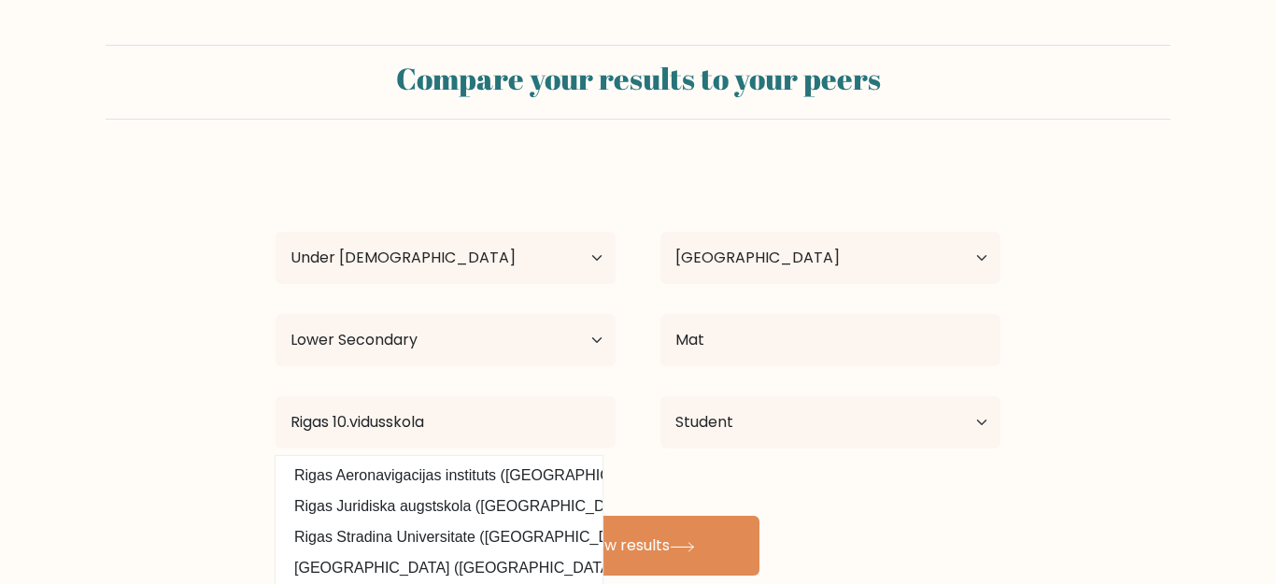
click at [203, 405] on form "Compare your results to your peers Mark Telesev Age Under 18 years old 18-24 ye…" at bounding box center [638, 310] width 1276 height 531
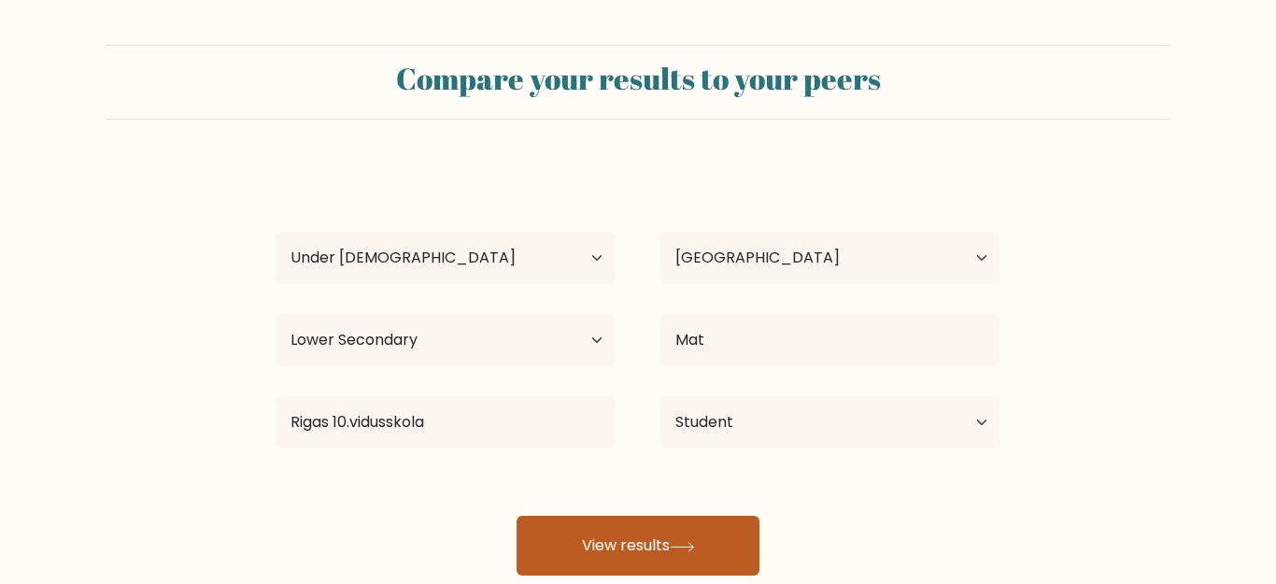
click at [741, 556] on button "View results" at bounding box center [638, 546] width 243 height 60
